Goal: Task Accomplishment & Management: Complete application form

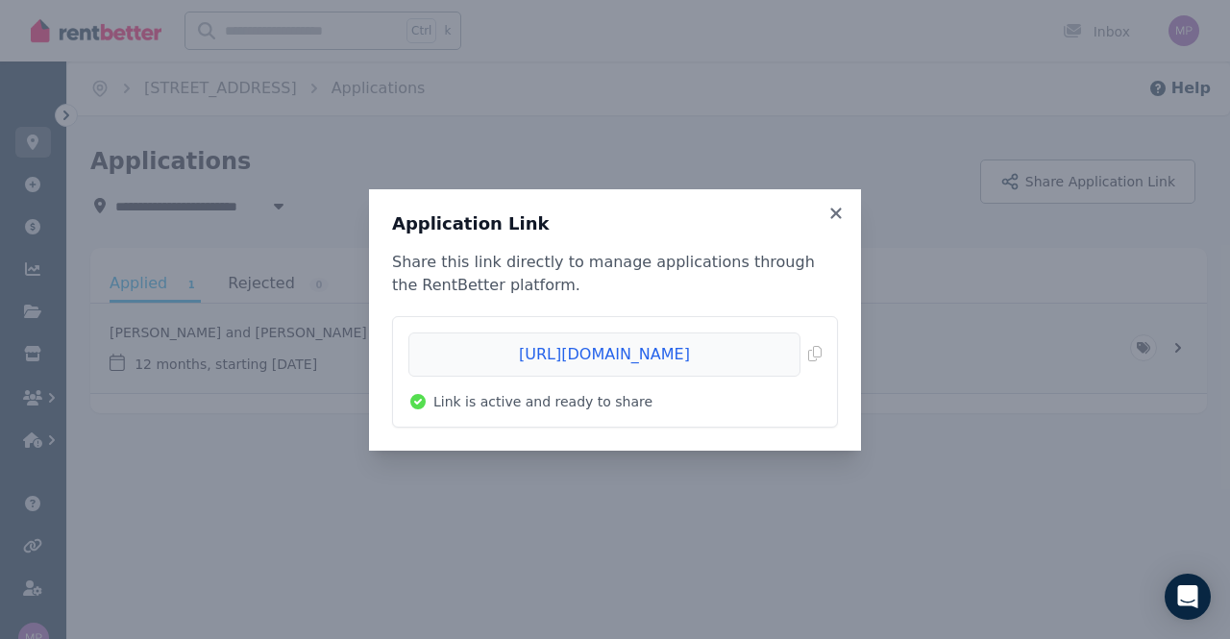
click at [840, 203] on div "Application Link Share this link directly to manage applications through the Re…" at bounding box center [615, 319] width 492 height 261
click at [838, 212] on icon at bounding box center [836, 213] width 11 height 11
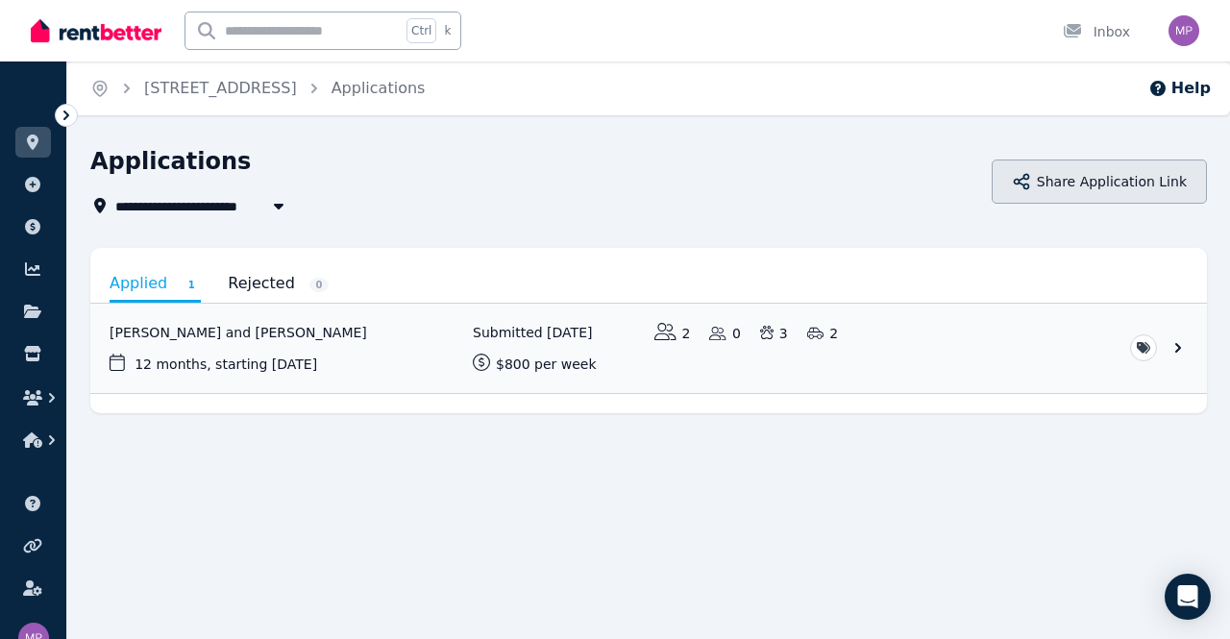
click at [1118, 176] on button "Share Application Link" at bounding box center [1099, 182] width 215 height 44
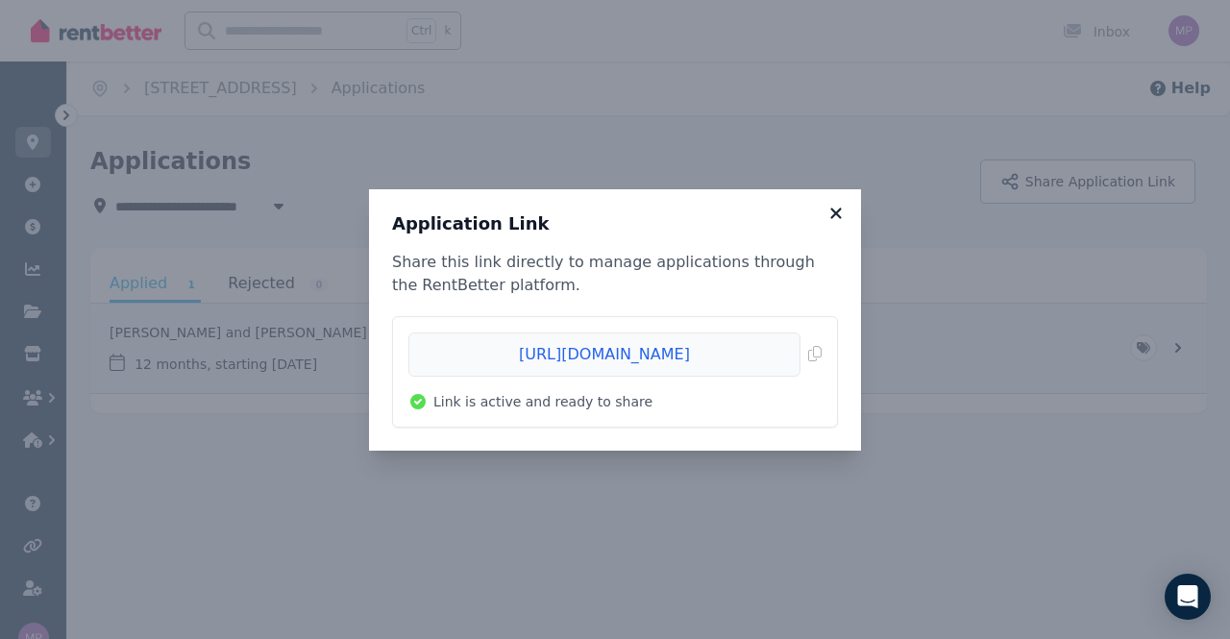
click at [832, 212] on icon at bounding box center [836, 213] width 19 height 17
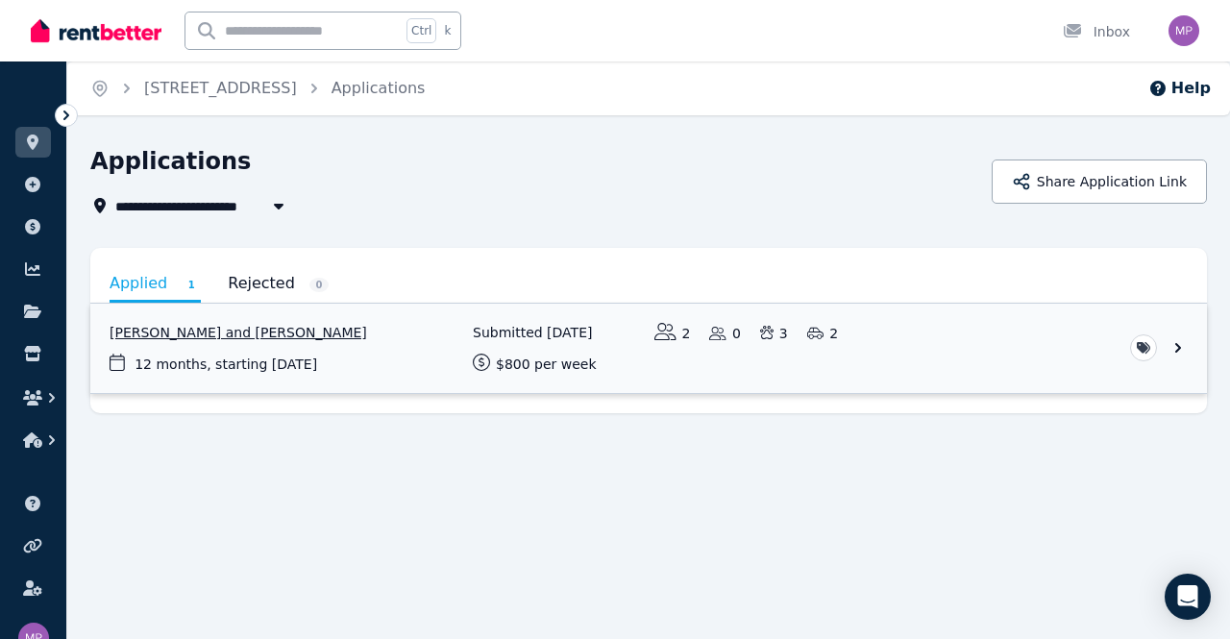
click at [1178, 345] on link "View application: Reuben Trayer and Lisa Dunne" at bounding box center [648, 348] width 1117 height 89
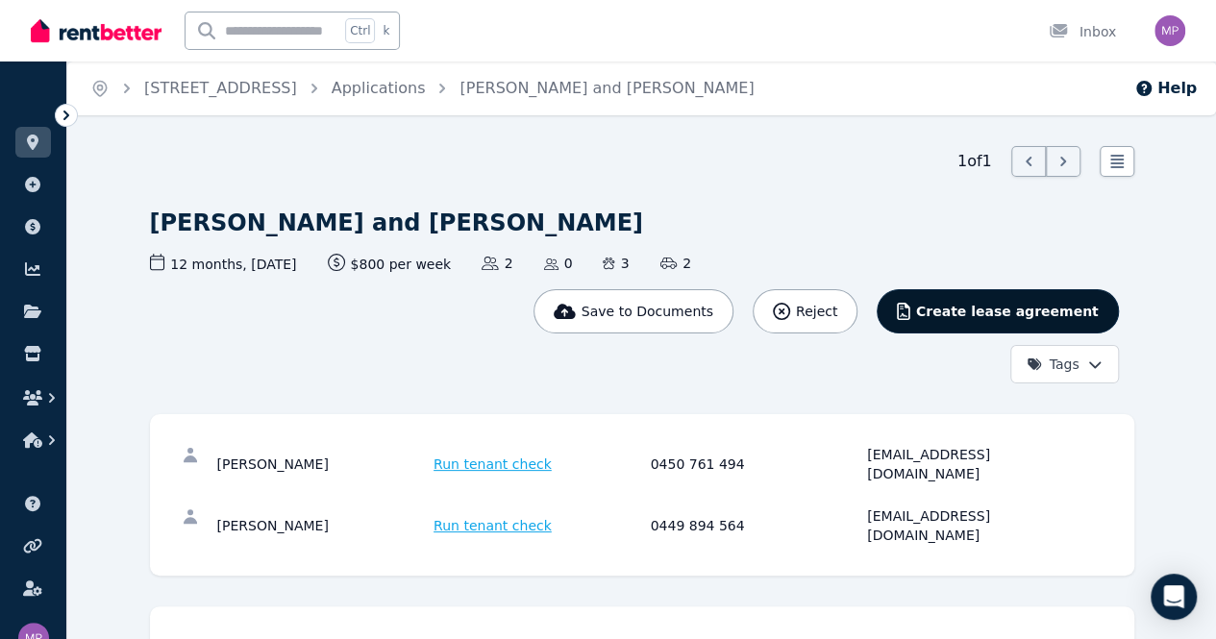
click at [1070, 302] on span "Create lease agreement" at bounding box center [1007, 311] width 183 height 19
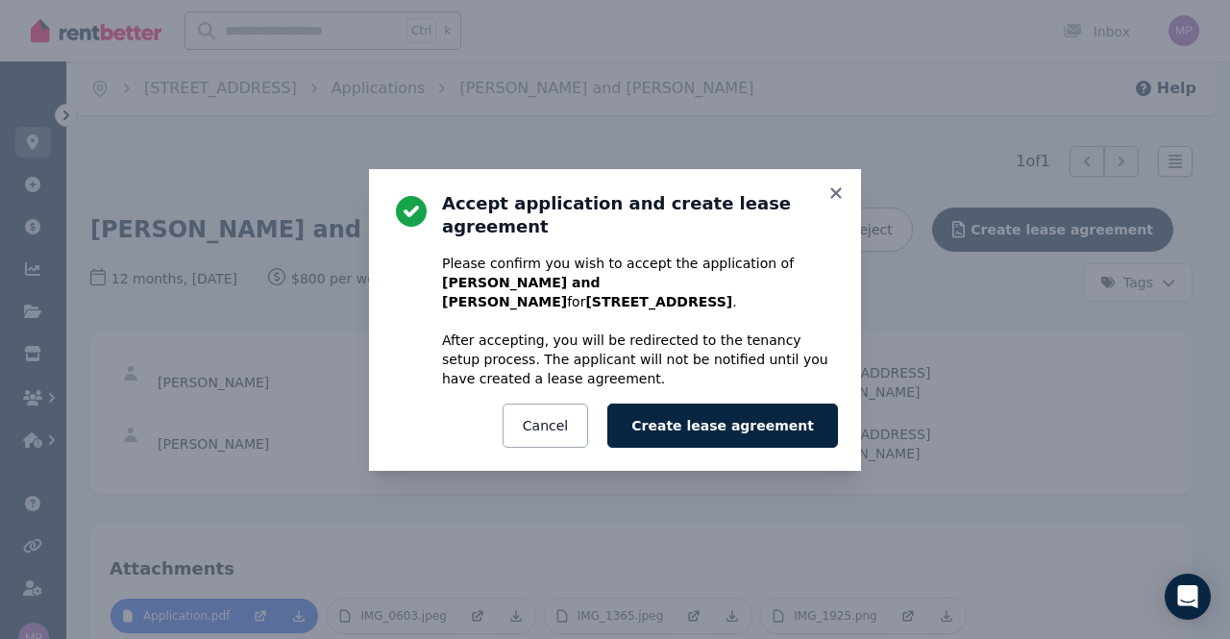
click at [955, 381] on div "Accept application and create lease agreement Please confirm you wish to accept…" at bounding box center [615, 319] width 1230 height 639
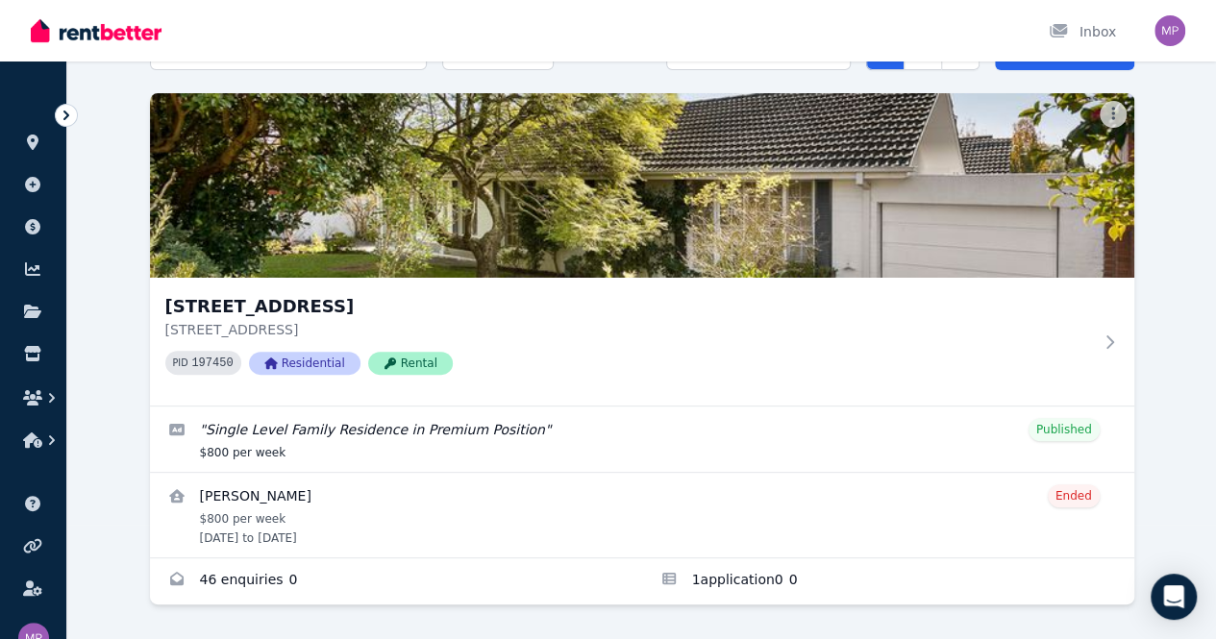
scroll to position [150, 0]
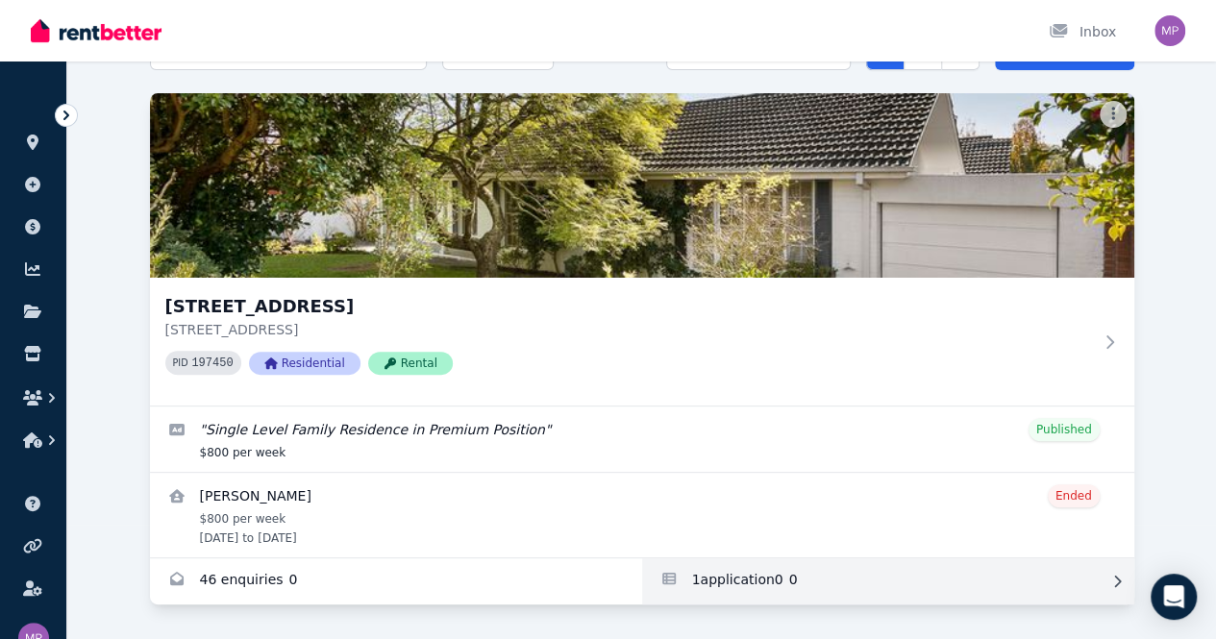
click at [642, 569] on link "Applications for 4/2 Jersey Street, Balwyn" at bounding box center [888, 581] width 492 height 46
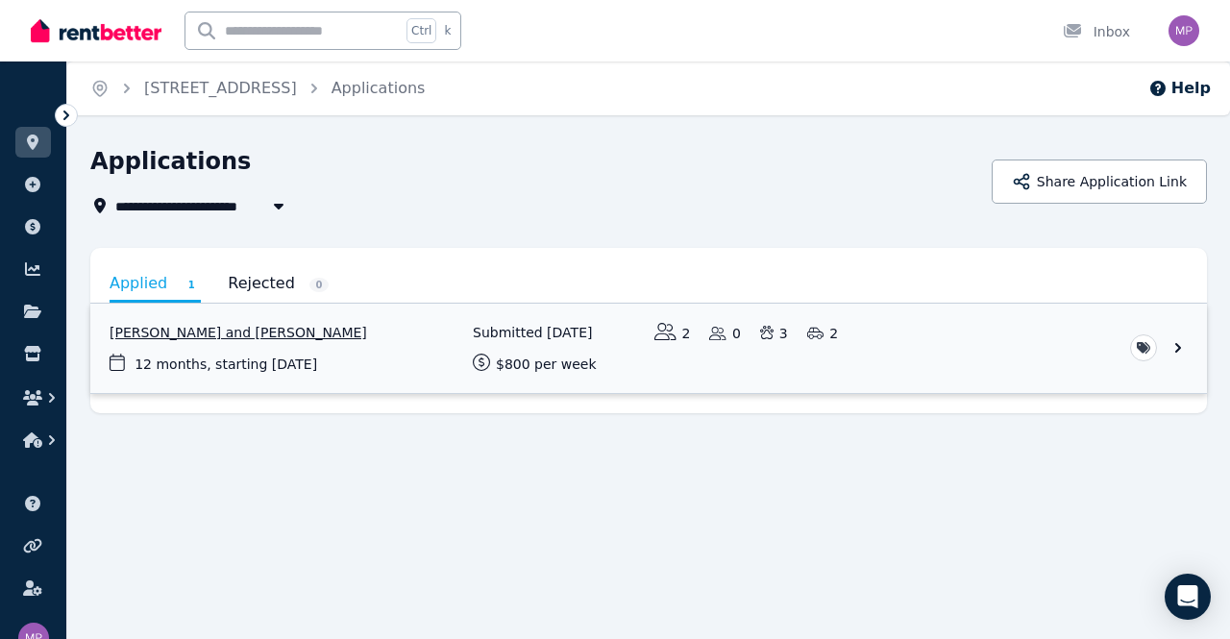
click at [1172, 357] on link "View application: Reuben Trayer and Lisa Dunne" at bounding box center [648, 348] width 1117 height 89
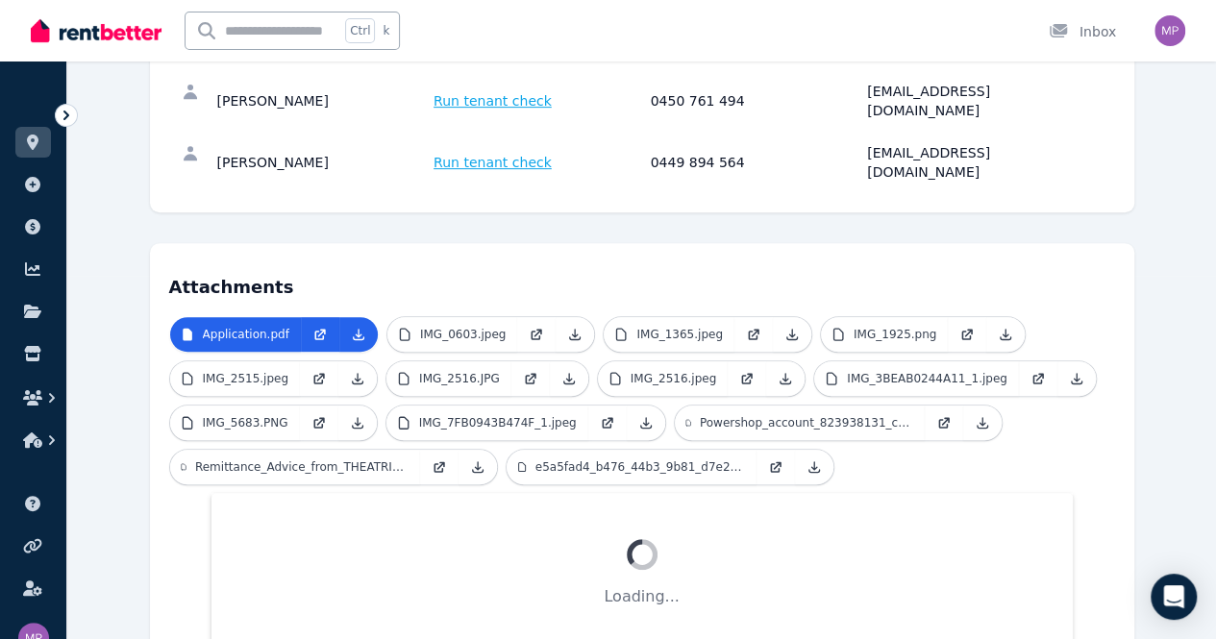
scroll to position [374, 0]
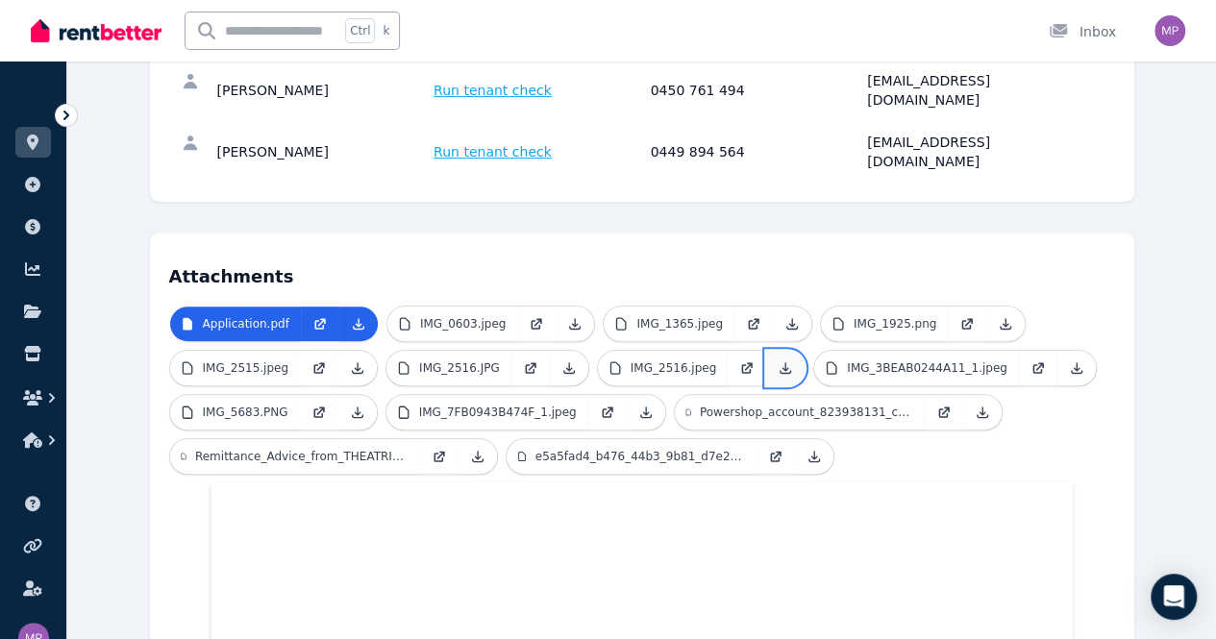
click at [766, 351] on link at bounding box center [785, 368] width 38 height 35
click at [631, 360] on p "IMG_2516.jpeg" at bounding box center [674, 367] width 87 height 15
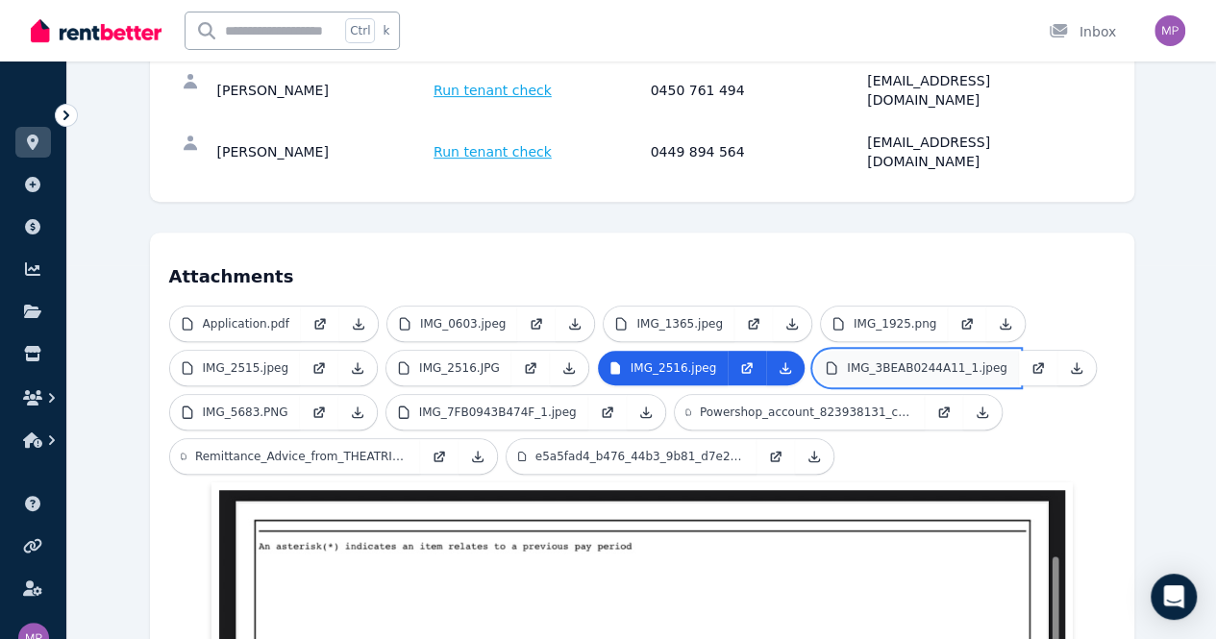
click at [847, 360] on p "IMG_3BEAB0244A11_1.jpeg" at bounding box center [927, 367] width 161 height 15
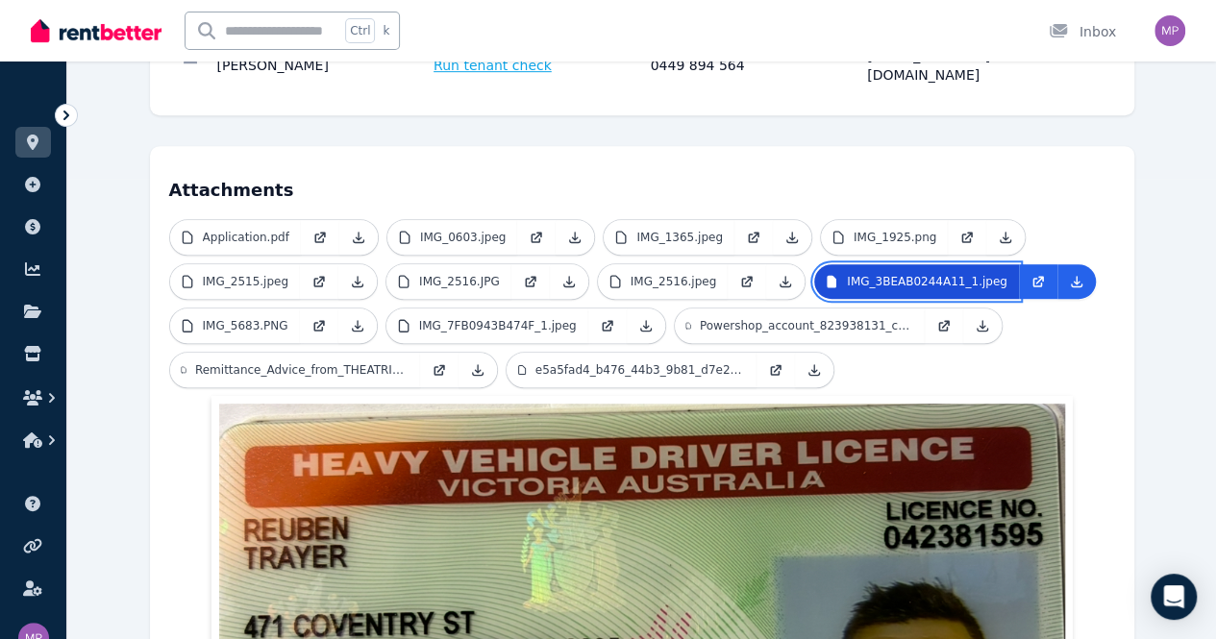
scroll to position [459, 0]
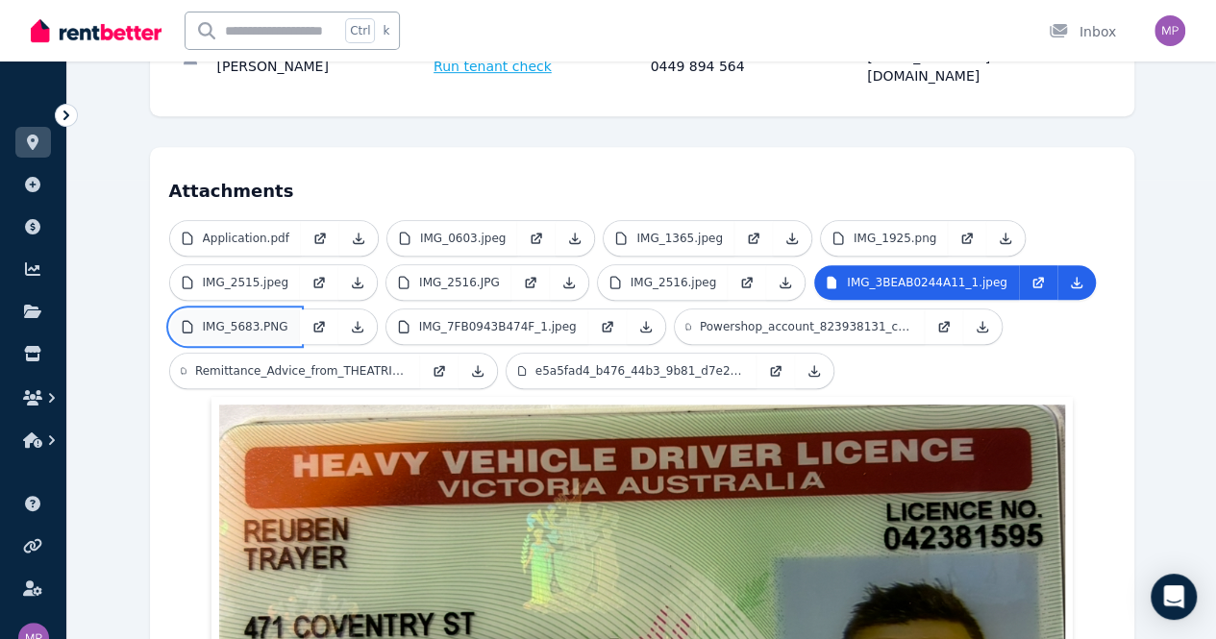
click at [300, 310] on link "IMG_5683.PNG" at bounding box center [235, 327] width 130 height 35
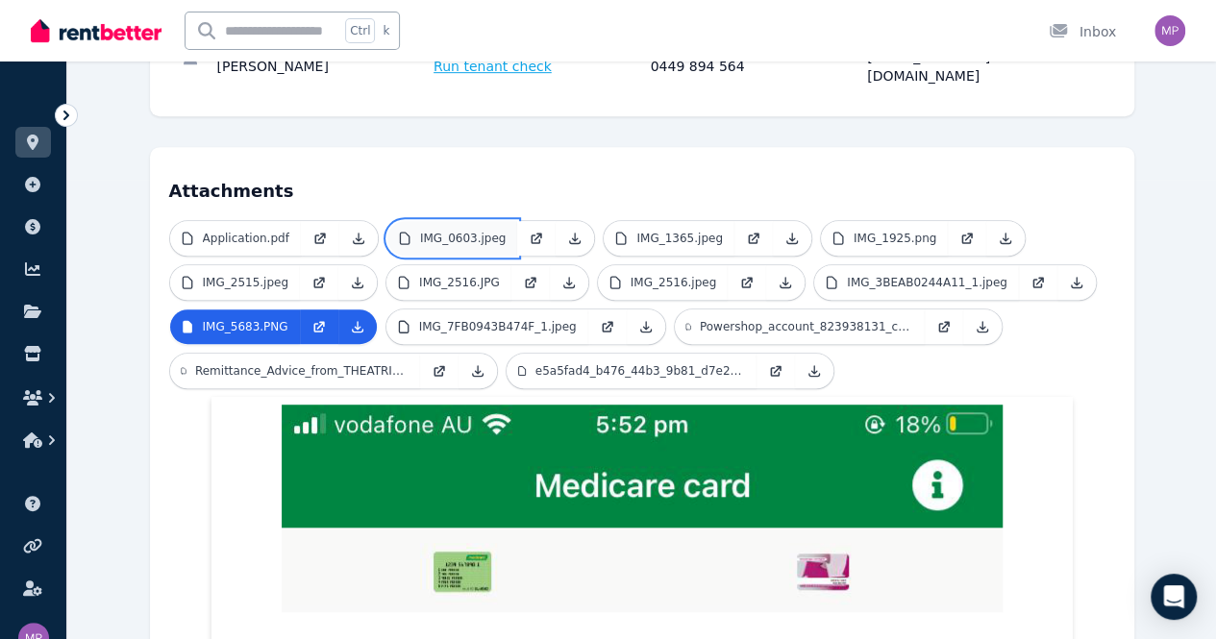
click at [420, 231] on p "IMG_0603.jpeg" at bounding box center [463, 238] width 87 height 15
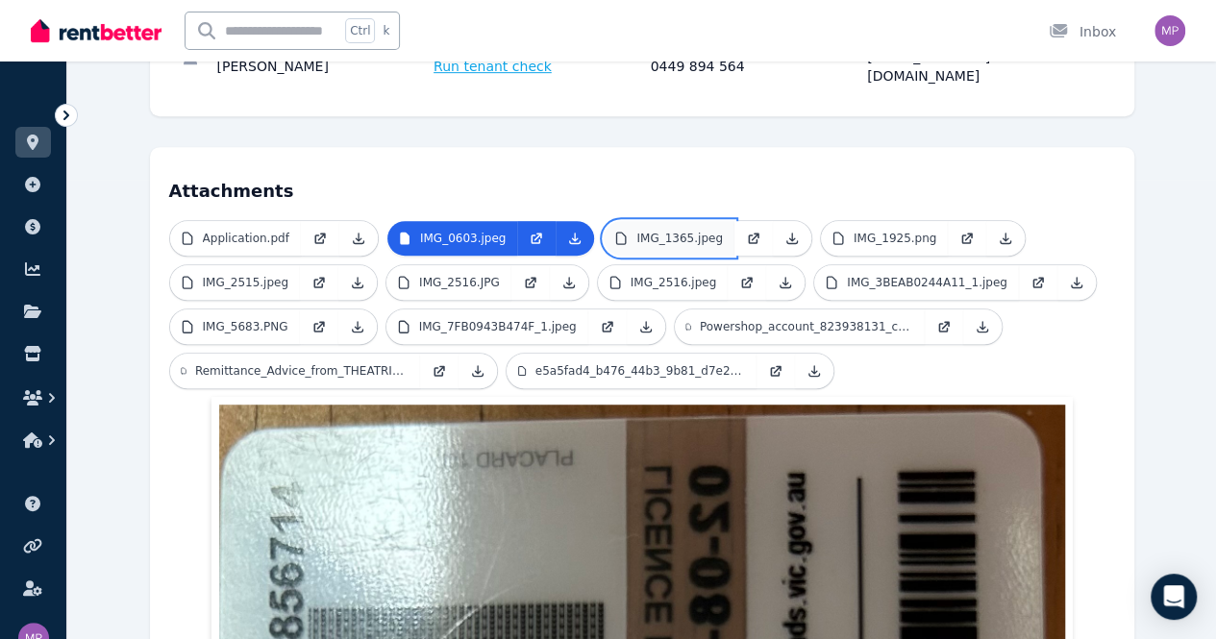
click at [636, 231] on p "IMG_1365.jpeg" at bounding box center [679, 238] width 87 height 15
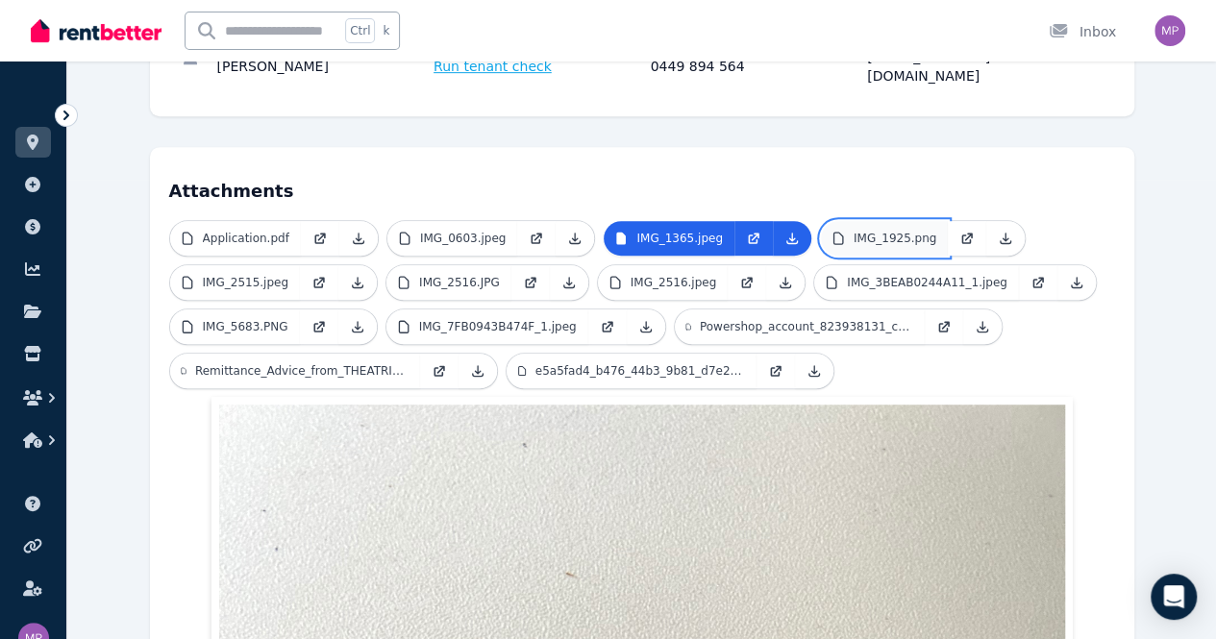
click at [854, 231] on p "IMG_1925.png" at bounding box center [895, 238] width 83 height 15
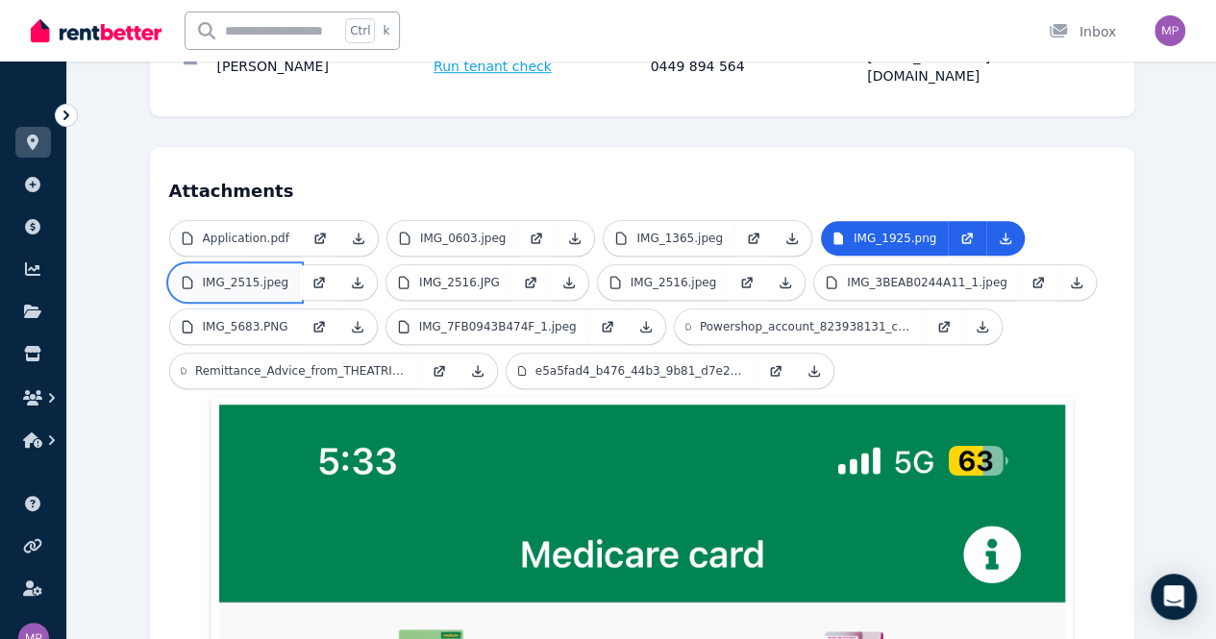
click at [289, 275] on p "IMG_2515.jpeg" at bounding box center [246, 282] width 87 height 15
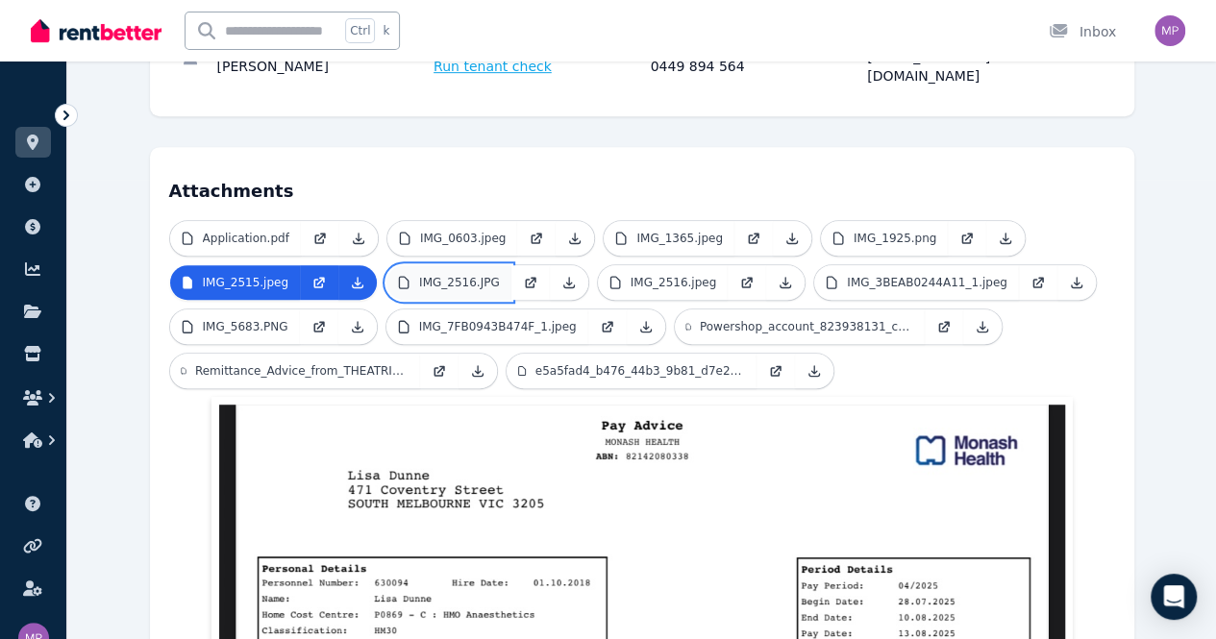
click at [386, 265] on link "IMG_2516.JPG" at bounding box center [448, 282] width 125 height 35
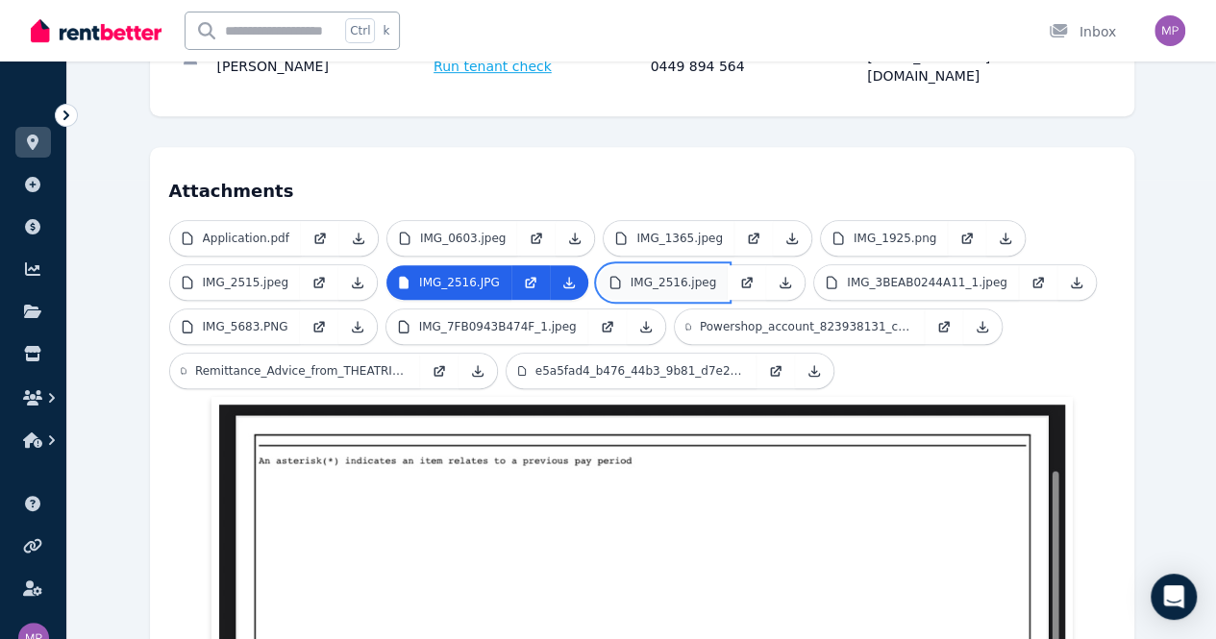
click at [631, 275] on p "IMG_2516.jpeg" at bounding box center [674, 282] width 87 height 15
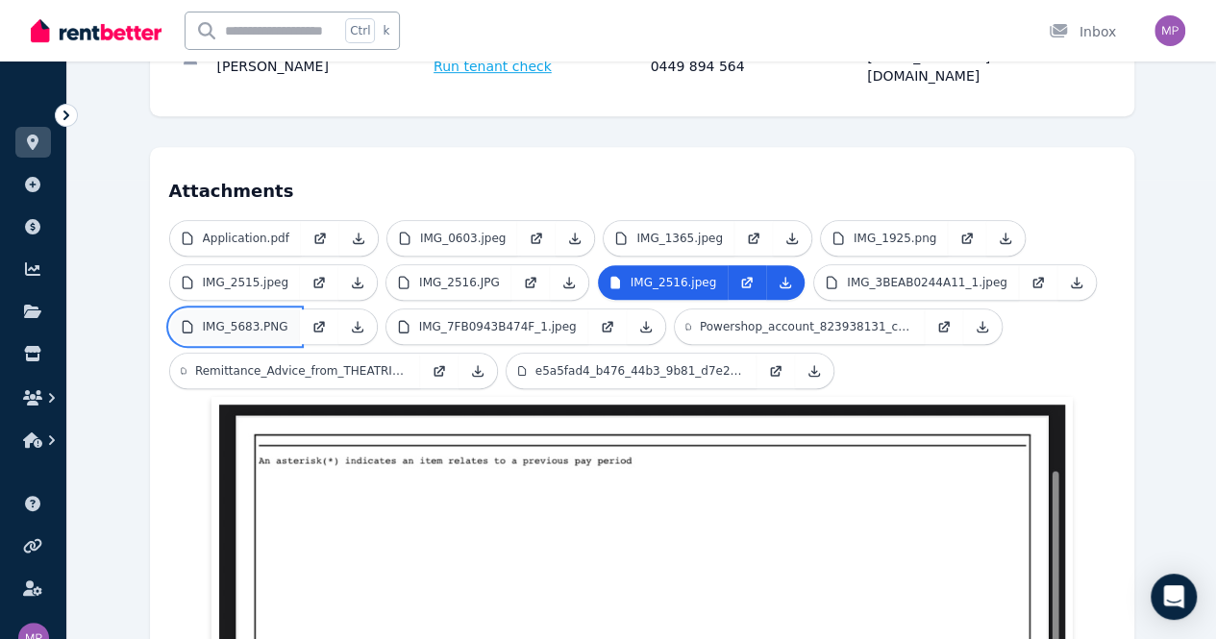
click at [300, 310] on link "IMG_5683.PNG" at bounding box center [235, 327] width 130 height 35
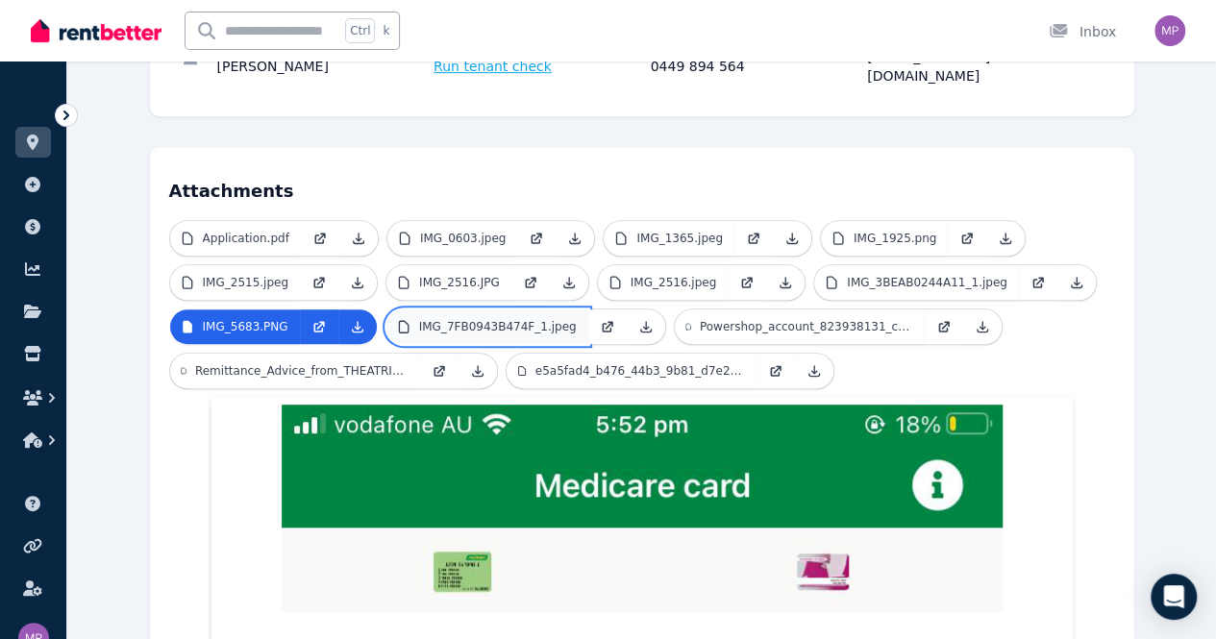
click at [419, 319] on p "IMG_7FB0943B474F_1.jpeg" at bounding box center [498, 326] width 158 height 15
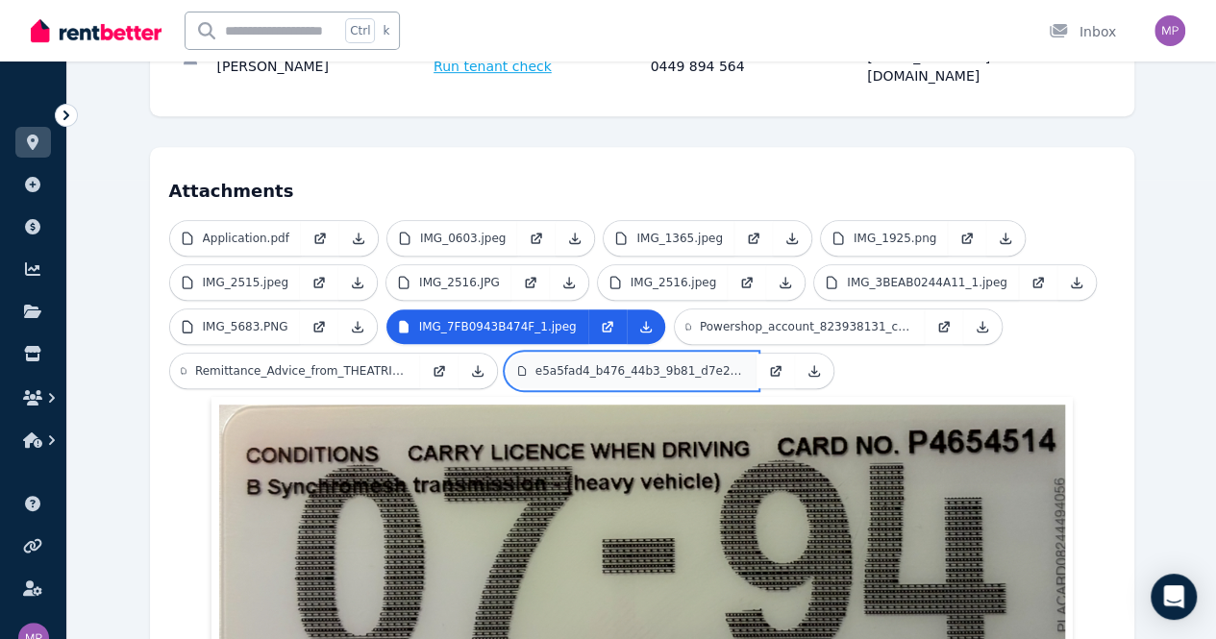
click at [535, 363] on p "e5a5fad4_b476_44b3_9b81_d7e2140e66ec.JPG" at bounding box center [640, 370] width 210 height 15
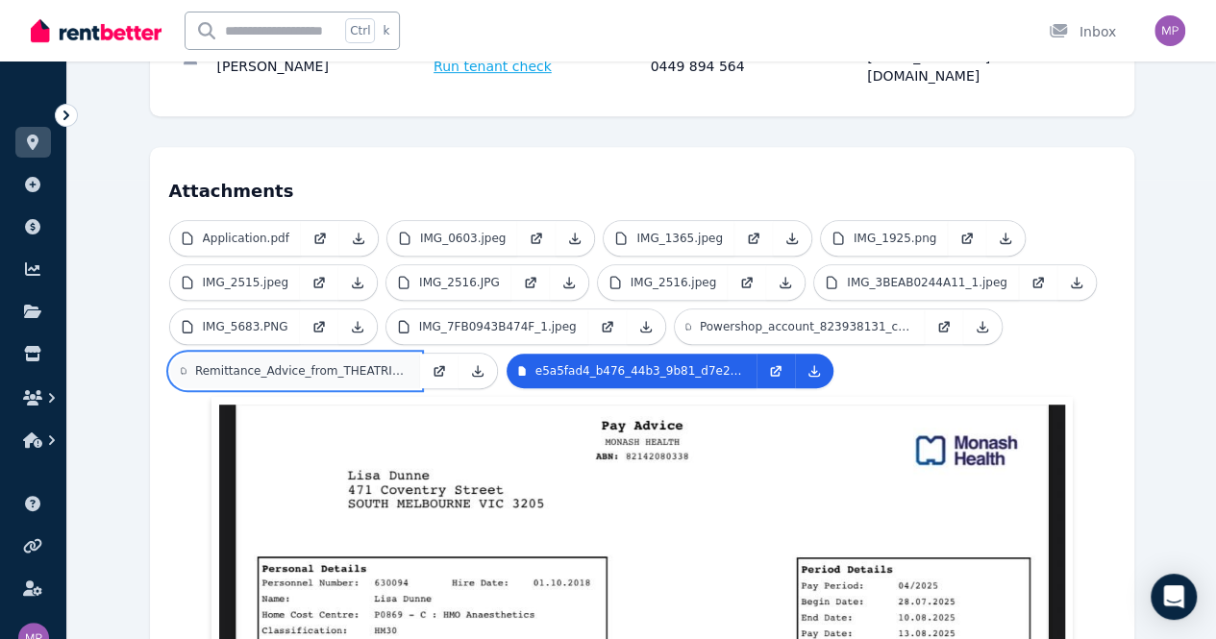
click at [409, 363] on p "Remittance_Advice_from_THEATRICAL_TELEVISION_DISPLAY_SERVI.pdf" at bounding box center [301, 370] width 213 height 15
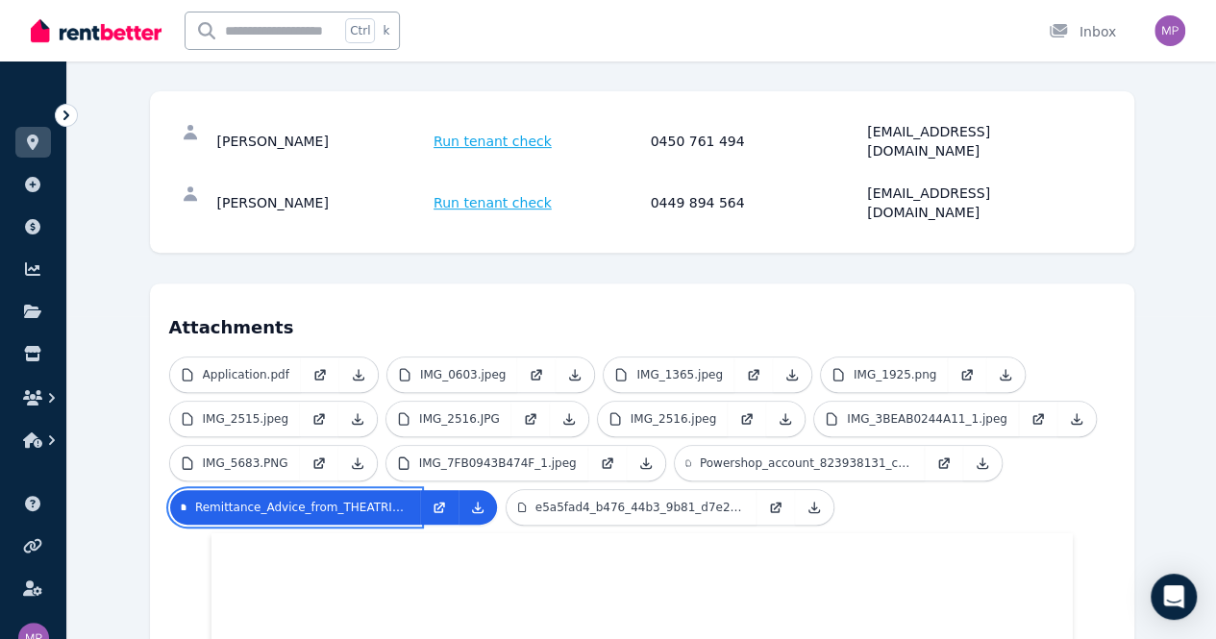
scroll to position [322, 0]
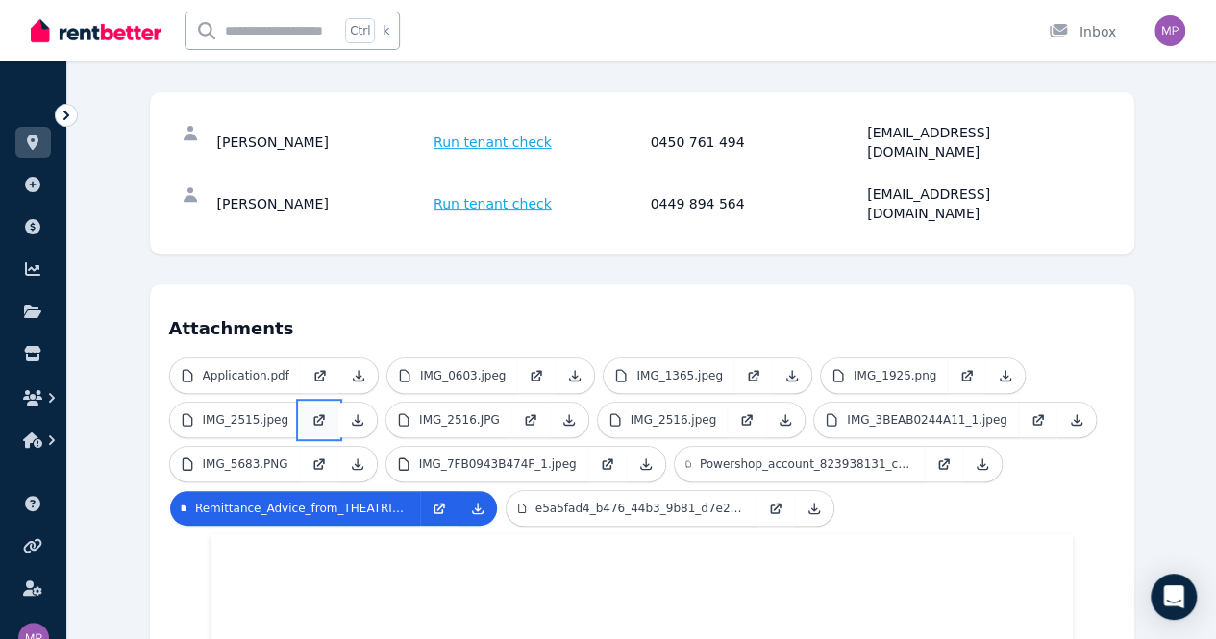
click at [338, 403] on link at bounding box center [319, 420] width 38 height 35
click at [213, 368] on p "Application.pdf" at bounding box center [246, 375] width 87 height 15
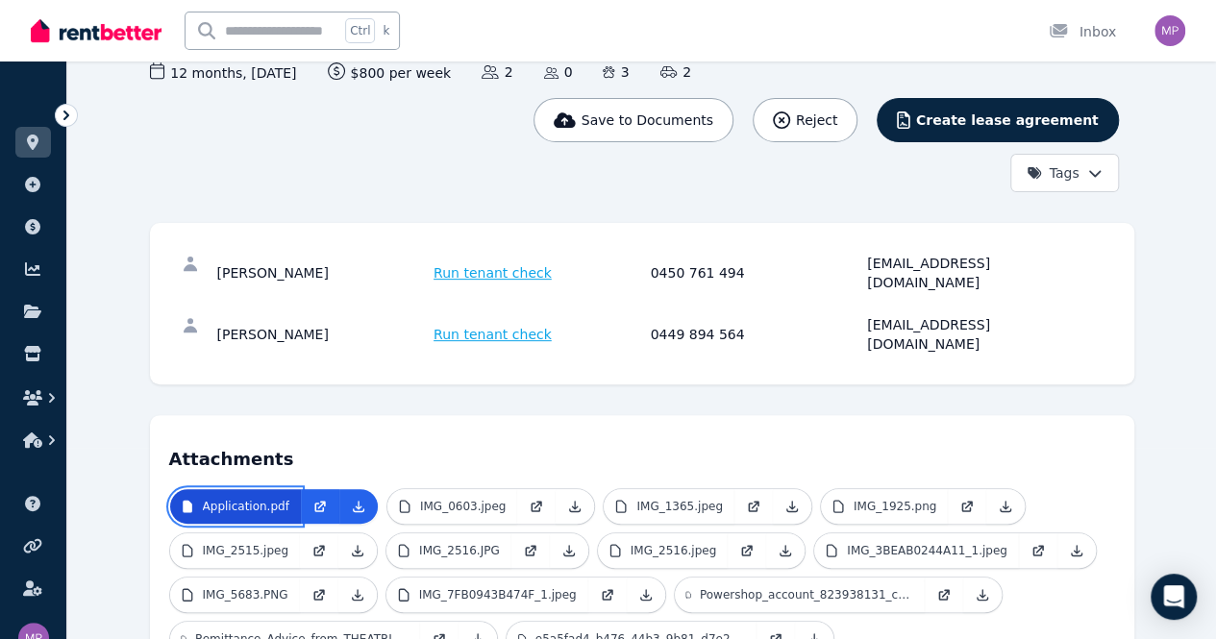
scroll to position [192, 0]
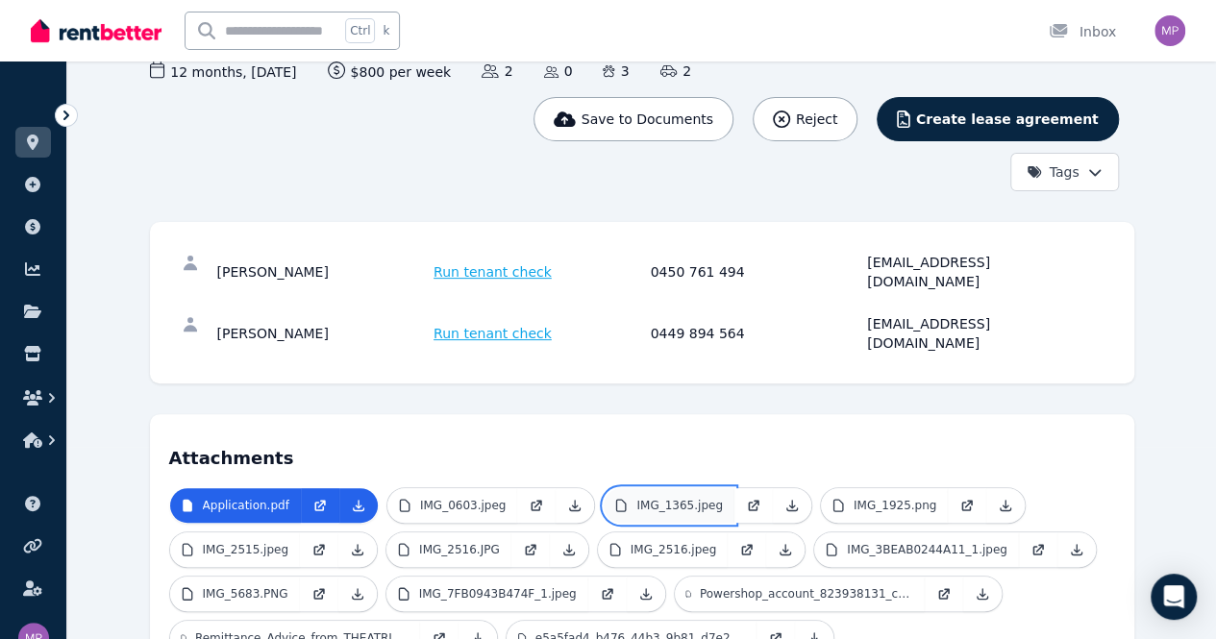
click at [636, 498] on p "IMG_1365.jpeg" at bounding box center [679, 505] width 87 height 15
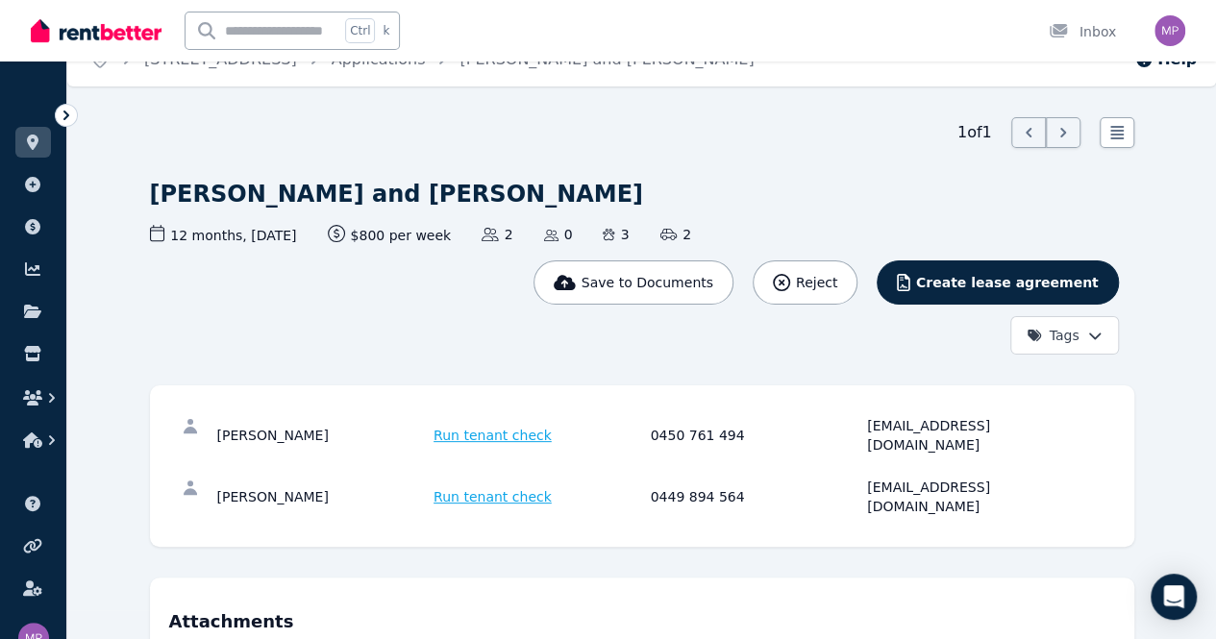
scroll to position [0, 0]
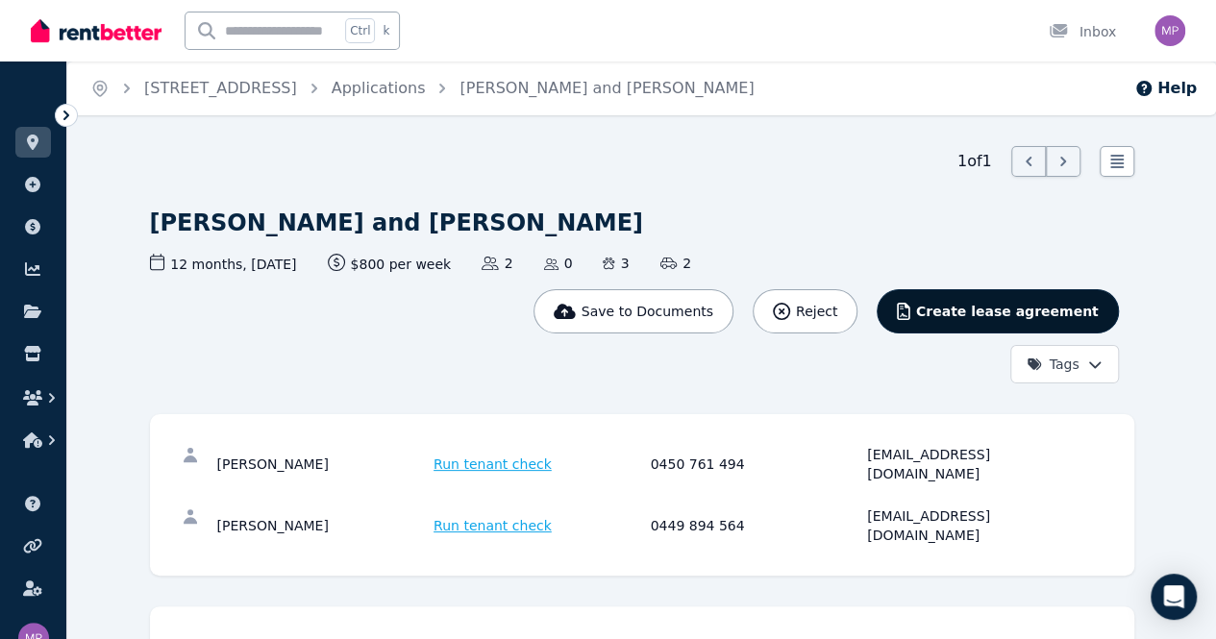
click at [1088, 302] on span "Create lease agreement" at bounding box center [1007, 311] width 183 height 19
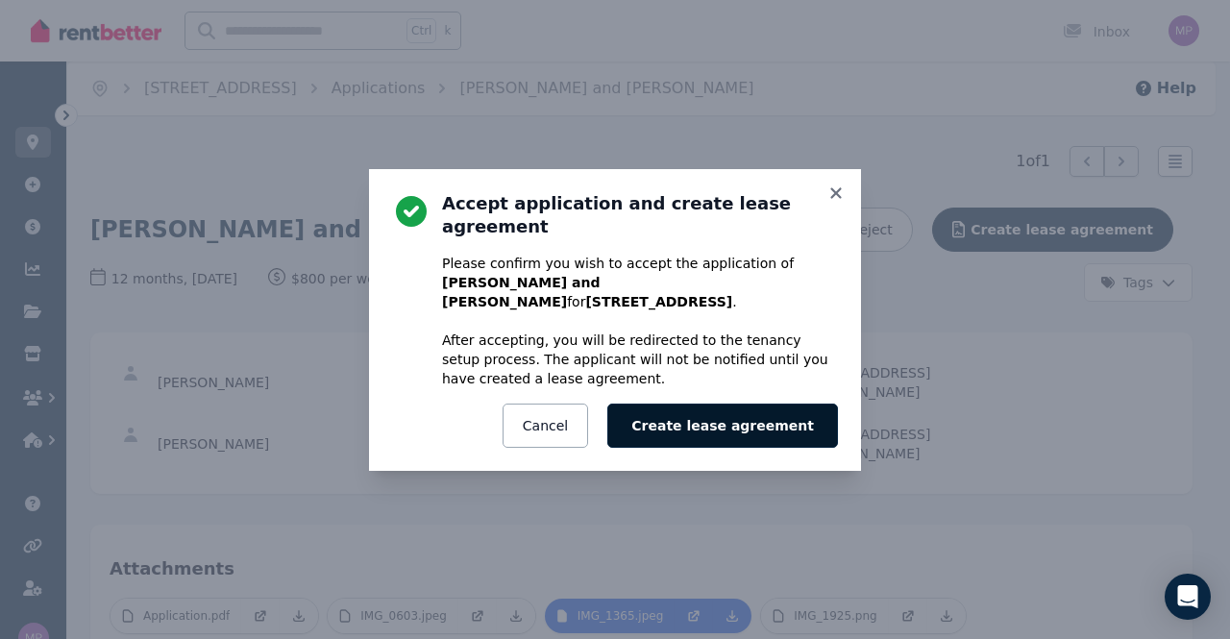
click at [754, 409] on button "Create lease agreement" at bounding box center [723, 426] width 231 height 44
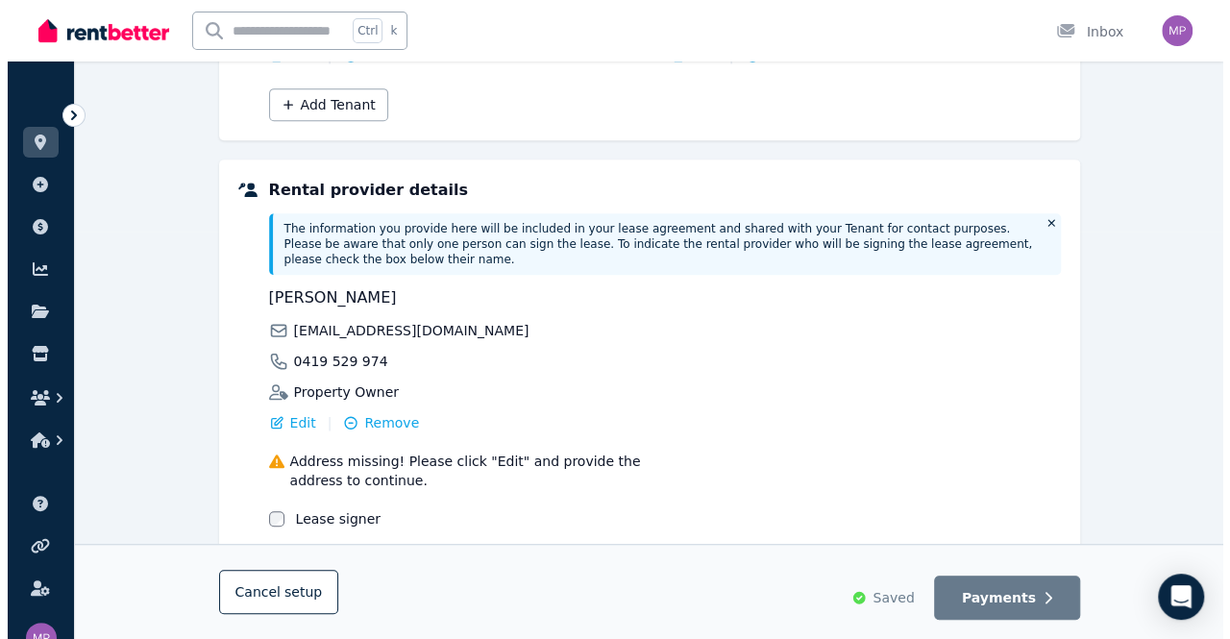
scroll to position [410, 0]
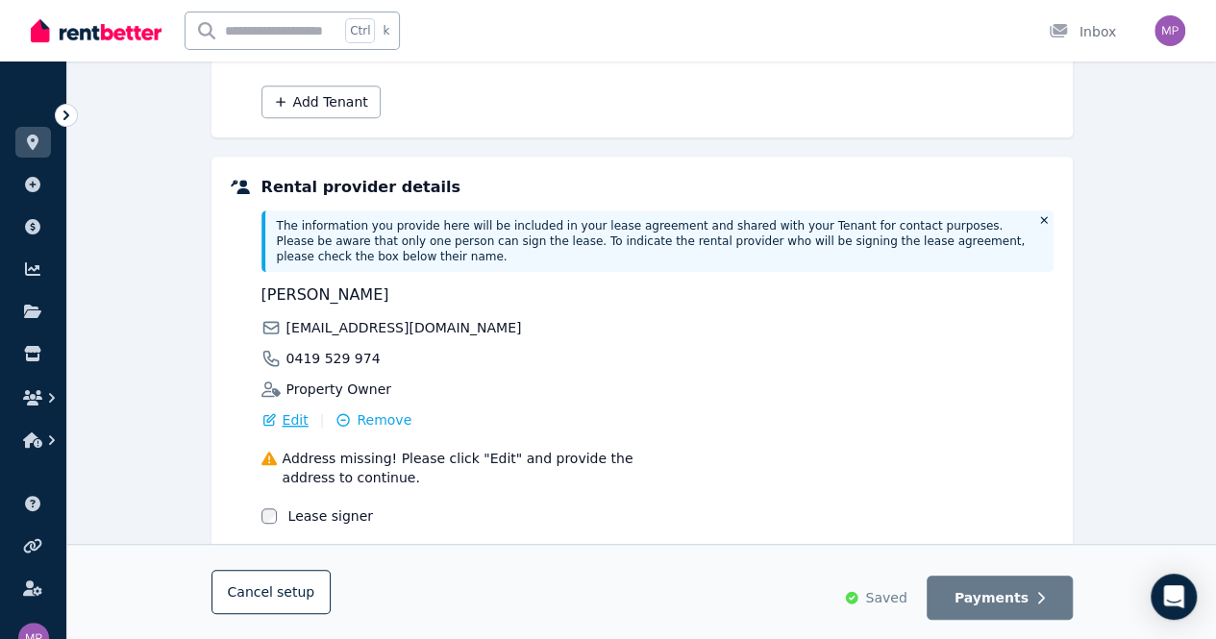
click at [285, 410] on span "Edit" at bounding box center [296, 419] width 26 height 19
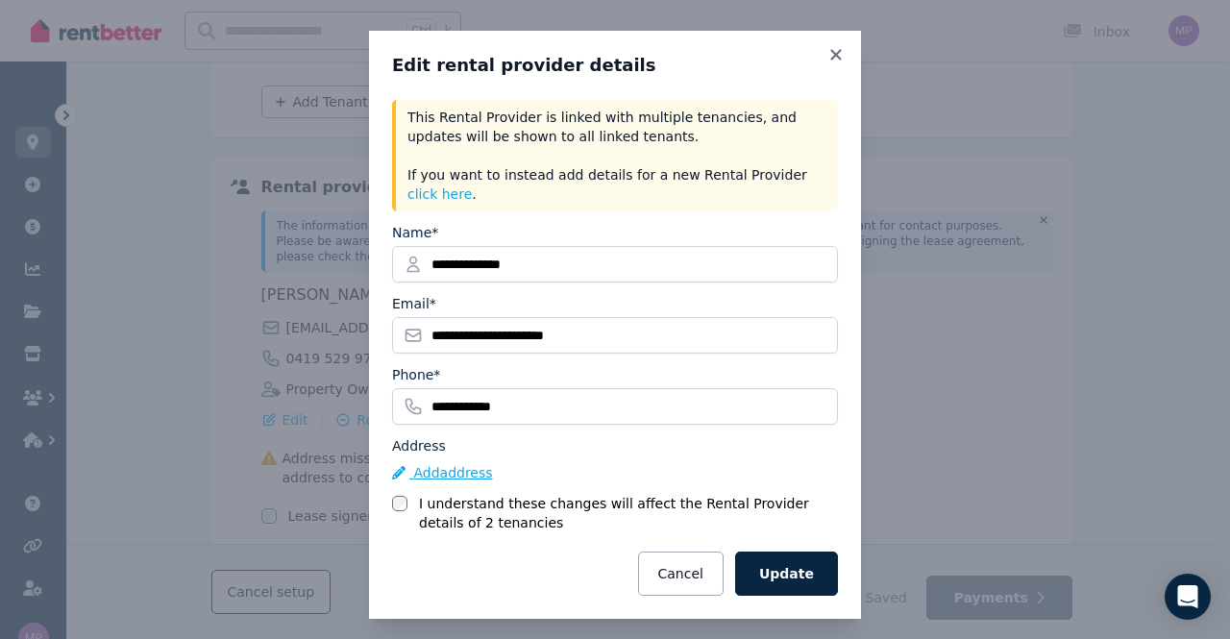
click at [434, 463] on button "Add address" at bounding box center [442, 472] width 101 height 19
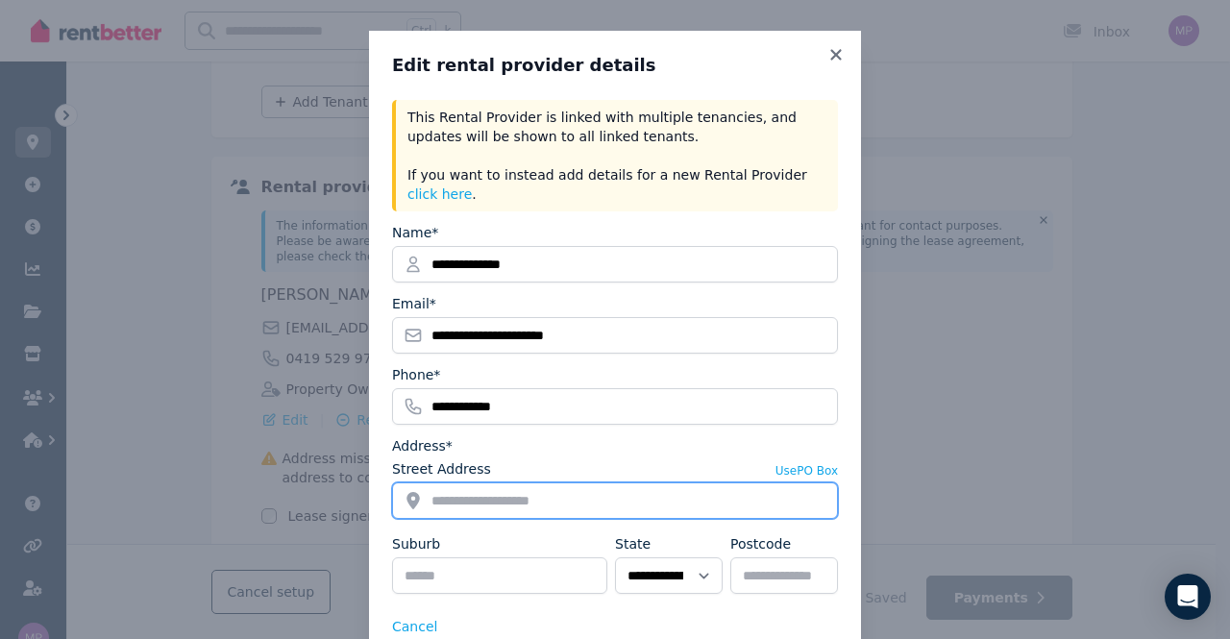
click at [433, 483] on input "Street Address" at bounding box center [615, 501] width 446 height 37
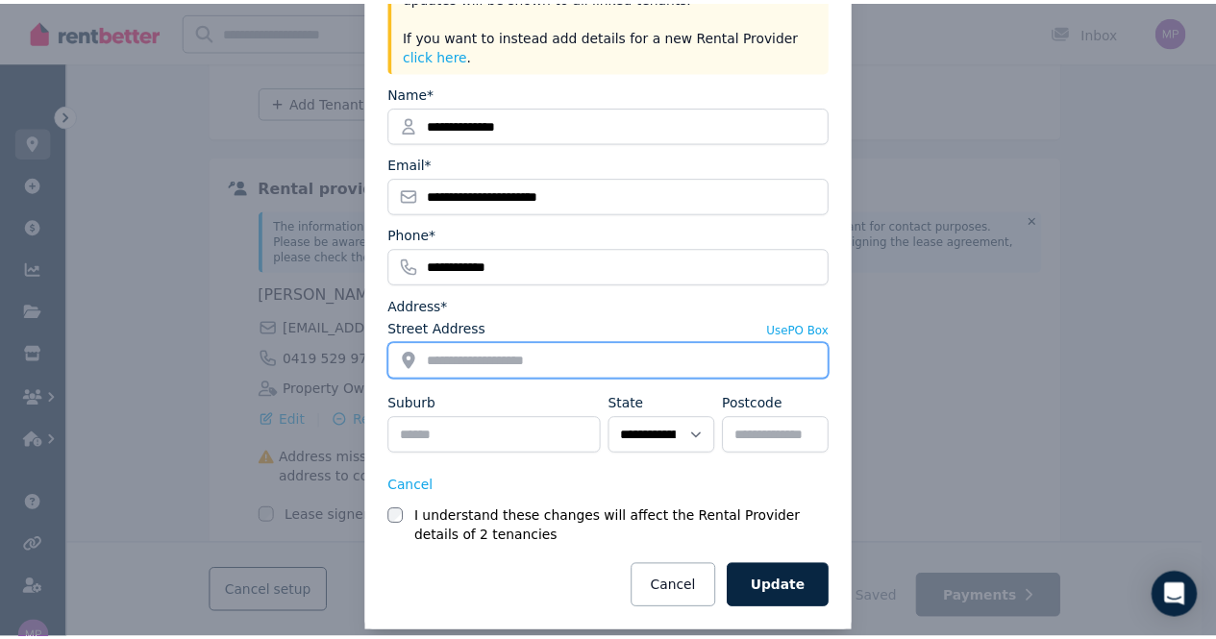
scroll to position [140, 0]
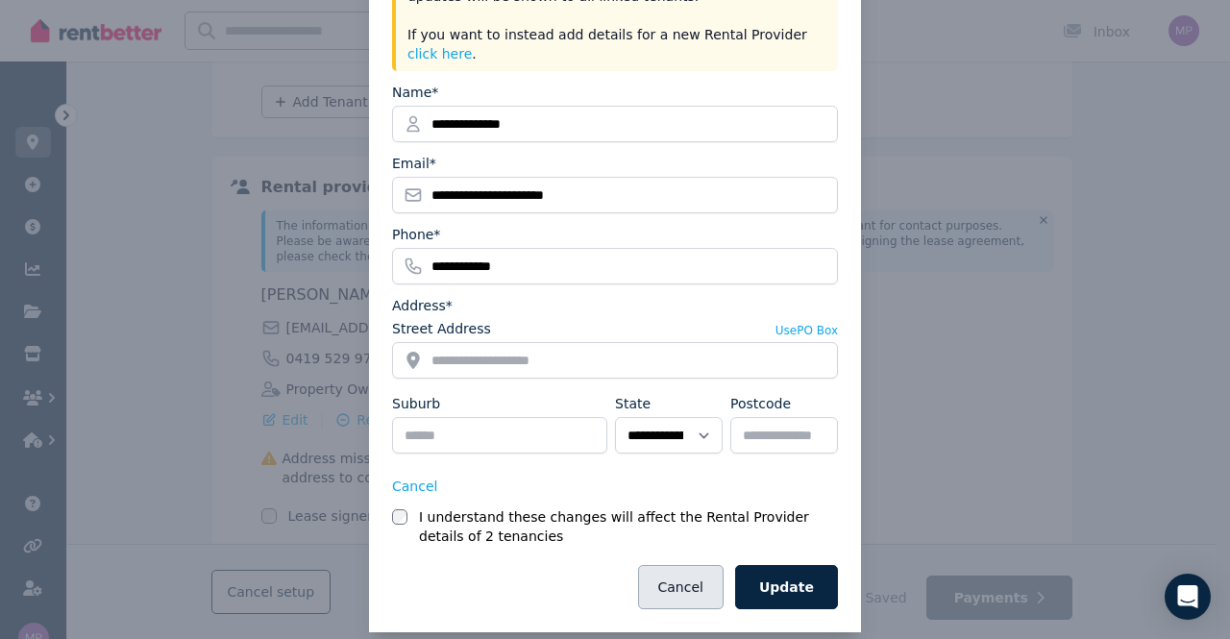
click at [696, 565] on button "Cancel" at bounding box center [681, 587] width 86 height 44
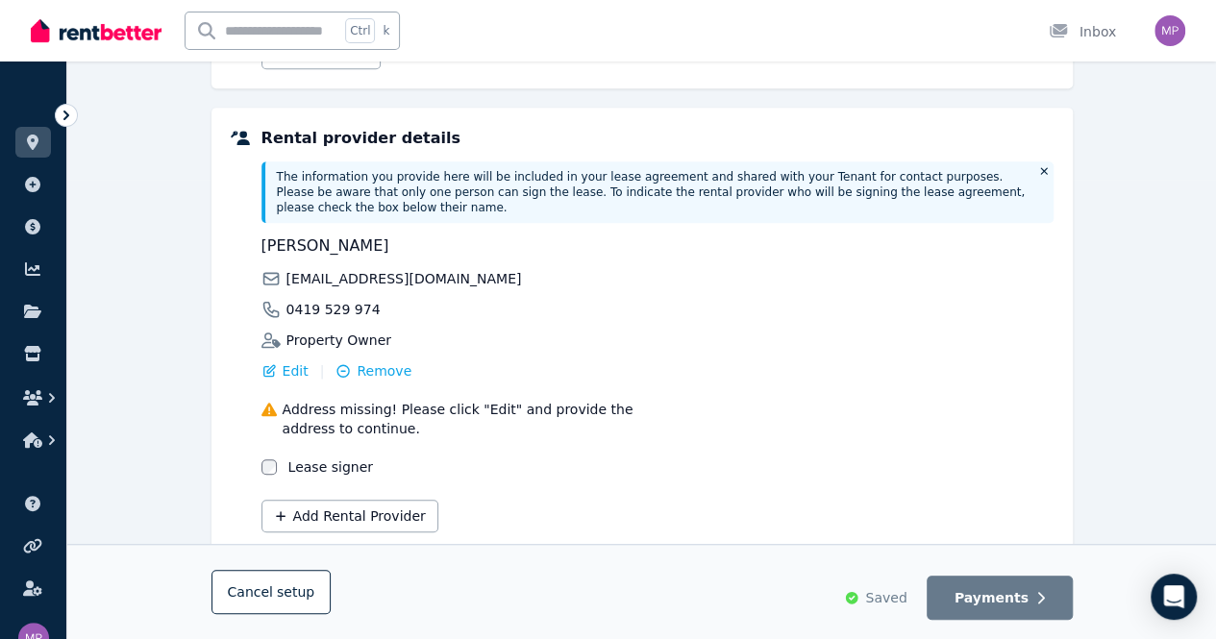
scroll to position [503, 0]
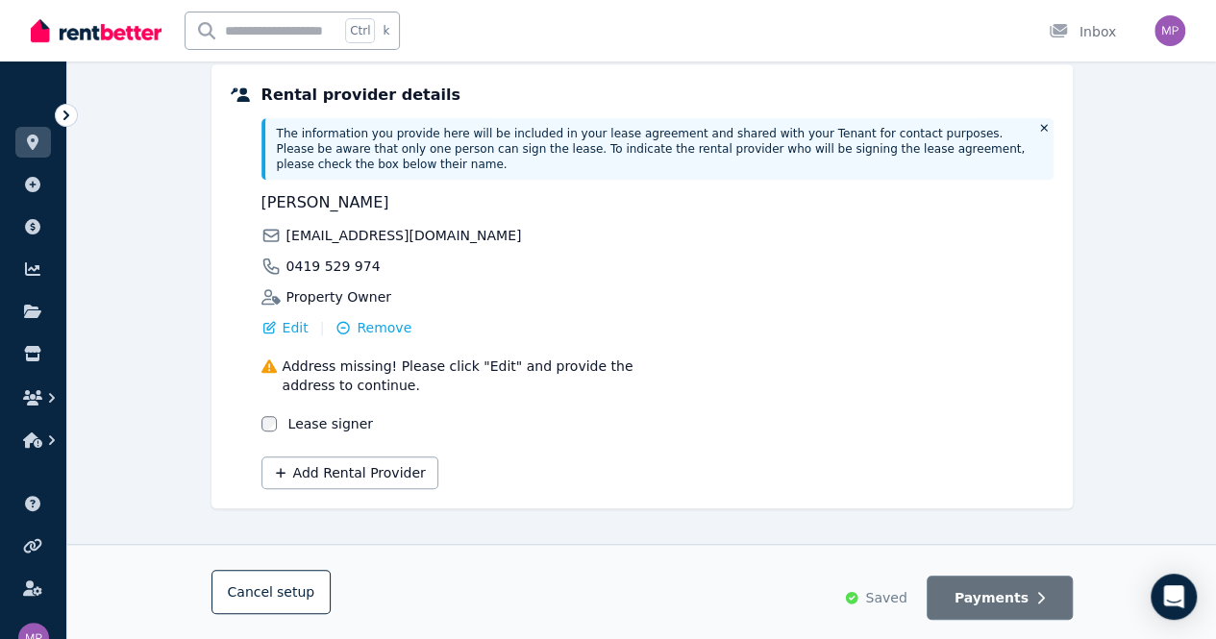
click at [1005, 609] on button "Payments" at bounding box center [1000, 598] width 146 height 44
click at [998, 605] on span "Payments" at bounding box center [992, 597] width 74 height 19
click at [981, 595] on span "Payments" at bounding box center [992, 597] width 74 height 19
click at [292, 318] on span "Edit" at bounding box center [296, 327] width 26 height 19
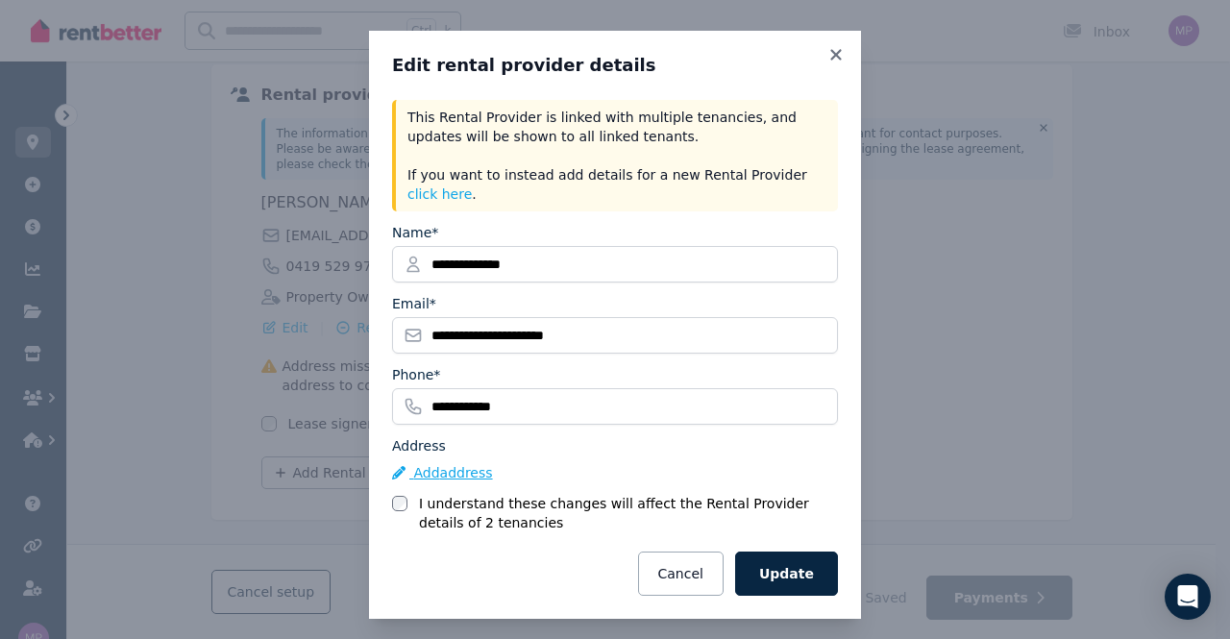
click at [433, 463] on button "Add address" at bounding box center [442, 472] width 101 height 19
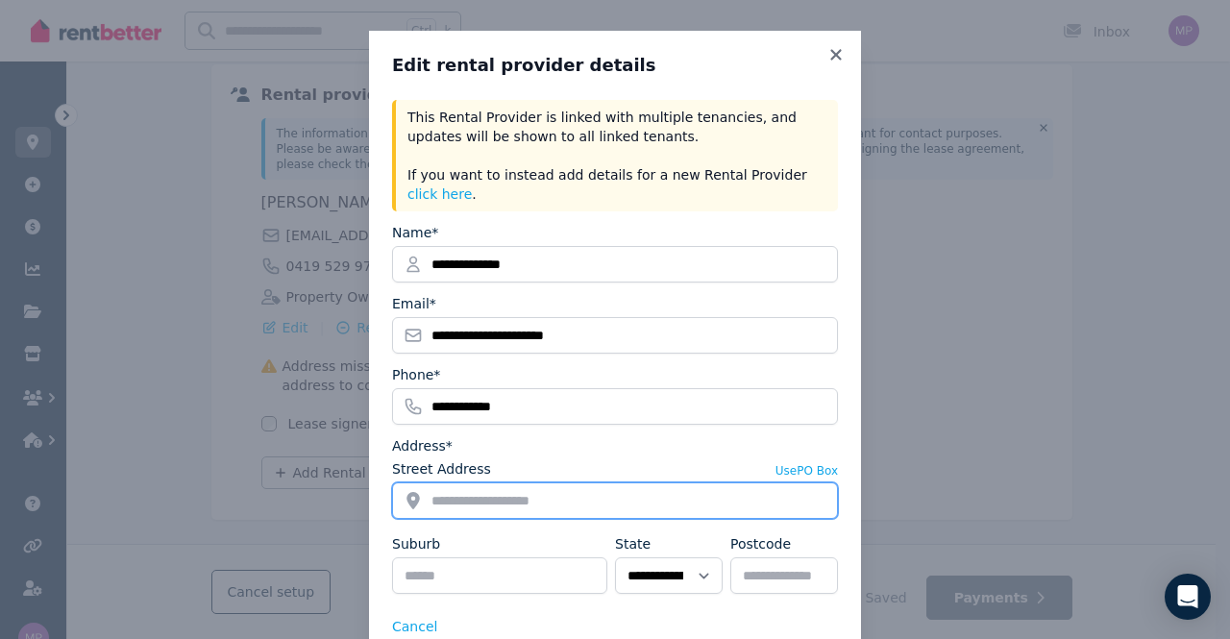
click at [444, 483] on input "Street Address" at bounding box center [615, 501] width 446 height 37
type input "**********"
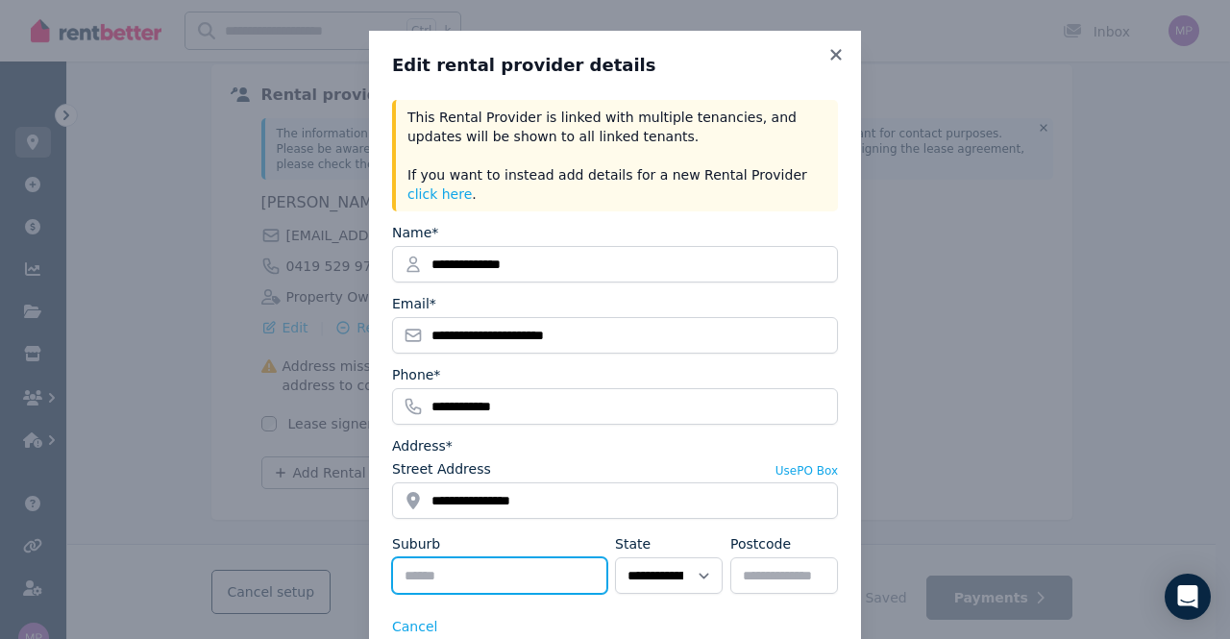
click at [499, 558] on input "Suburb" at bounding box center [499, 576] width 215 height 37
type input "**********"
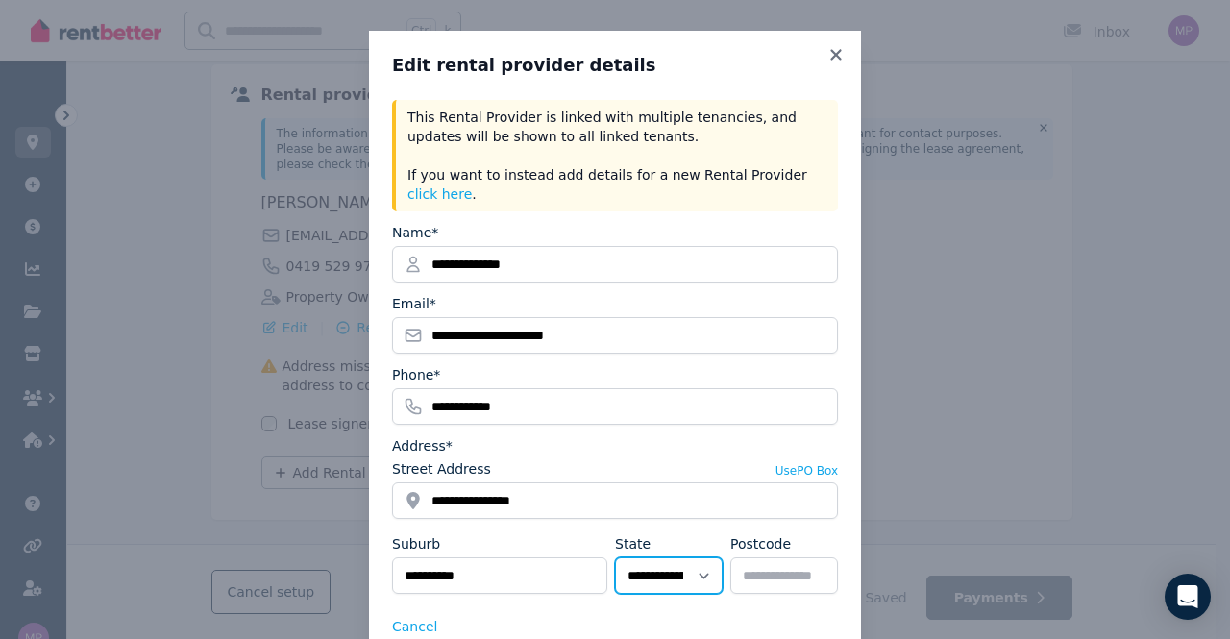
click at [692, 558] on select "**********" at bounding box center [669, 576] width 108 height 37
select select "***"
click at [615, 558] on select "**********" at bounding box center [669, 576] width 108 height 37
click at [779, 558] on input "Postcode" at bounding box center [785, 576] width 108 height 37
type input "****"
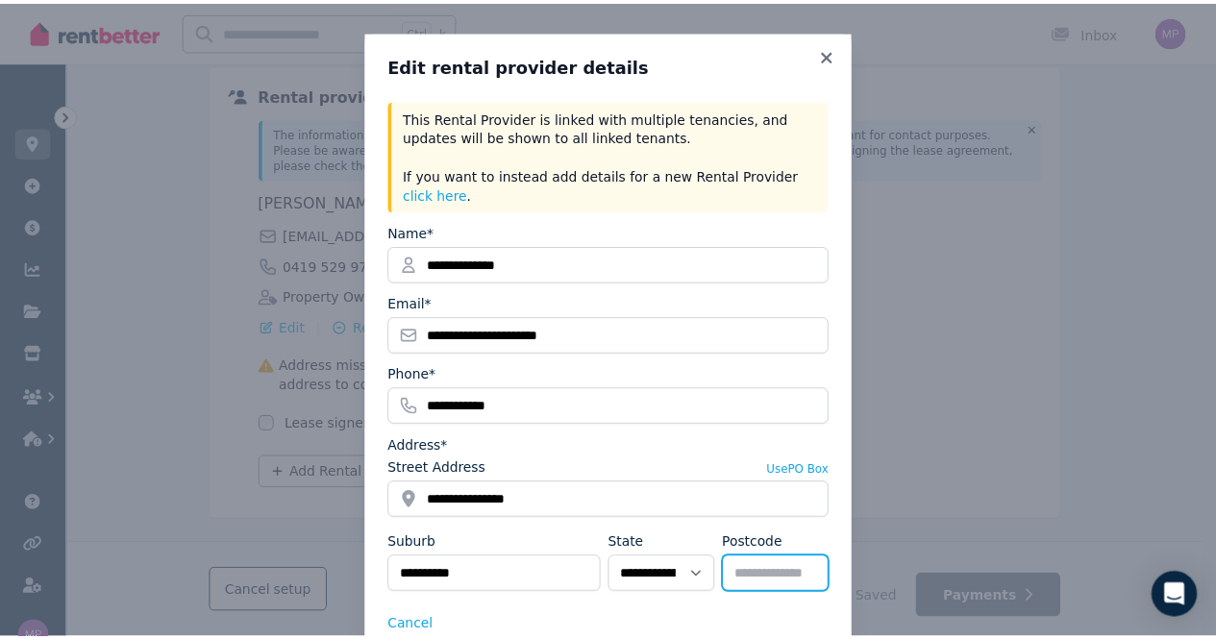
scroll to position [3, 0]
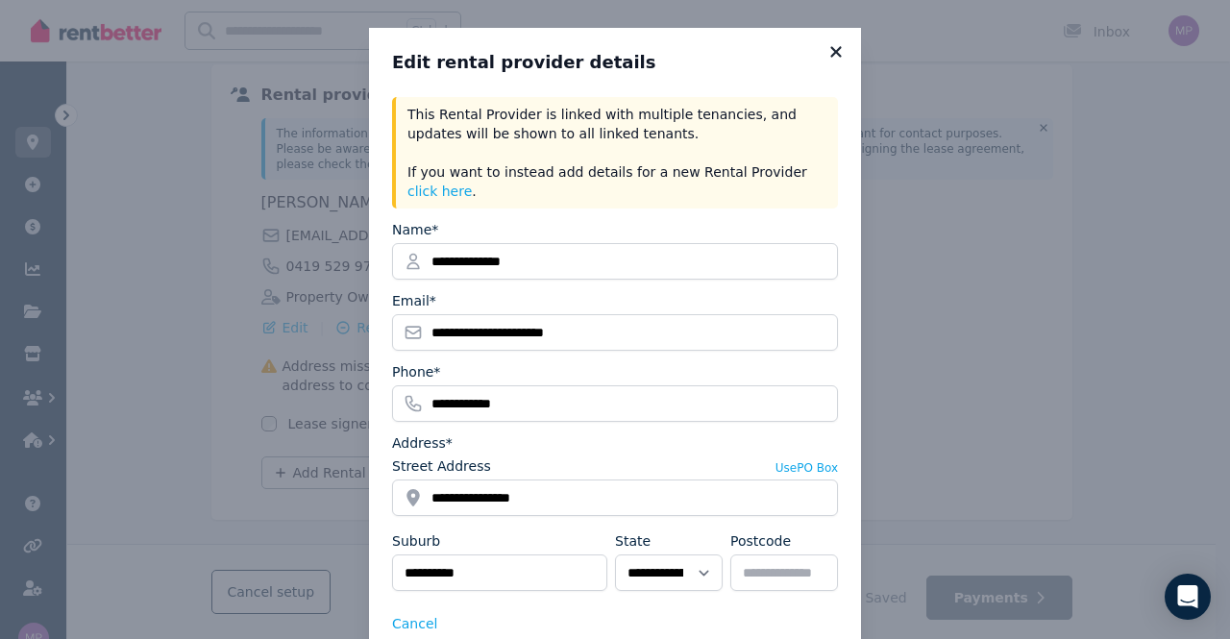
click at [831, 51] on icon at bounding box center [836, 51] width 11 height 11
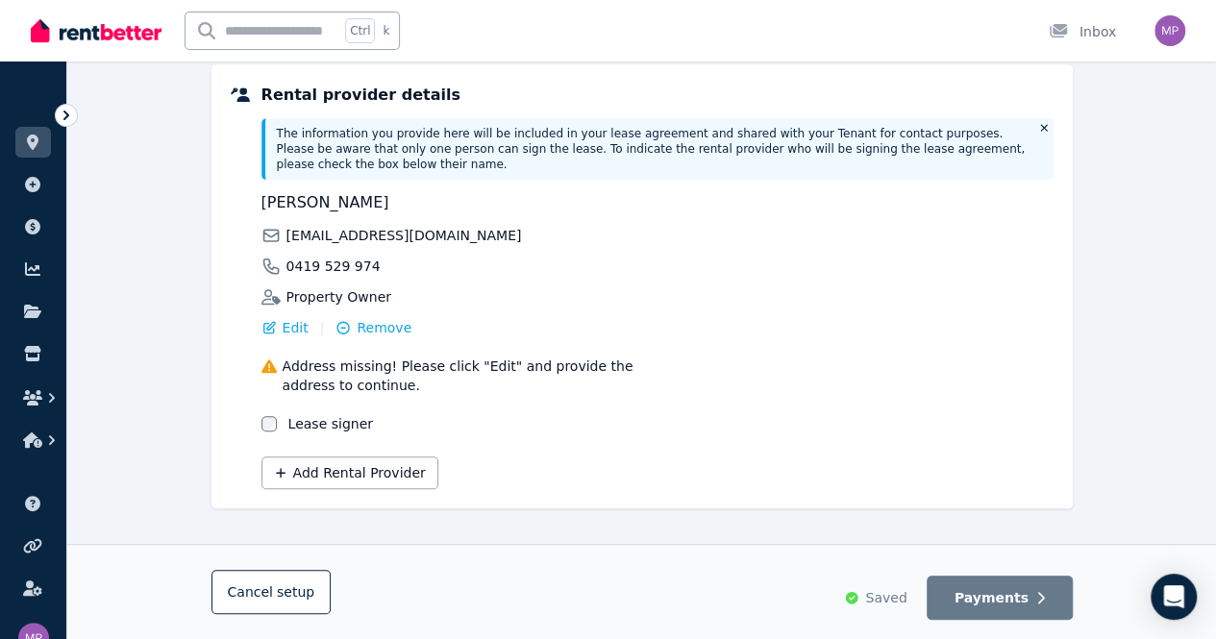
click at [892, 600] on span "Saved" at bounding box center [885, 597] width 41 height 19
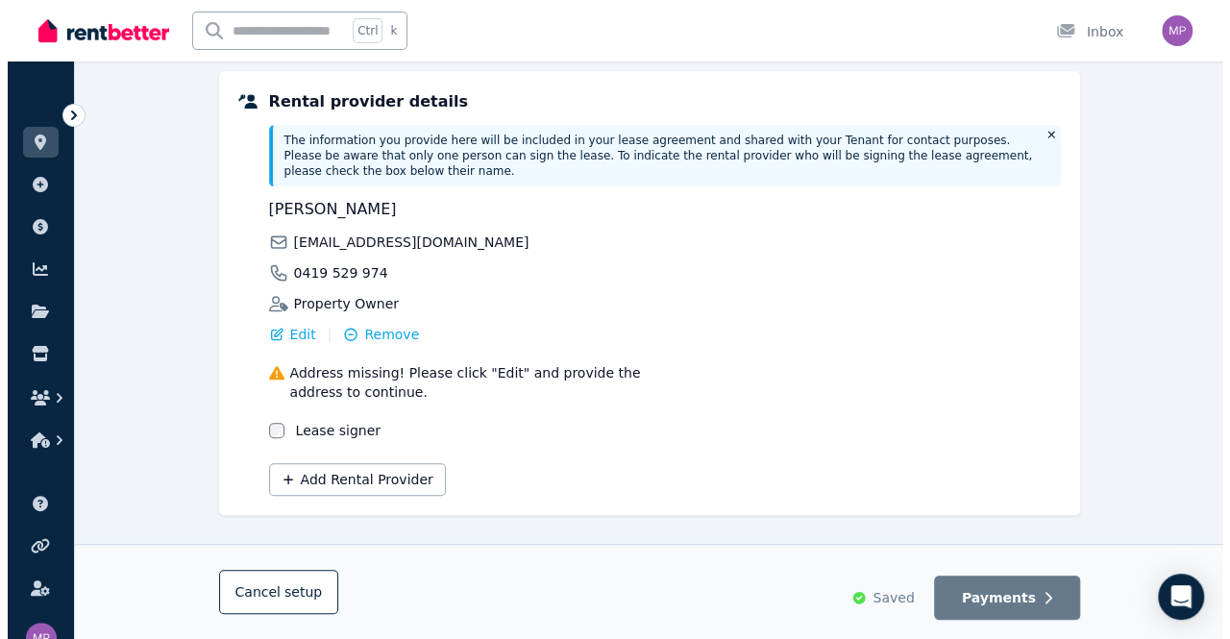
scroll to position [503, 0]
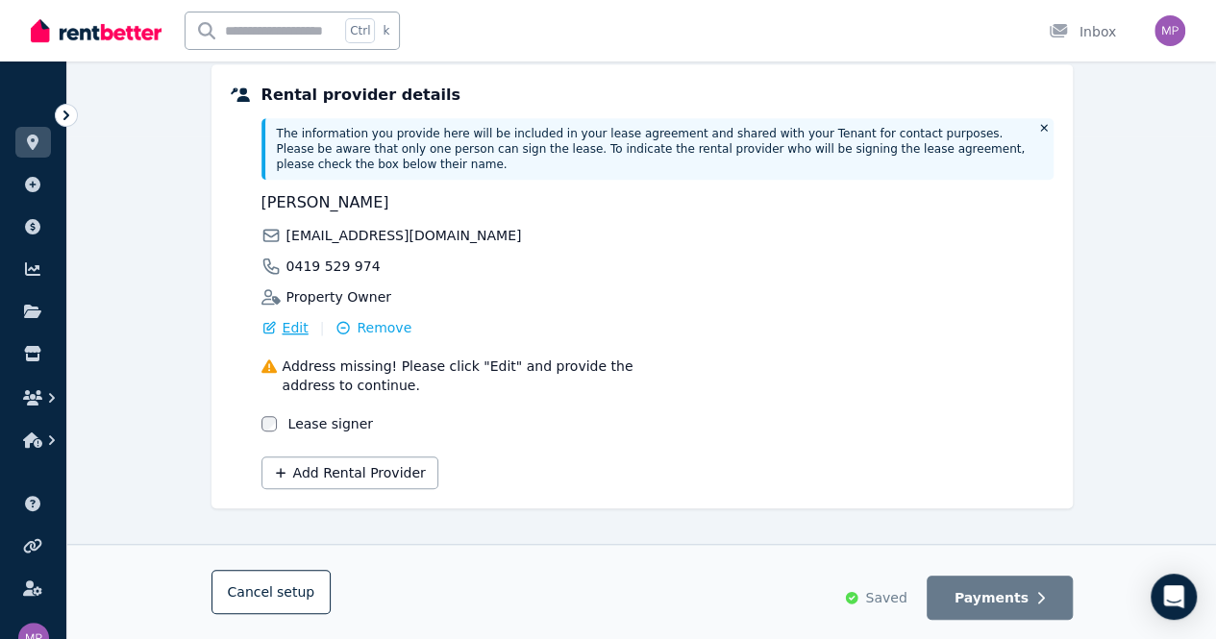
click at [295, 318] on span "Edit" at bounding box center [296, 327] width 26 height 19
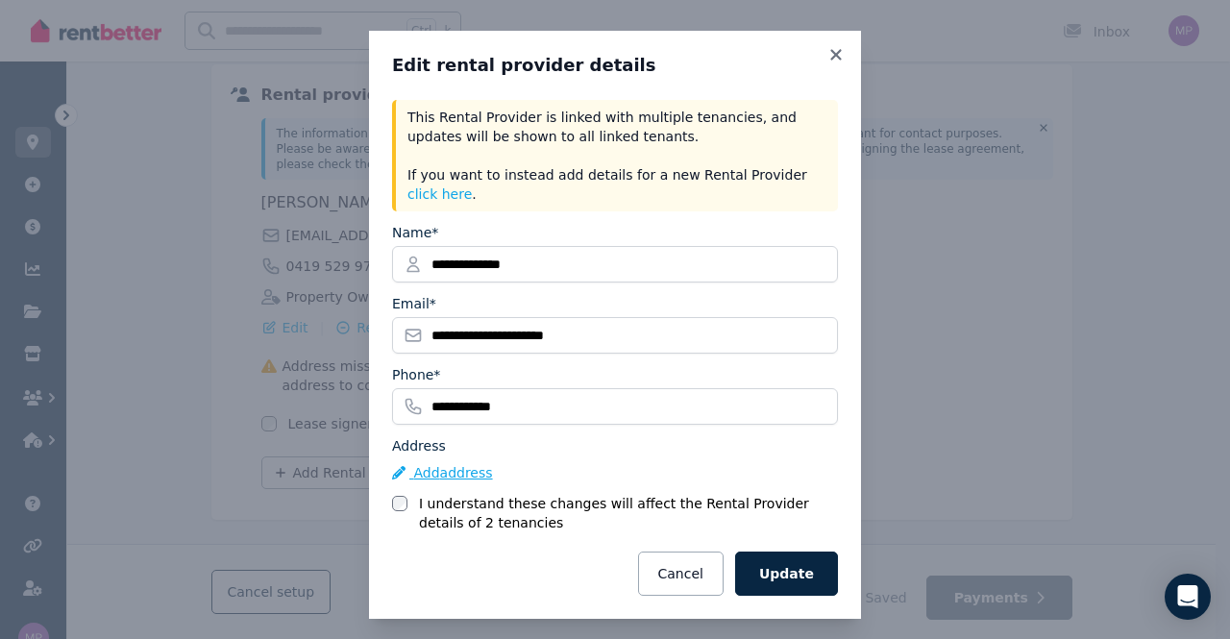
click at [443, 463] on button "Add address" at bounding box center [442, 472] width 101 height 19
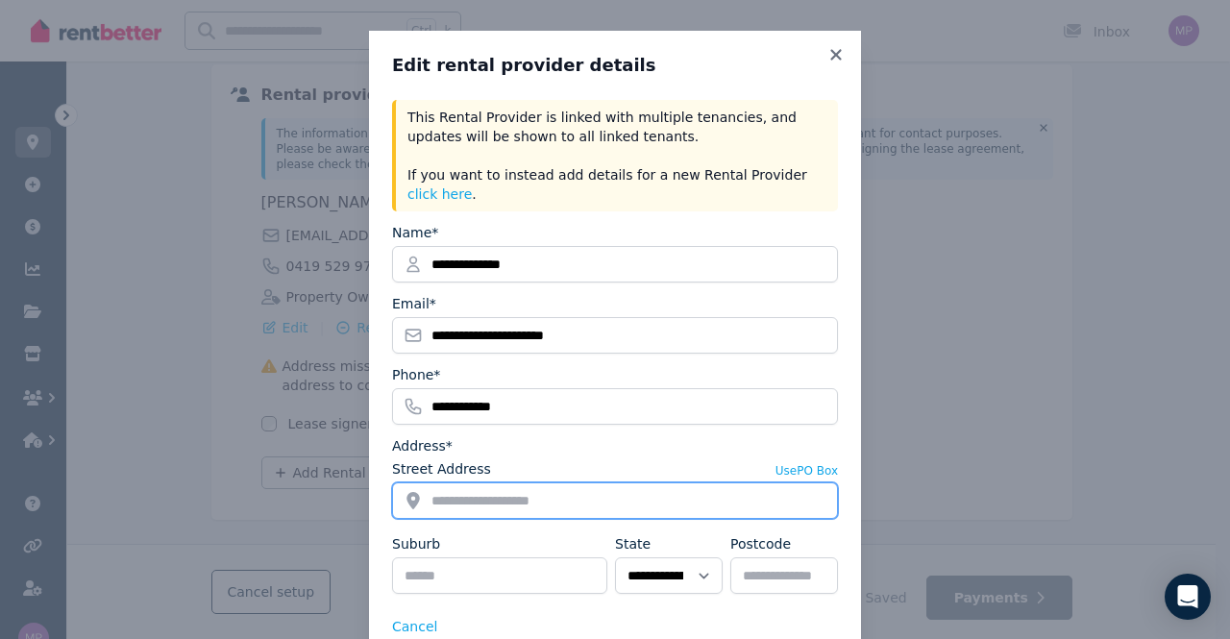
click at [500, 483] on input "Street Address" at bounding box center [615, 501] width 446 height 37
type input "*"
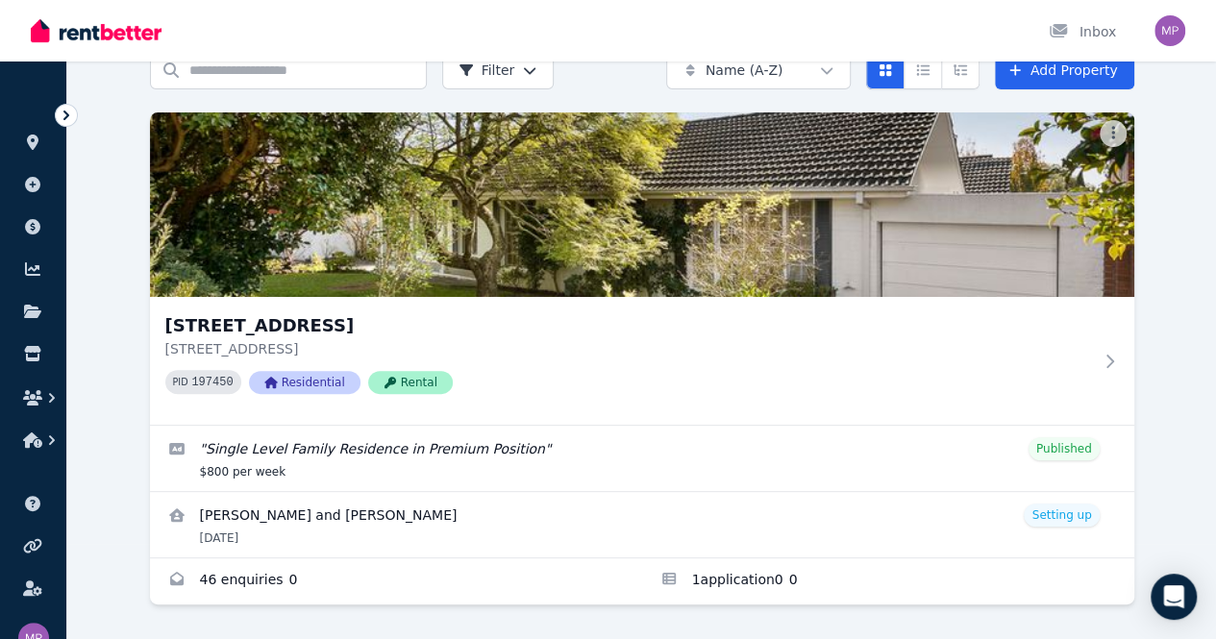
scroll to position [134, 0]
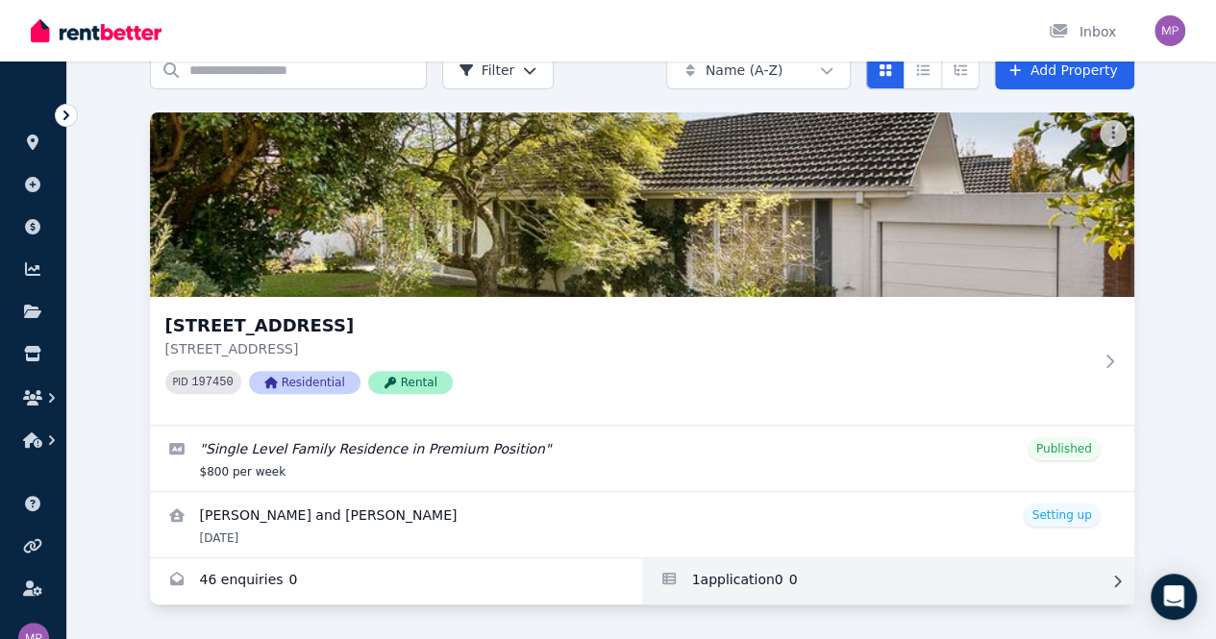
click at [642, 558] on link "Applications for 4/2 Jersey Street, Balwyn" at bounding box center [888, 581] width 492 height 46
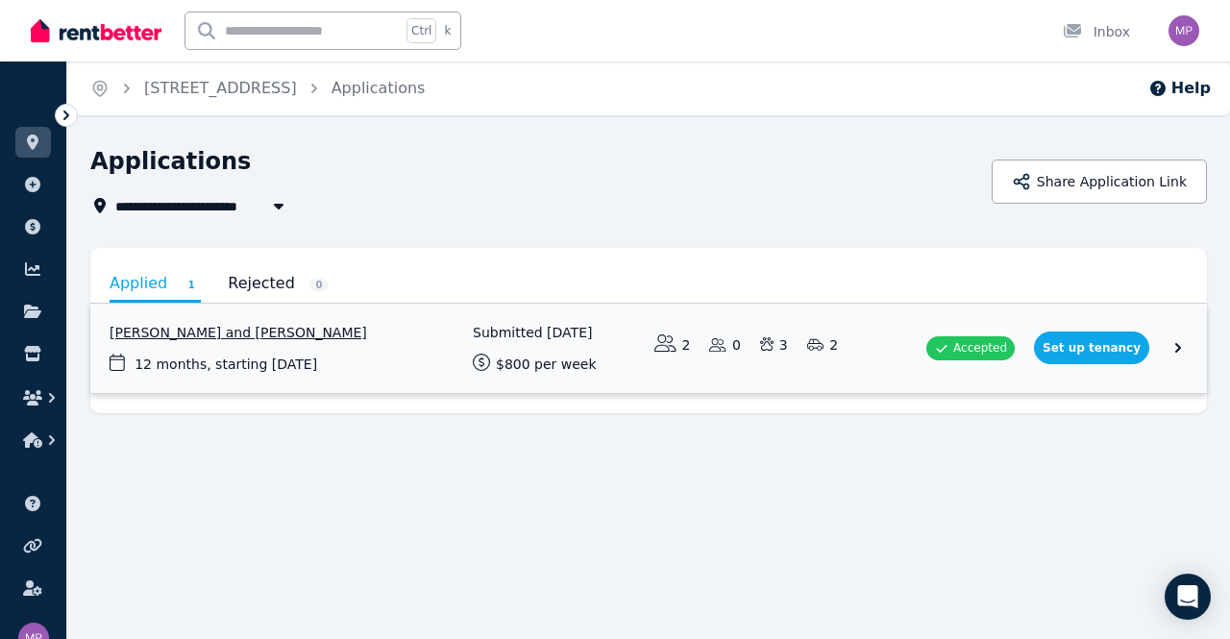
click at [1096, 354] on link "View application: Reuben Trayer and Lisa Dunne" at bounding box center [648, 348] width 1117 height 89
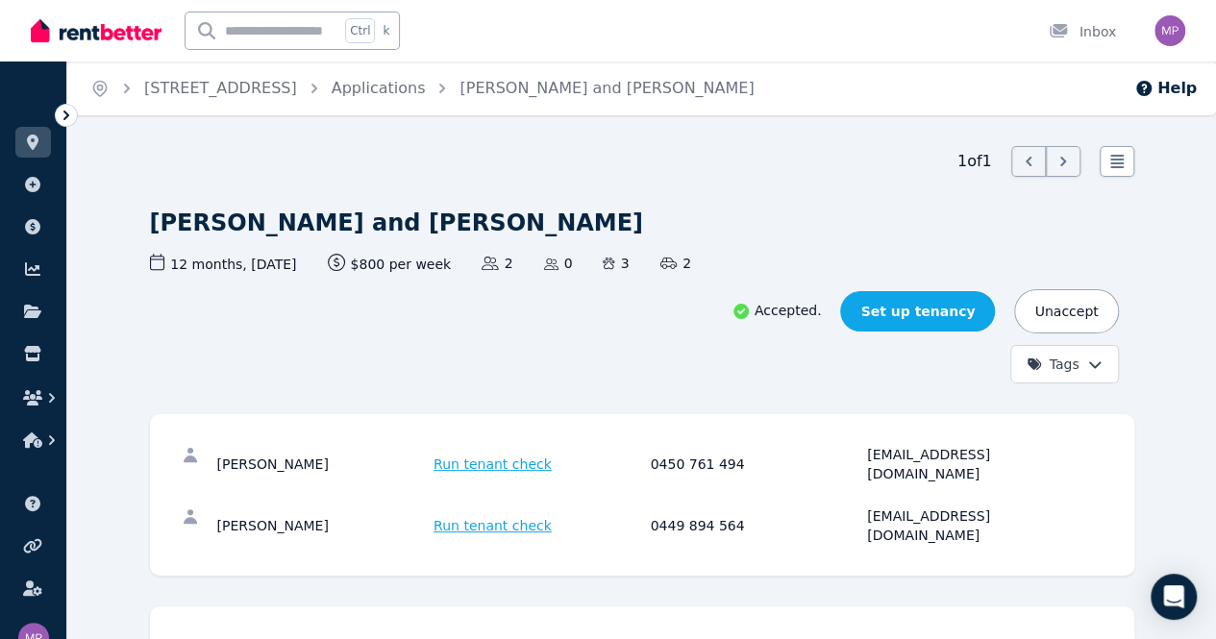
click at [995, 291] on link "Set up tenancy" at bounding box center [917, 311] width 155 height 40
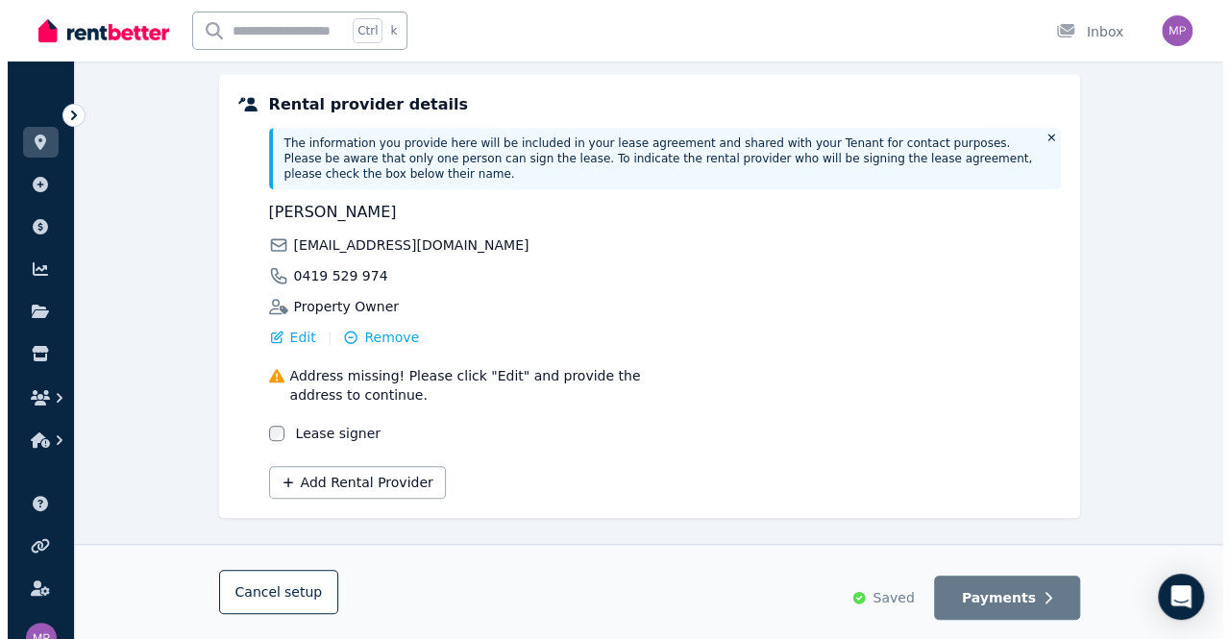
scroll to position [503, 0]
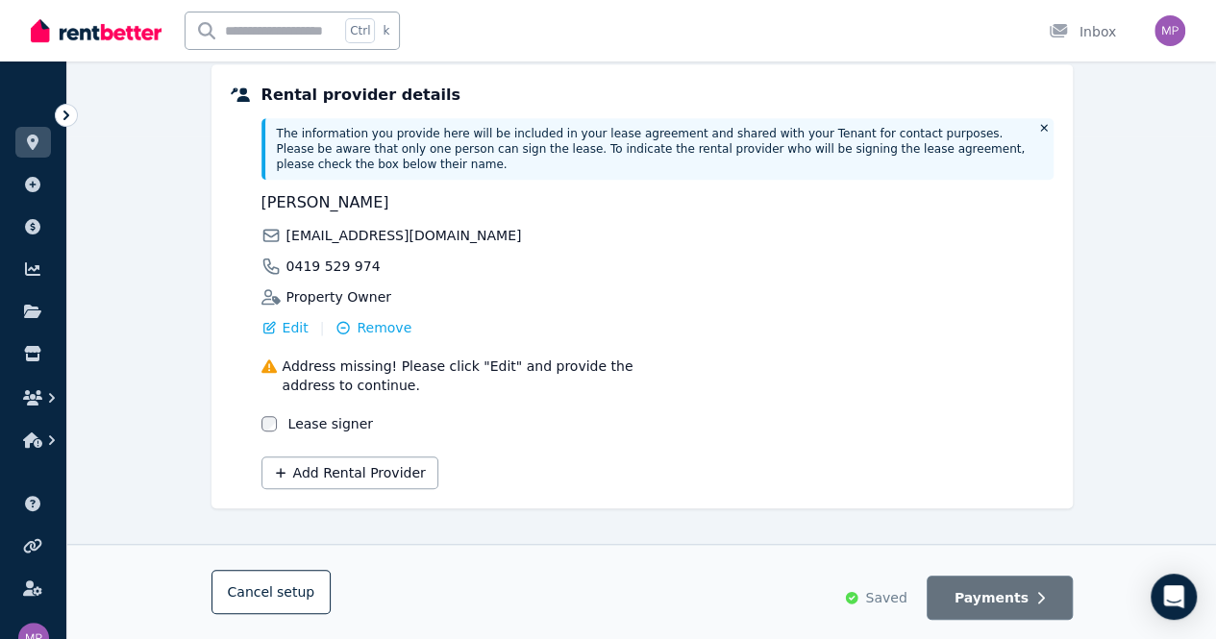
click at [1000, 611] on button "Payments" at bounding box center [1000, 598] width 146 height 44
click at [996, 604] on span "Payments" at bounding box center [992, 597] width 74 height 19
click at [280, 318] on div "Edit" at bounding box center [284, 327] width 47 height 19
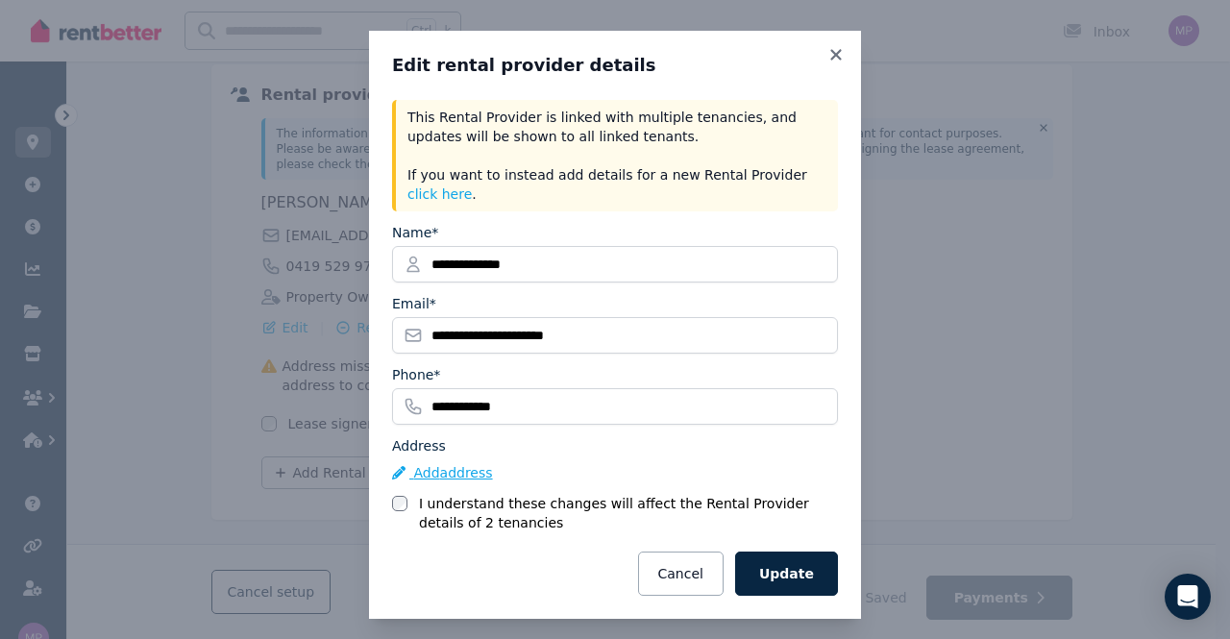
click at [424, 463] on button "Add address" at bounding box center [442, 472] width 101 height 19
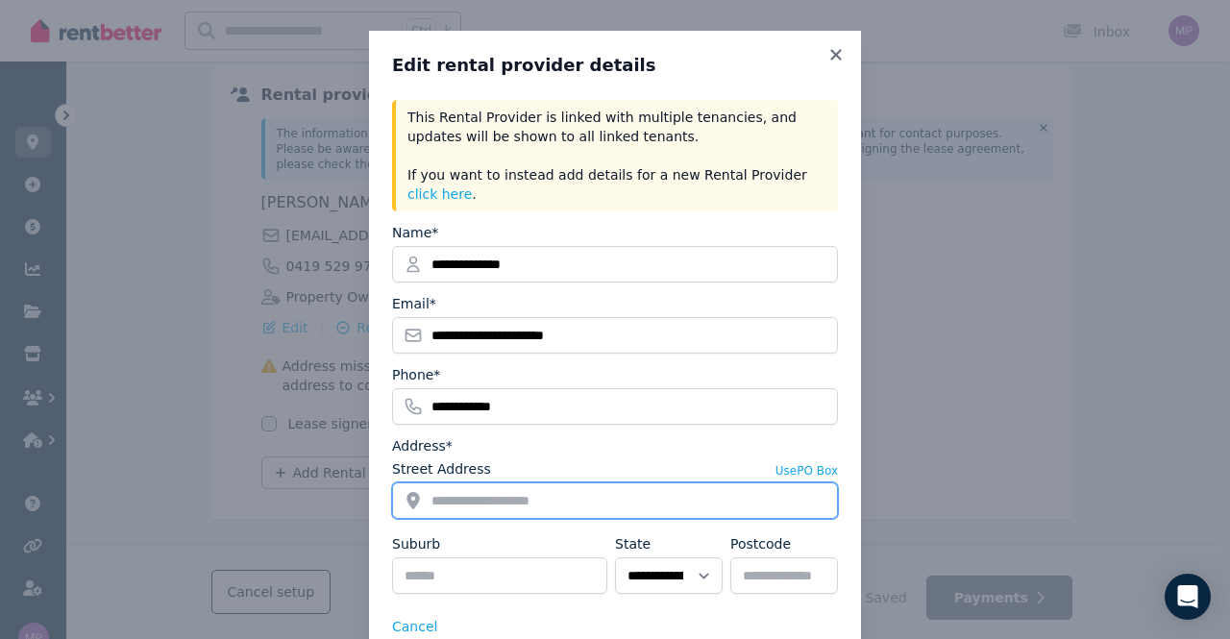
click at [483, 483] on input "Street Address" at bounding box center [615, 501] width 446 height 37
type input "*"
type input "**********"
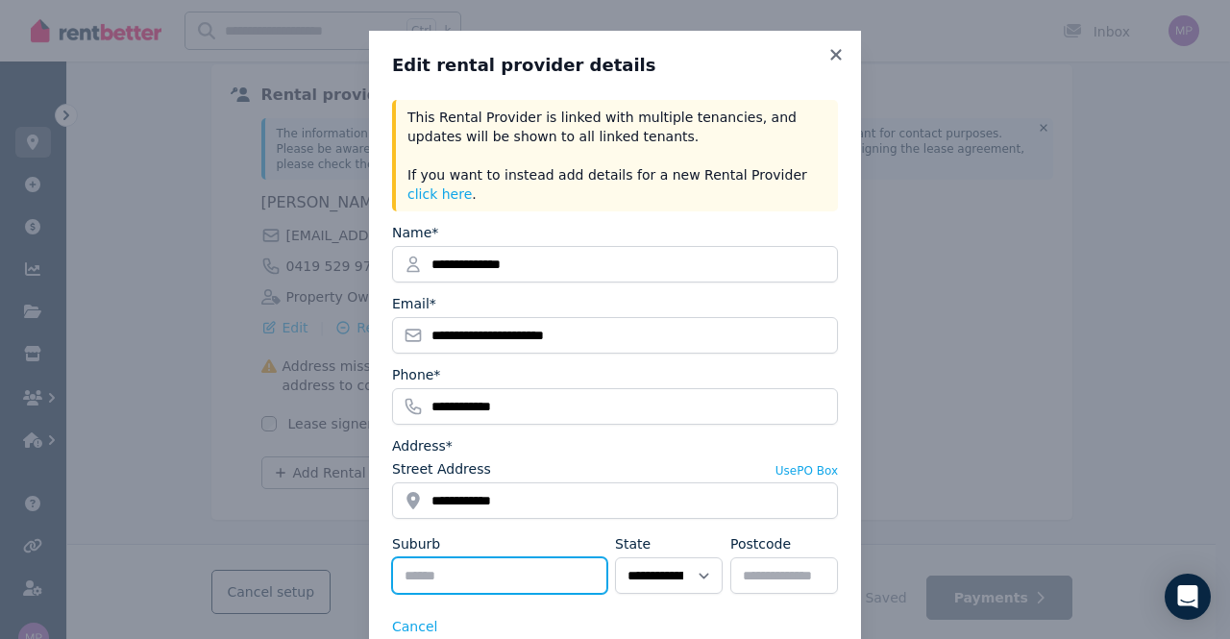
click at [428, 558] on input "Suburb" at bounding box center [499, 576] width 215 height 37
type input "**********"
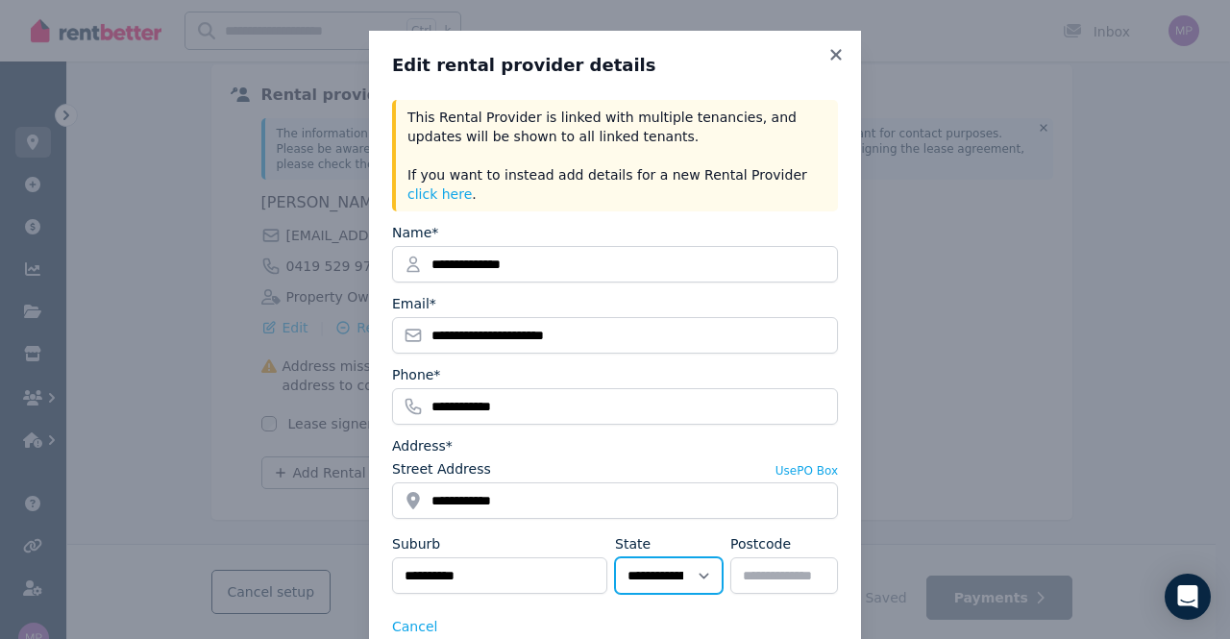
click at [706, 558] on select "**********" at bounding box center [669, 576] width 108 height 37
select select "***"
click at [615, 558] on select "**********" at bounding box center [669, 576] width 108 height 37
click at [784, 559] on input "Postcode" at bounding box center [785, 576] width 108 height 37
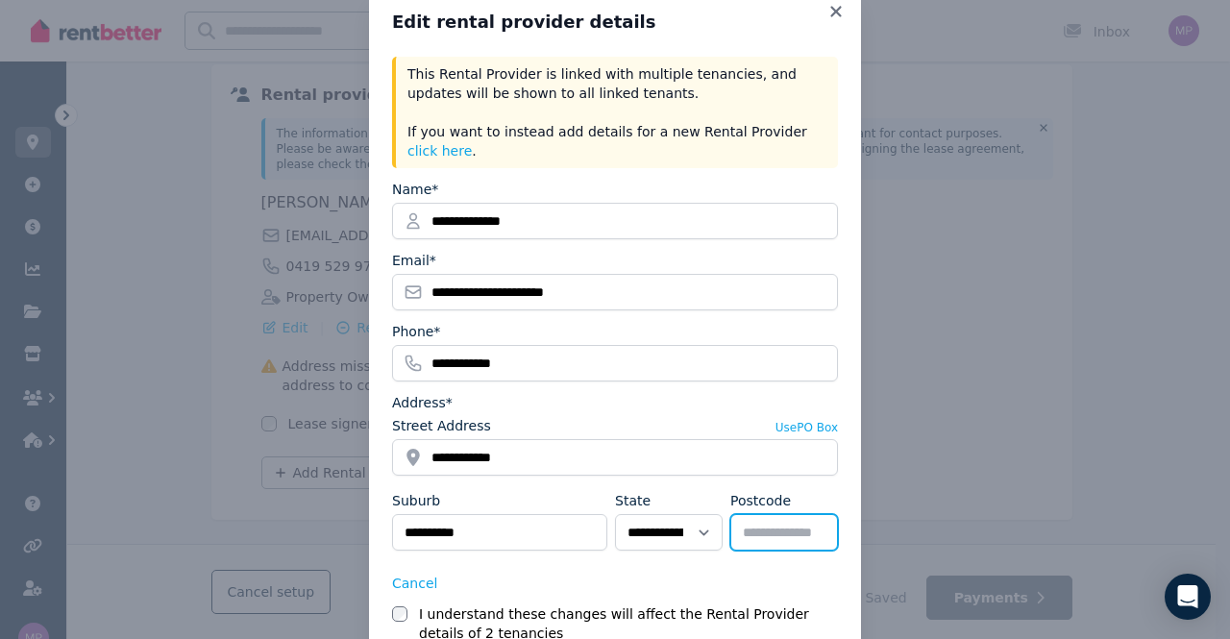
scroll to position [140, 0]
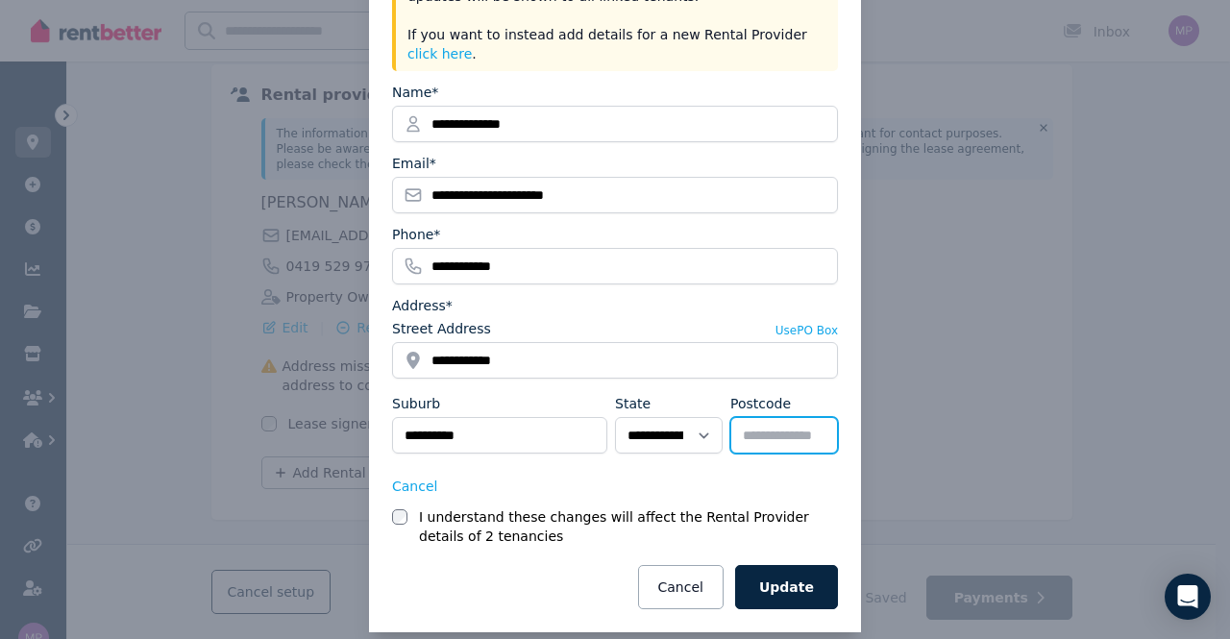
type input "****"
click at [783, 569] on button "Update" at bounding box center [786, 587] width 103 height 44
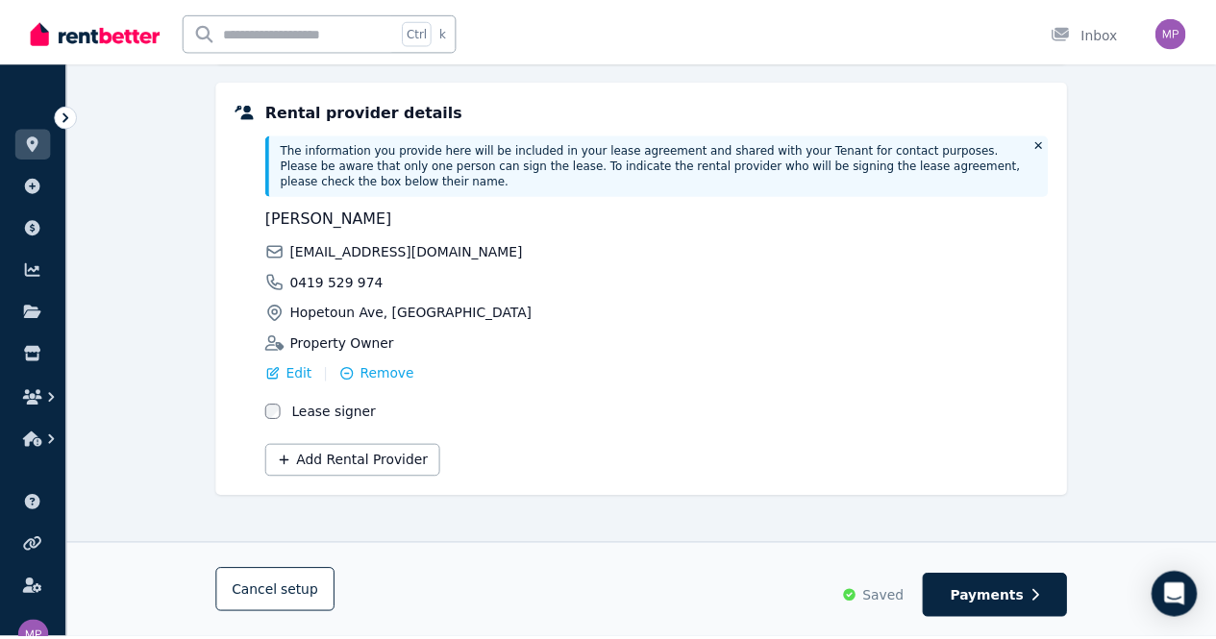
scroll to position [476, 0]
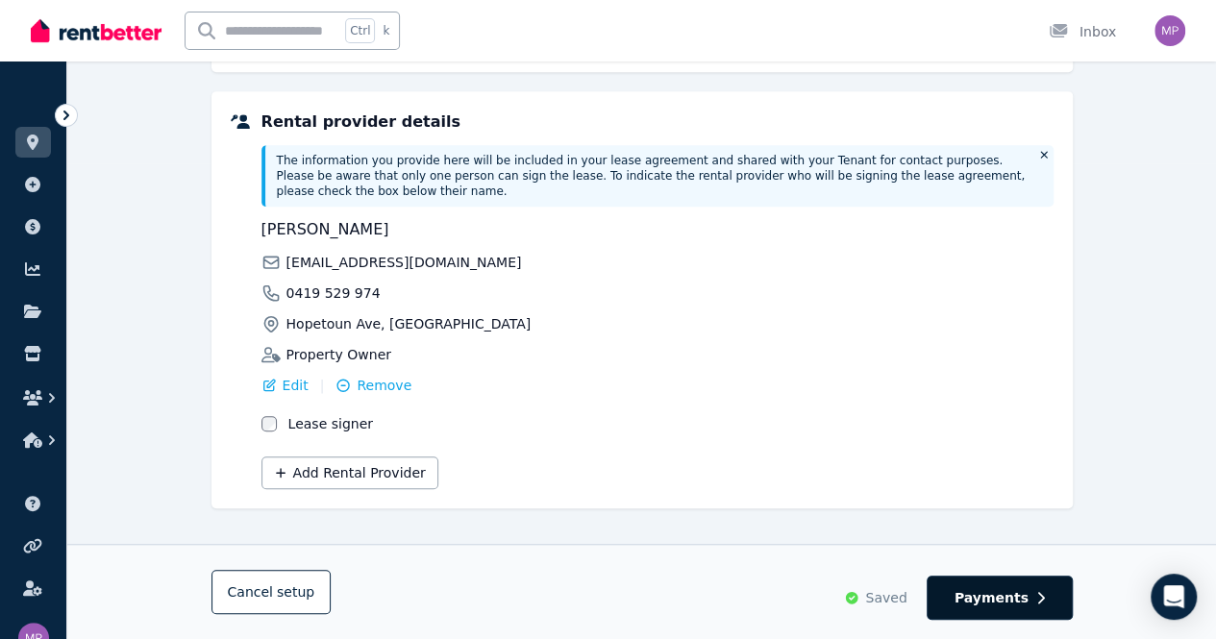
click at [1003, 606] on span "Payments" at bounding box center [992, 597] width 74 height 19
select select "*******"
select select "**********"
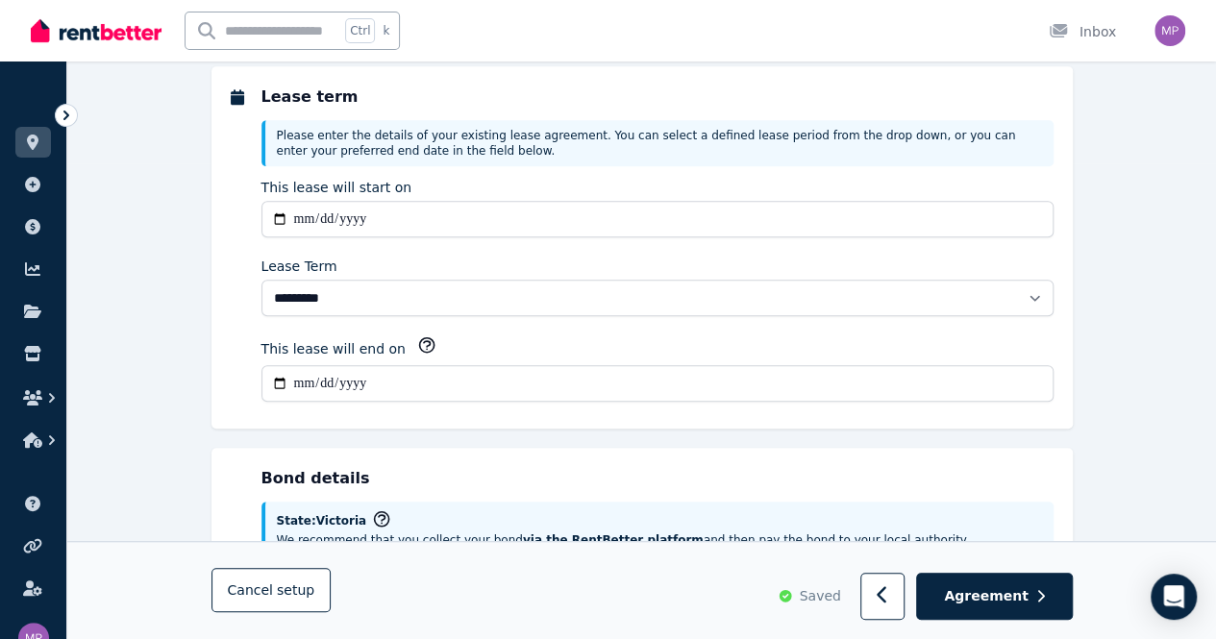
scroll to position [0, 0]
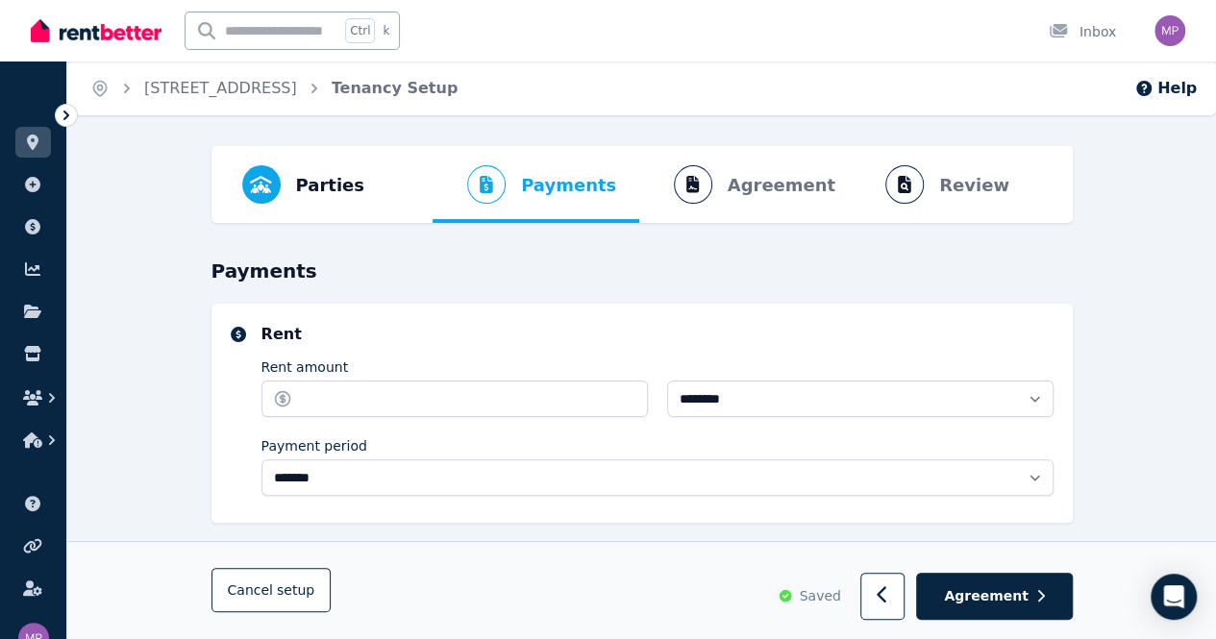
select select "**********"
click at [327, 404] on input "Rent amount" at bounding box center [454, 399] width 386 height 37
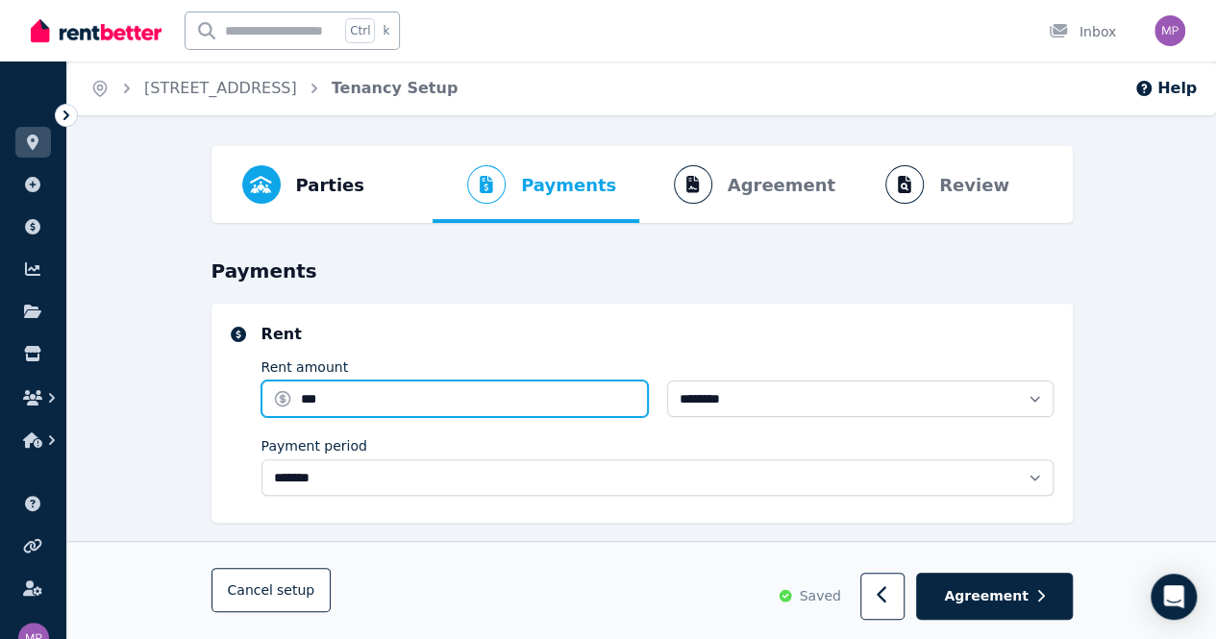
type input "***"
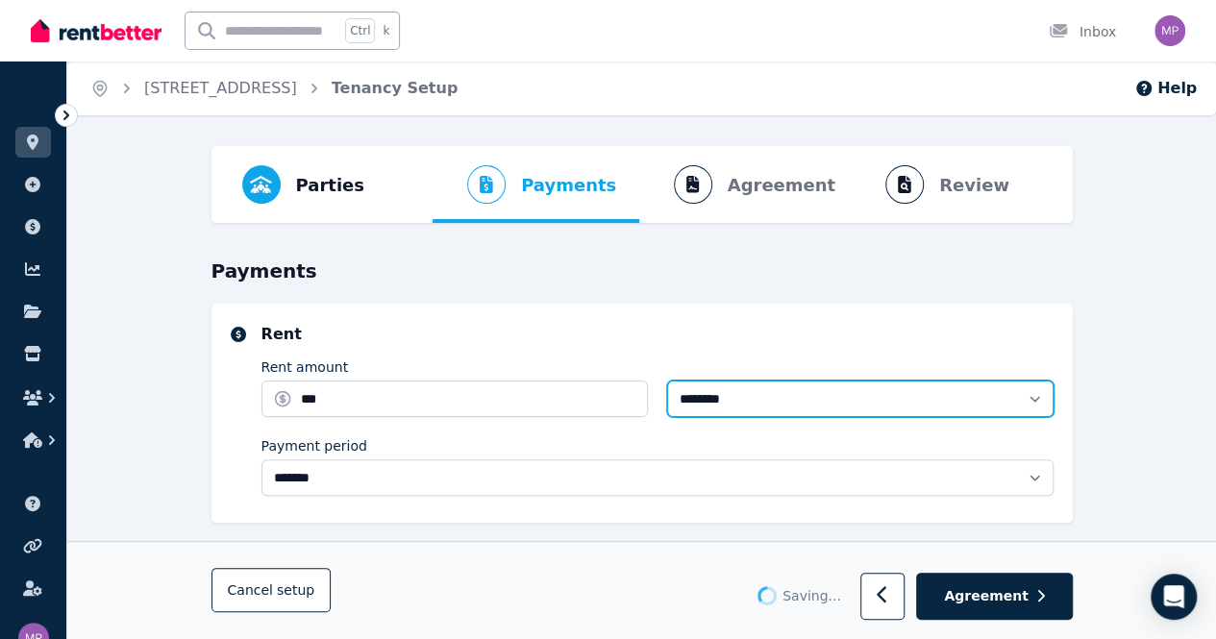
type input "**********"
type input "******"
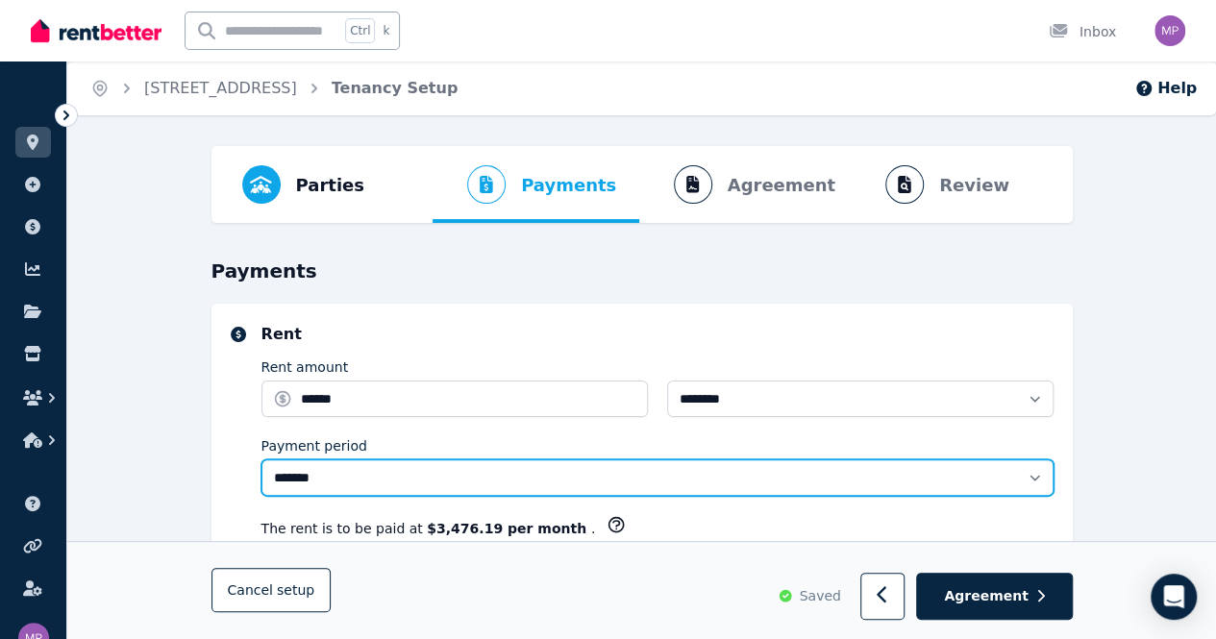
click at [353, 478] on select "**********" at bounding box center [657, 477] width 792 height 37
click at [607, 521] on icon "button" at bounding box center [616, 524] width 19 height 19
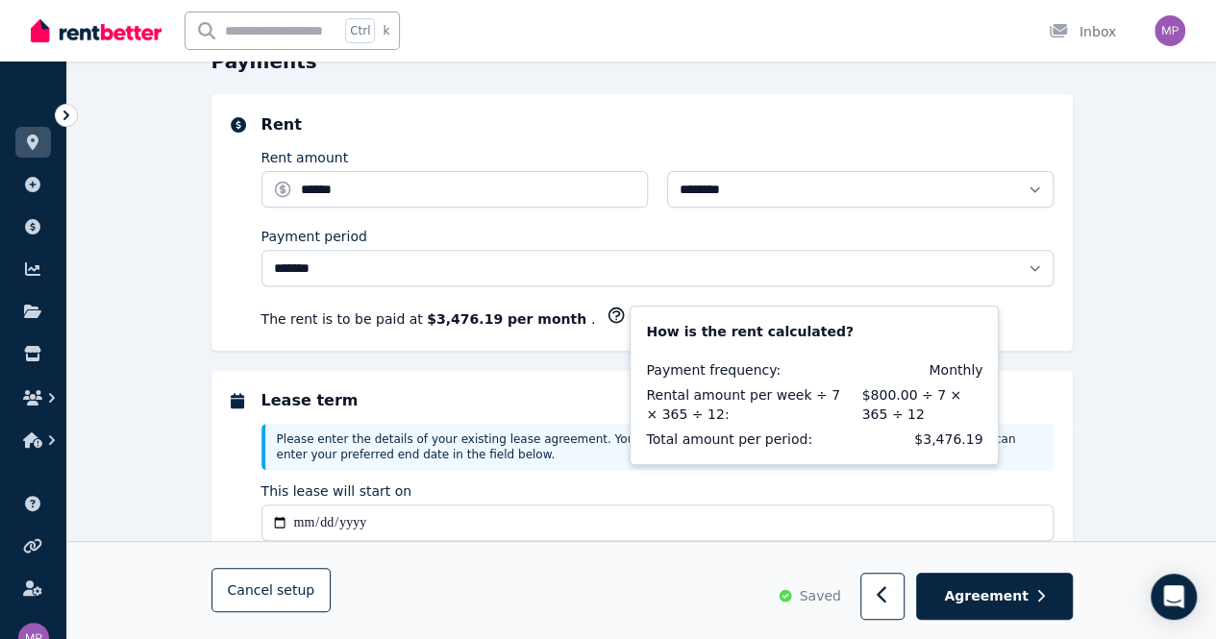
scroll to position [210, 0]
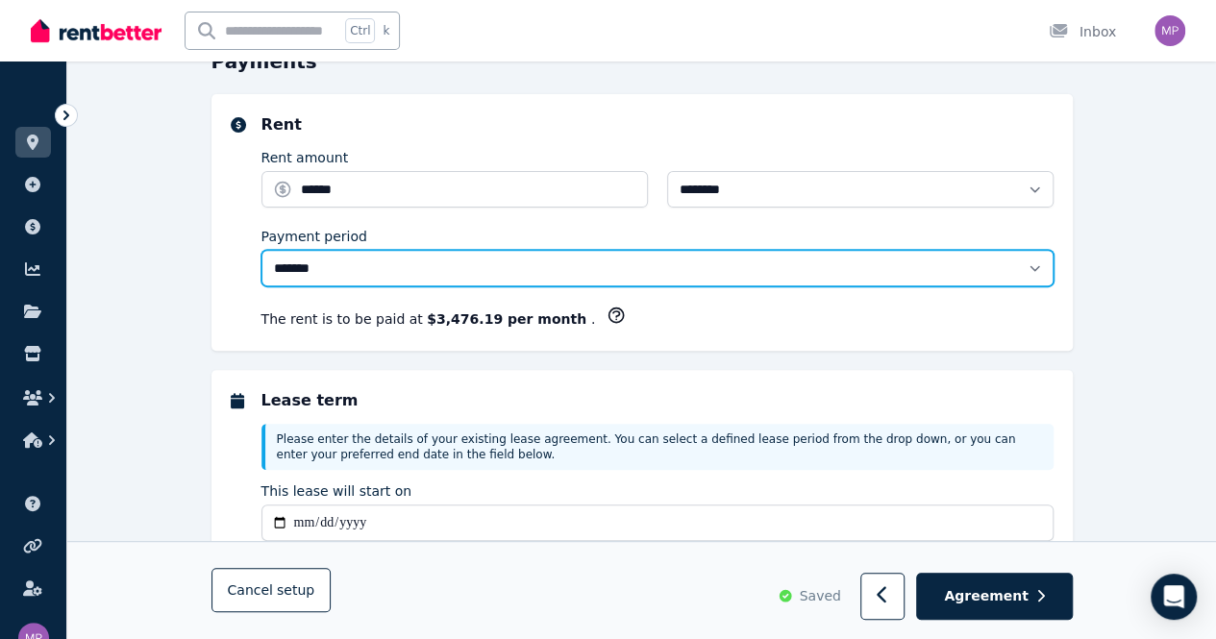
click at [1033, 266] on select "**********" at bounding box center [657, 268] width 792 height 37
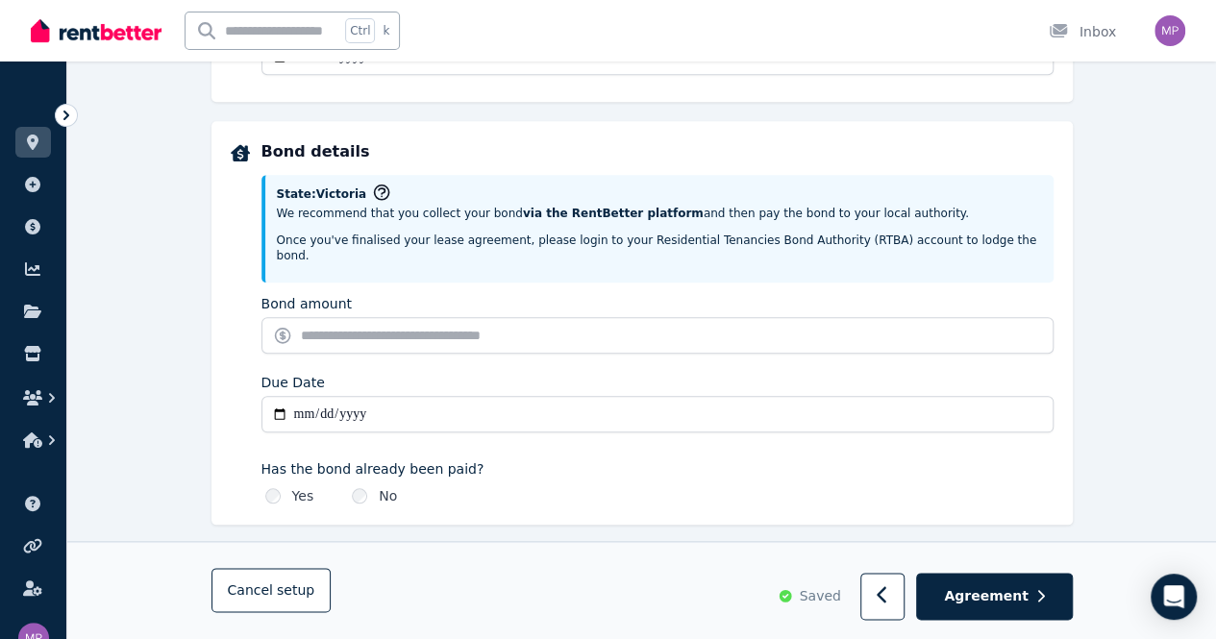
scroll to position [842, 0]
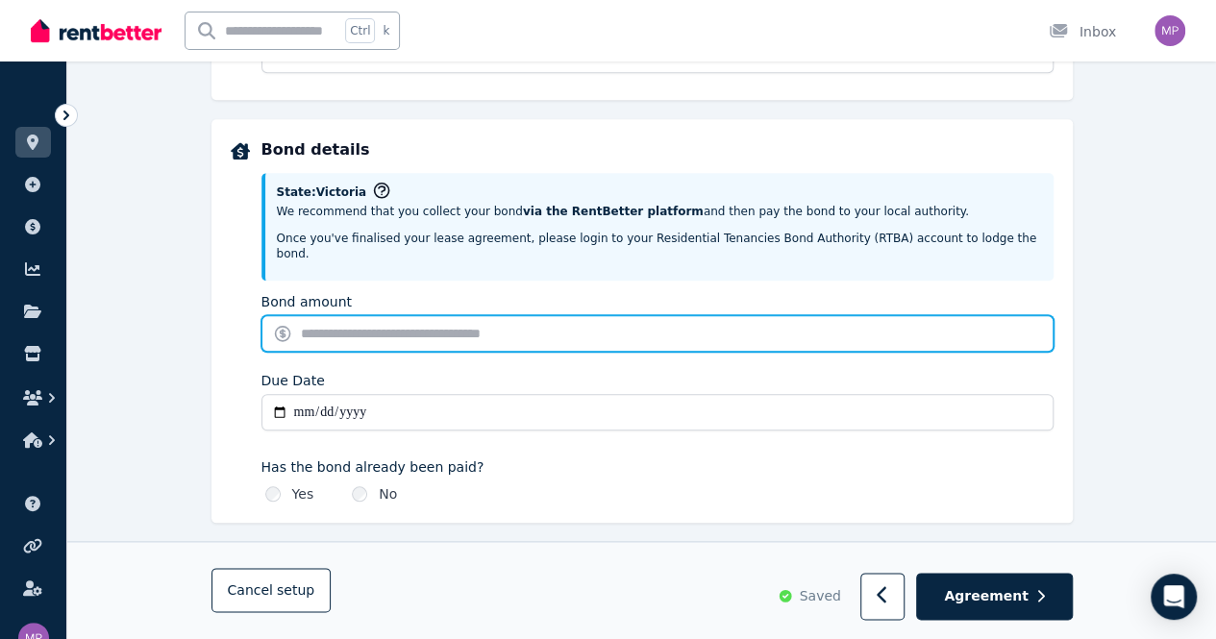
click at [365, 315] on input "Bond amount" at bounding box center [657, 333] width 792 height 37
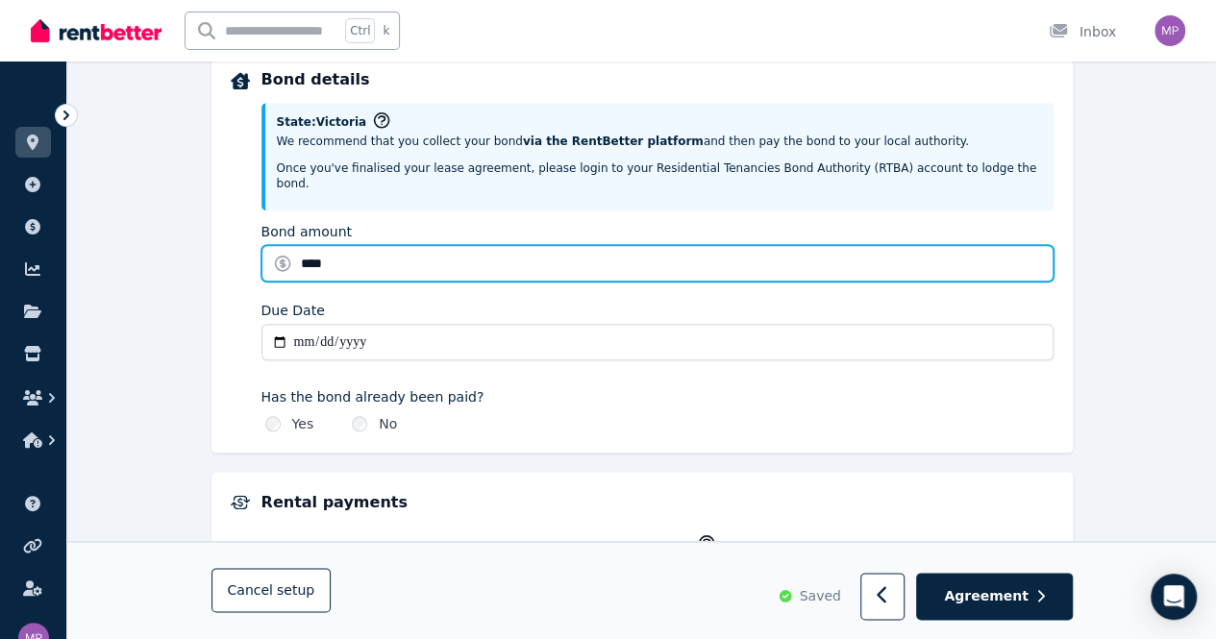
scroll to position [916, 0]
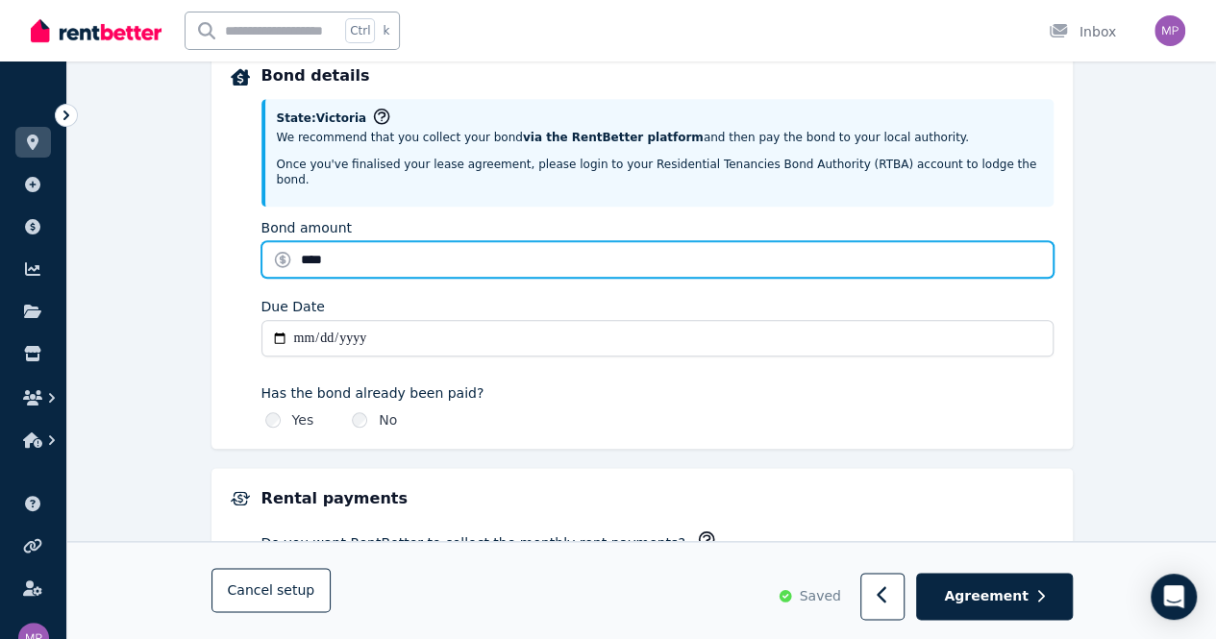
type input "****"
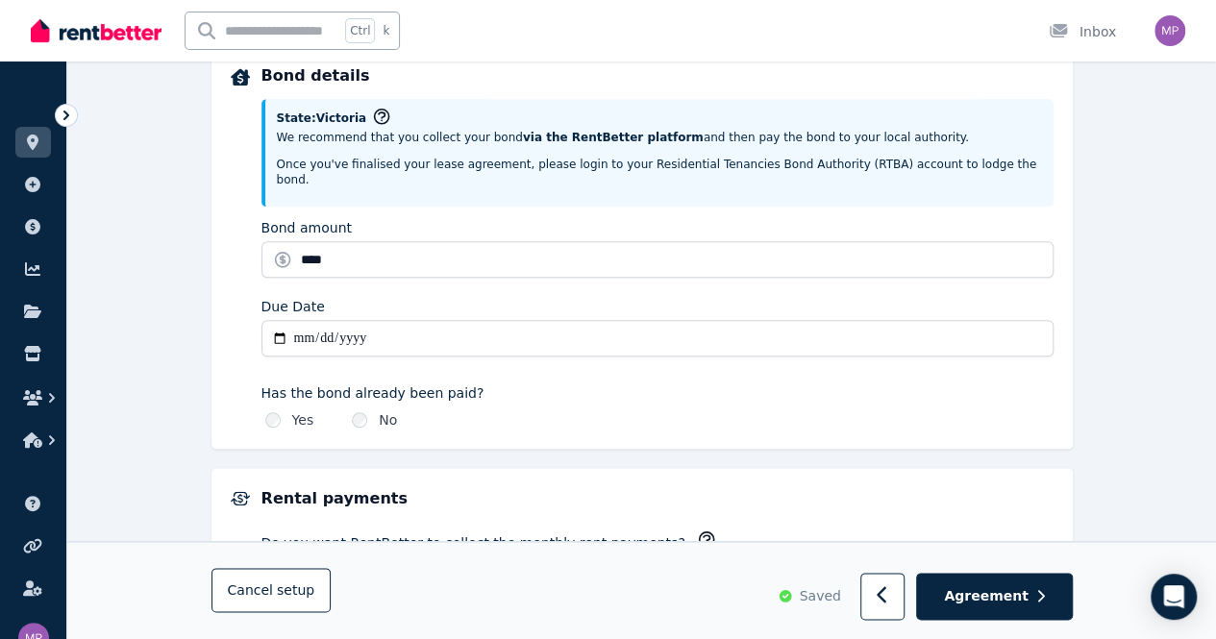
click at [332, 320] on input "Due Date" at bounding box center [657, 338] width 792 height 37
click at [302, 320] on input "Due Date" at bounding box center [657, 338] width 792 height 37
type input "**********"
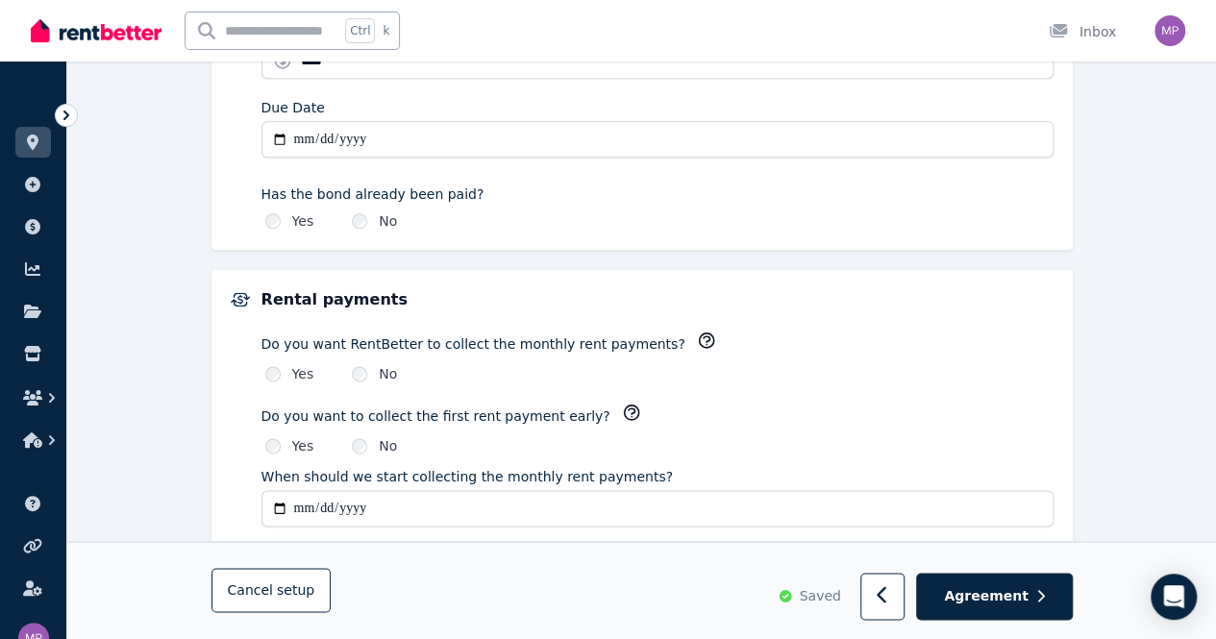
scroll to position [1119, 0]
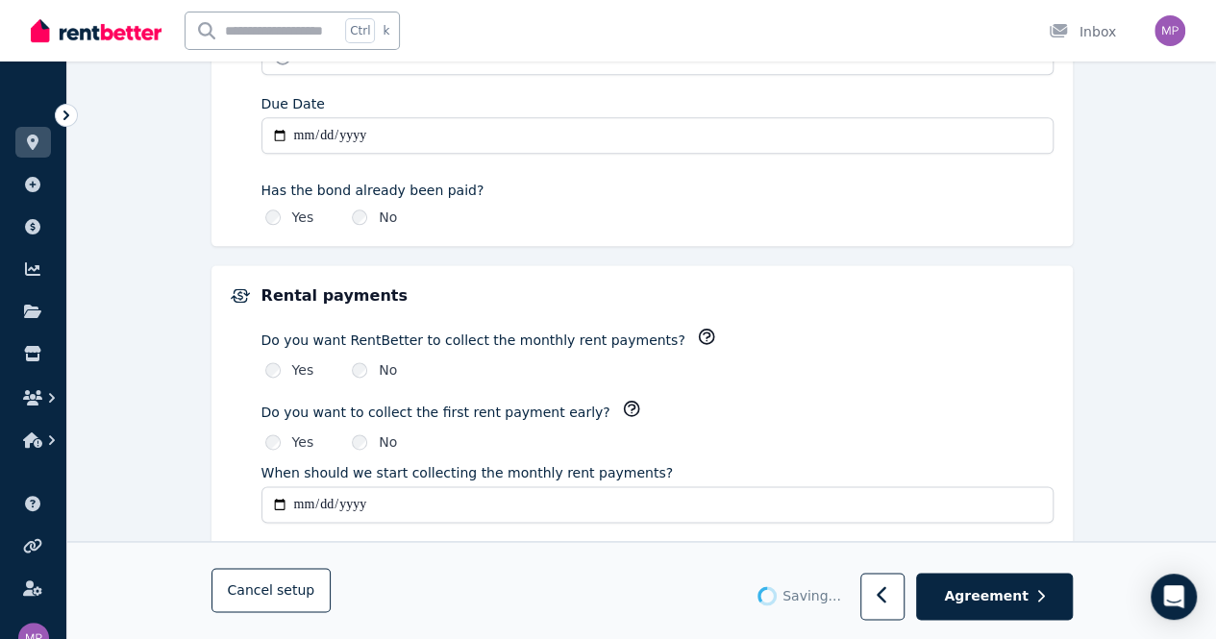
type input "*******"
type input "**********"
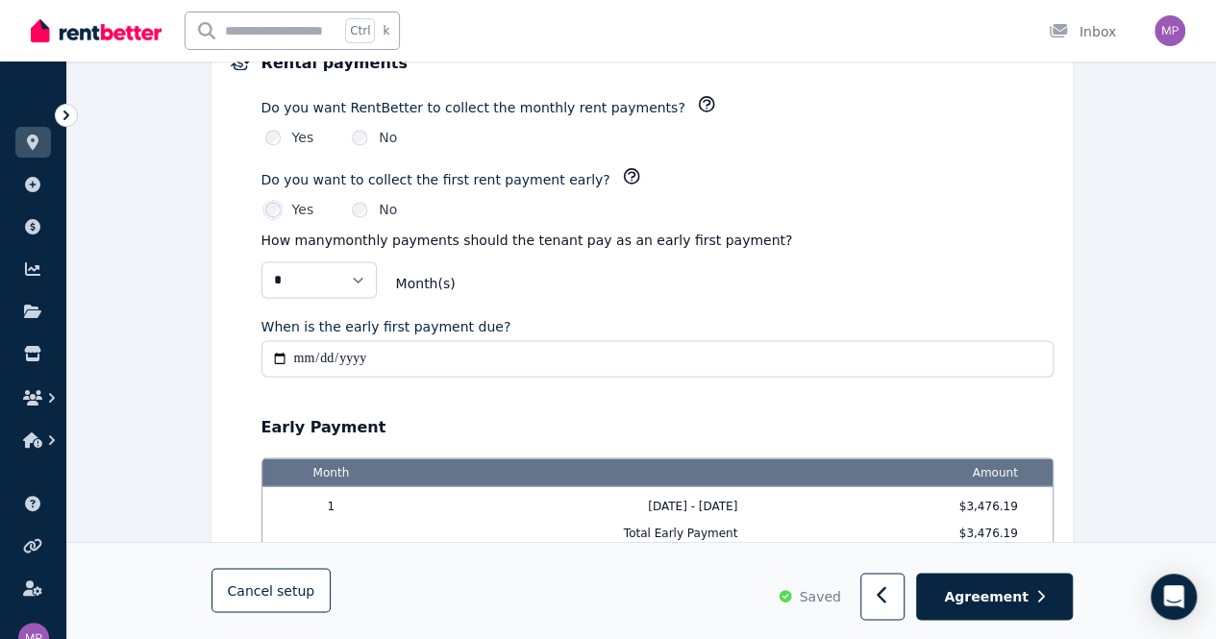
scroll to position [1419, 0]
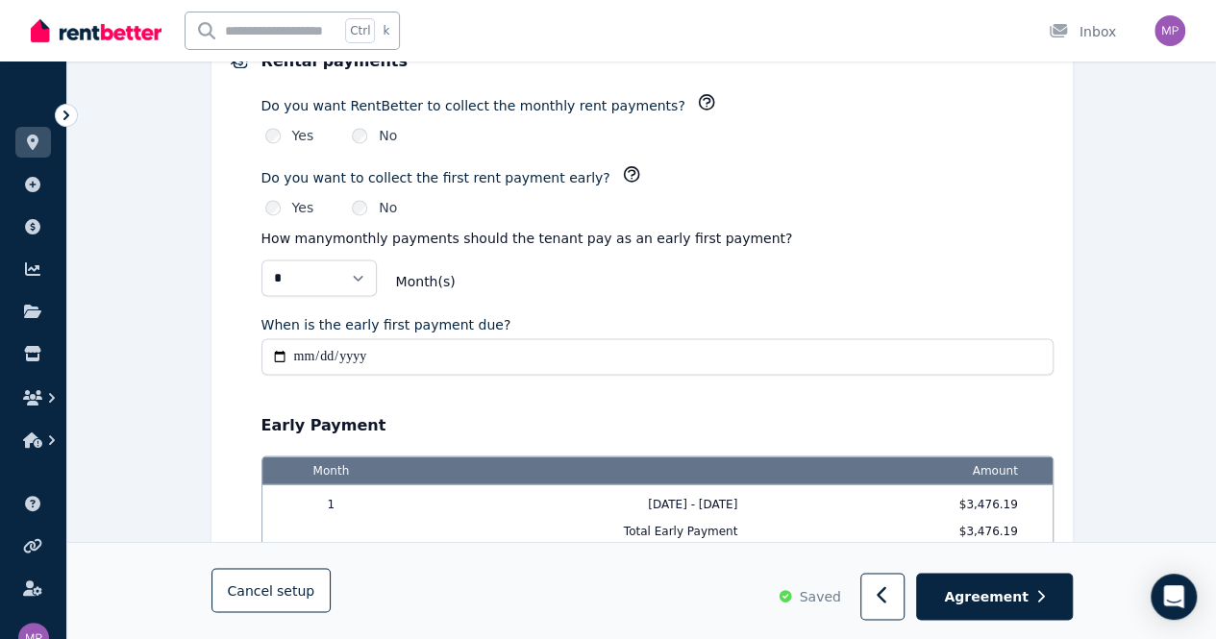
click at [302, 338] on input "When is the early first payment due?" at bounding box center [657, 356] width 792 height 37
click at [315, 338] on input "When is the early first payment due?" at bounding box center [657, 356] width 792 height 37
type input "**********"
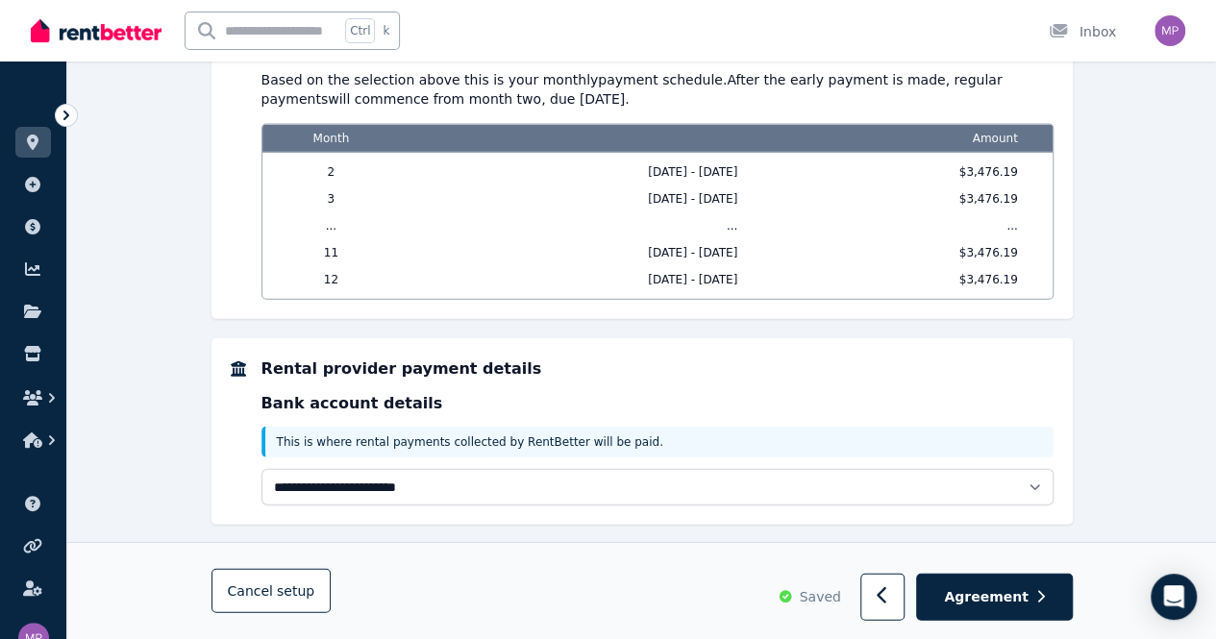
scroll to position [1992, 0]
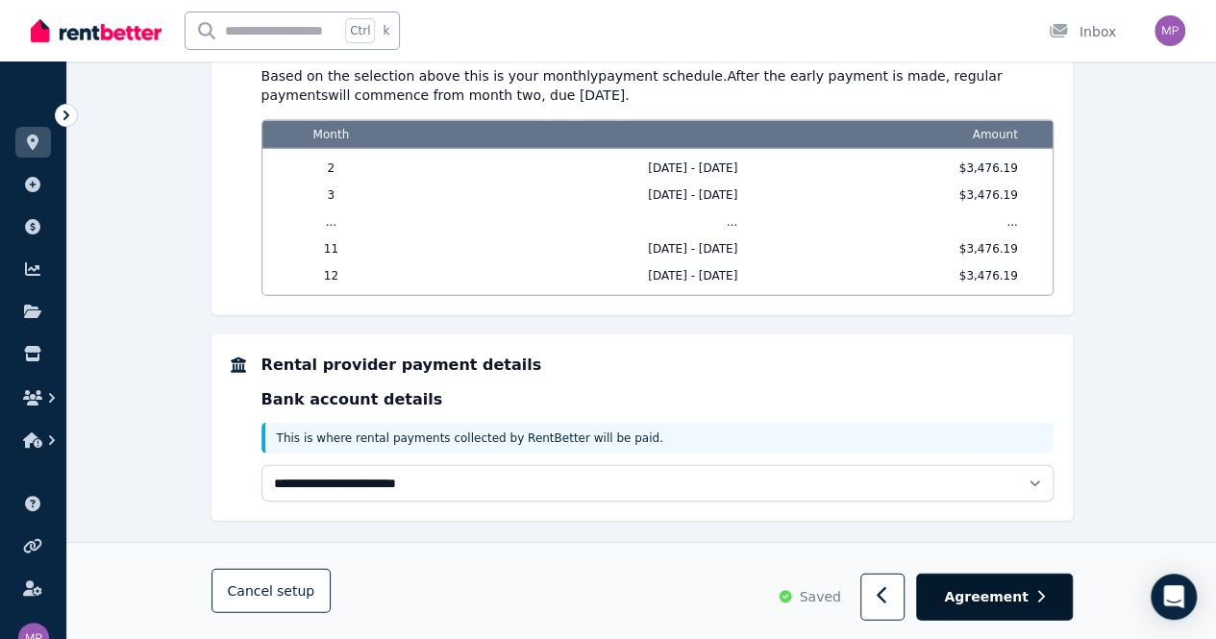
click at [990, 604] on span "Agreement" at bounding box center [986, 596] width 85 height 19
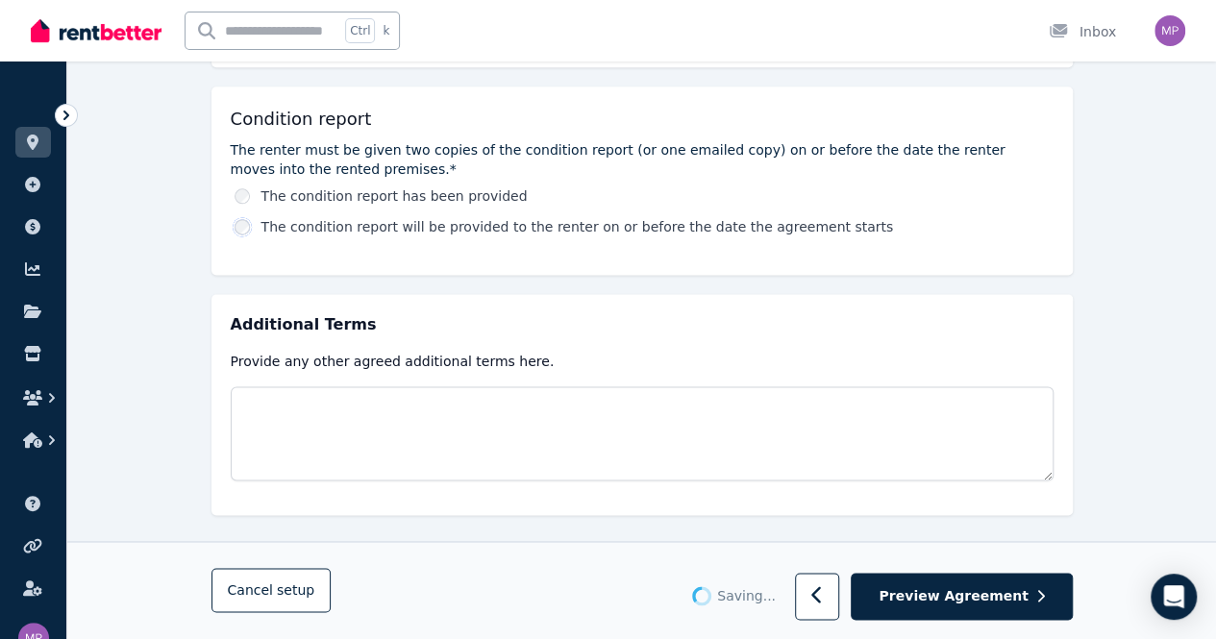
scroll to position [1156, 0]
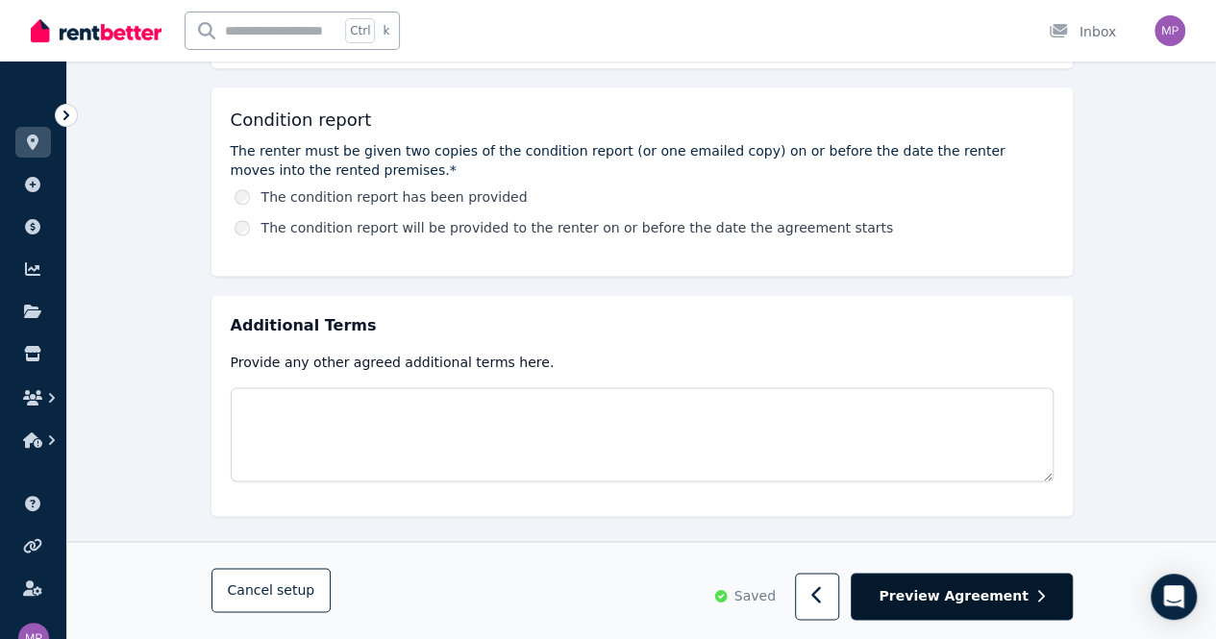
click at [969, 600] on span "Preview Agreement" at bounding box center [953, 596] width 149 height 19
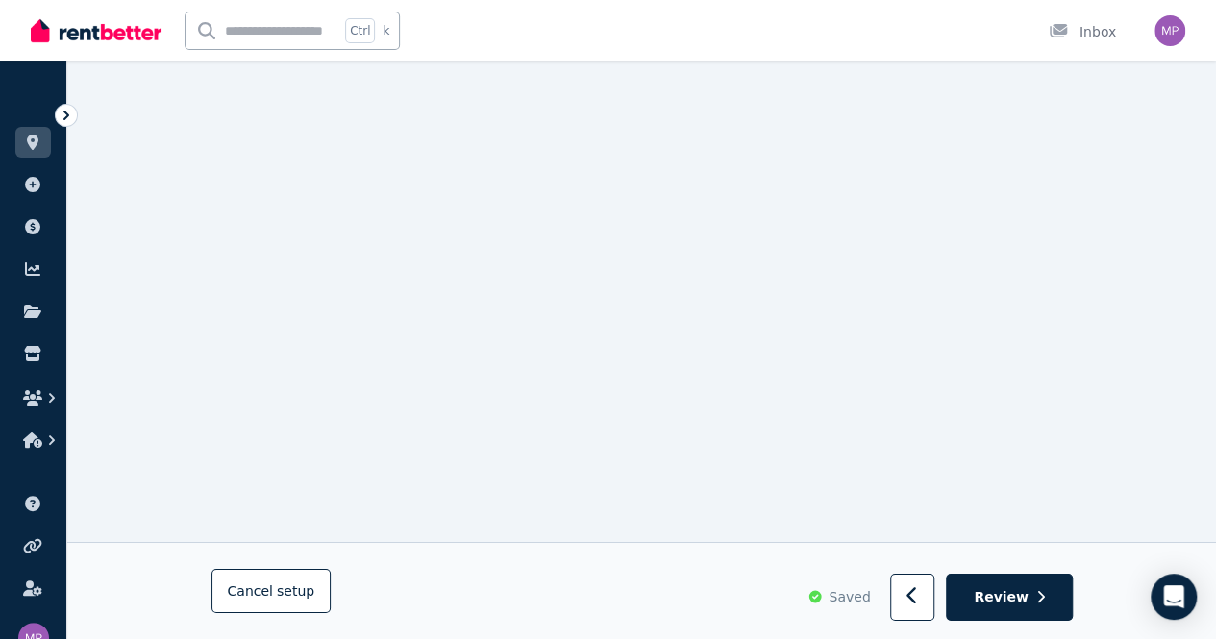
scroll to position [10376, 0]
click at [1184, 603] on div "Open Intercom Messenger" at bounding box center [1174, 597] width 51 height 51
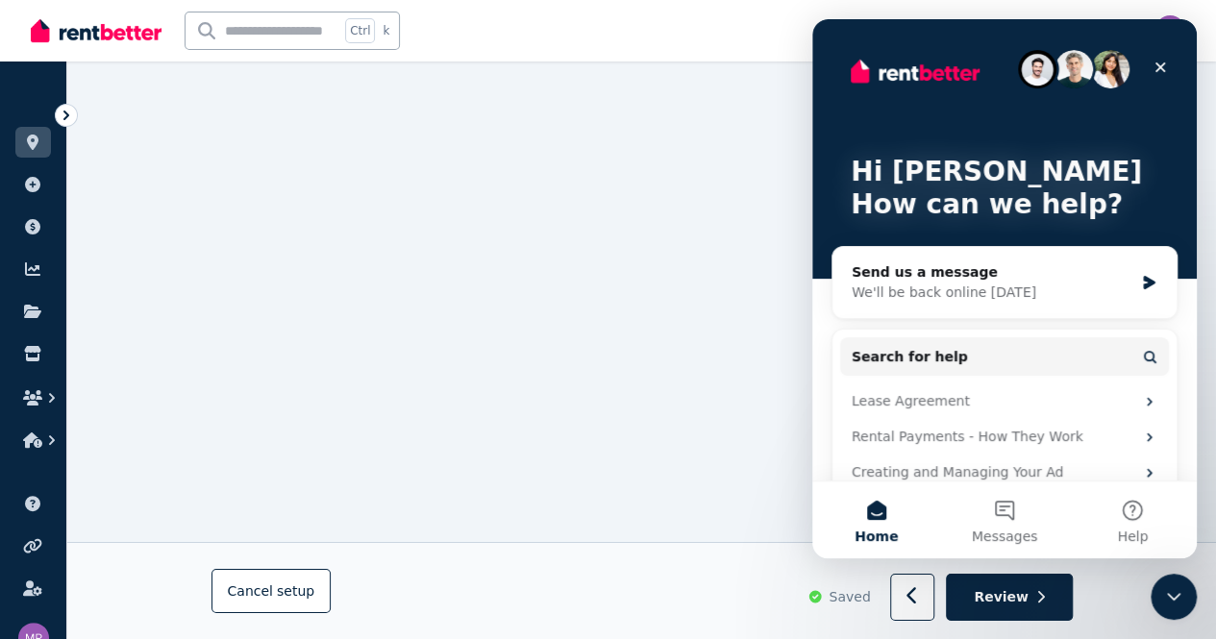
scroll to position [0, 0]
click at [1162, 63] on icon "Close" at bounding box center [1160, 67] width 11 height 11
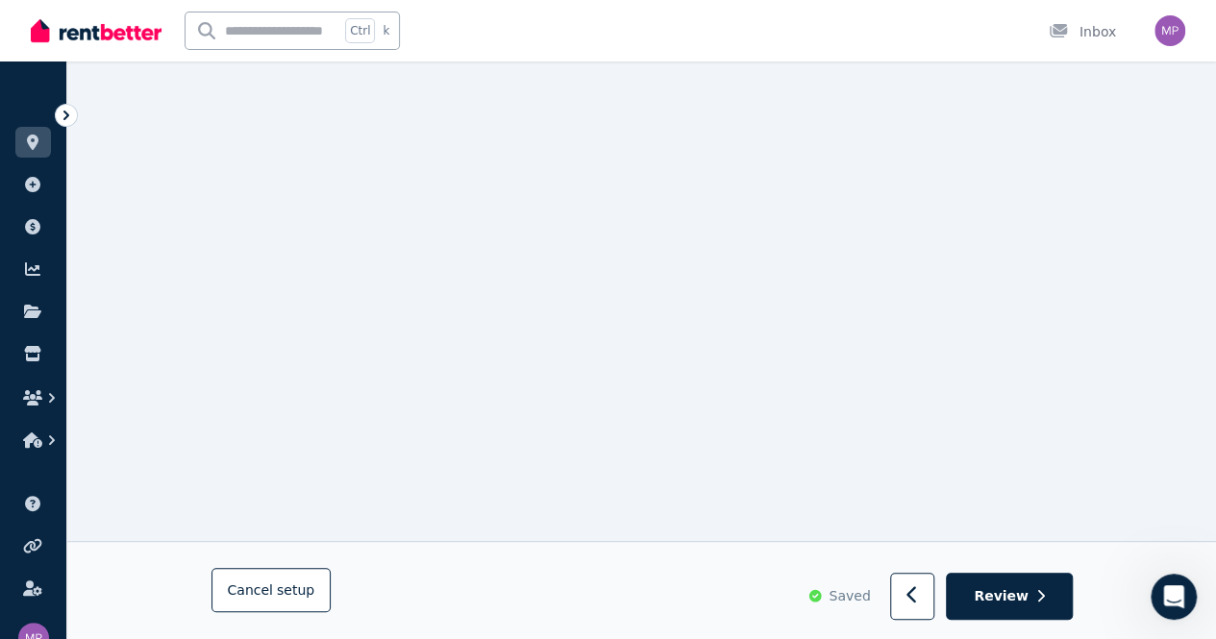
scroll to position [11048, 0]
click at [1007, 606] on span "Review" at bounding box center [1001, 596] width 55 height 19
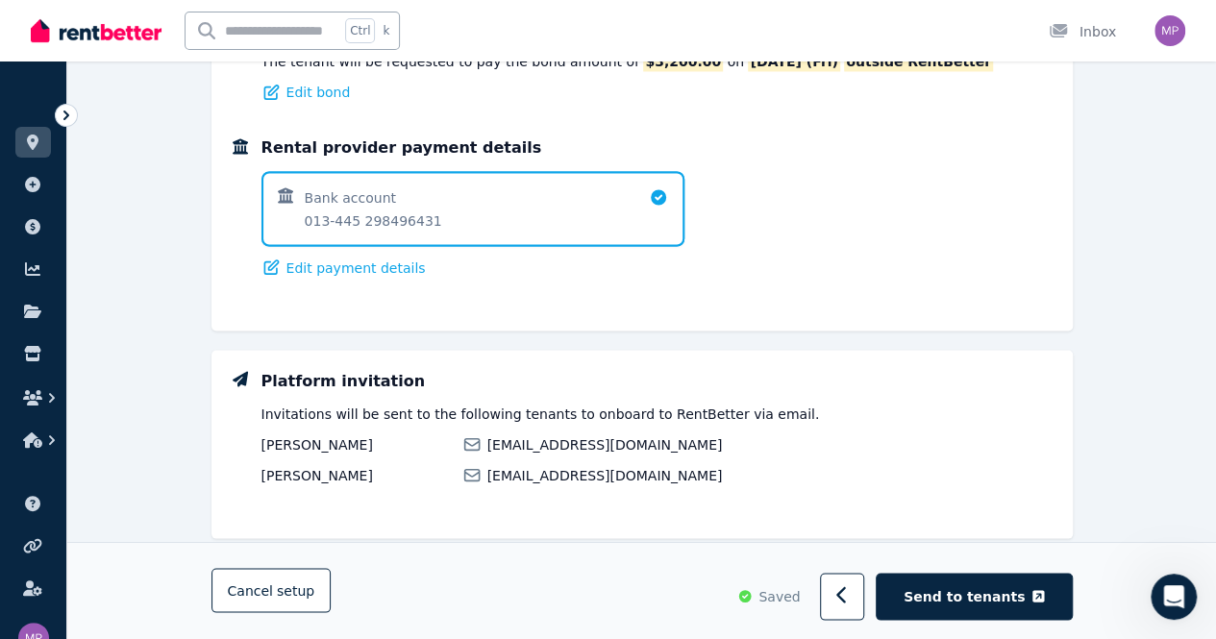
scroll to position [1656, 0]
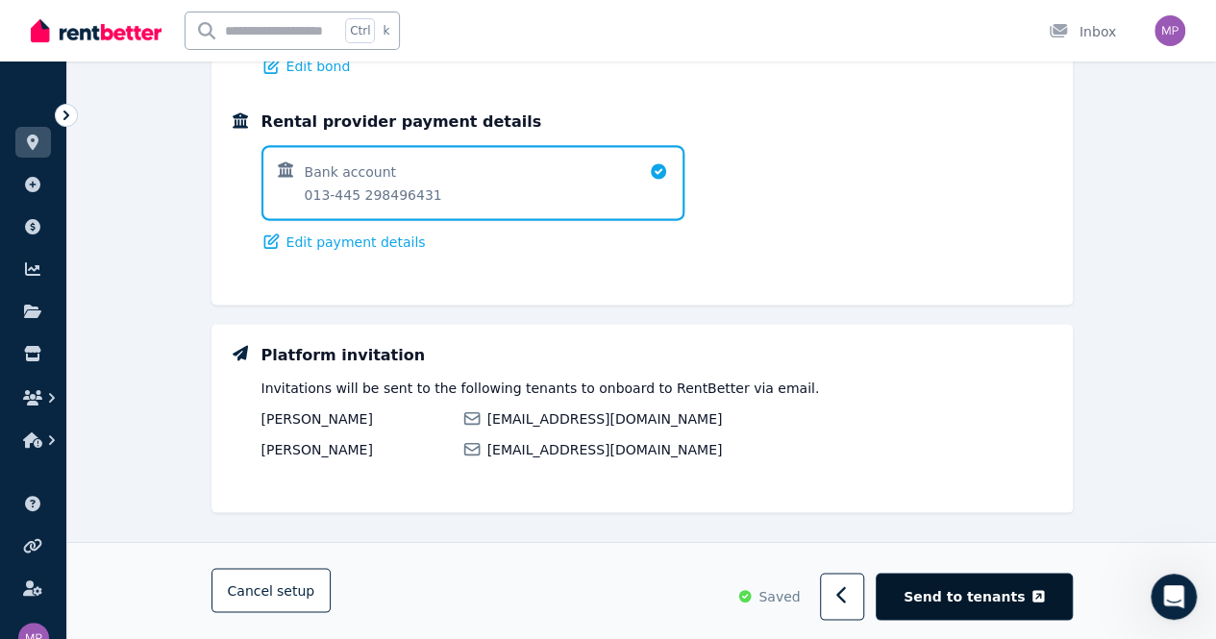
click at [972, 599] on span "Send to tenants" at bounding box center [964, 596] width 121 height 19
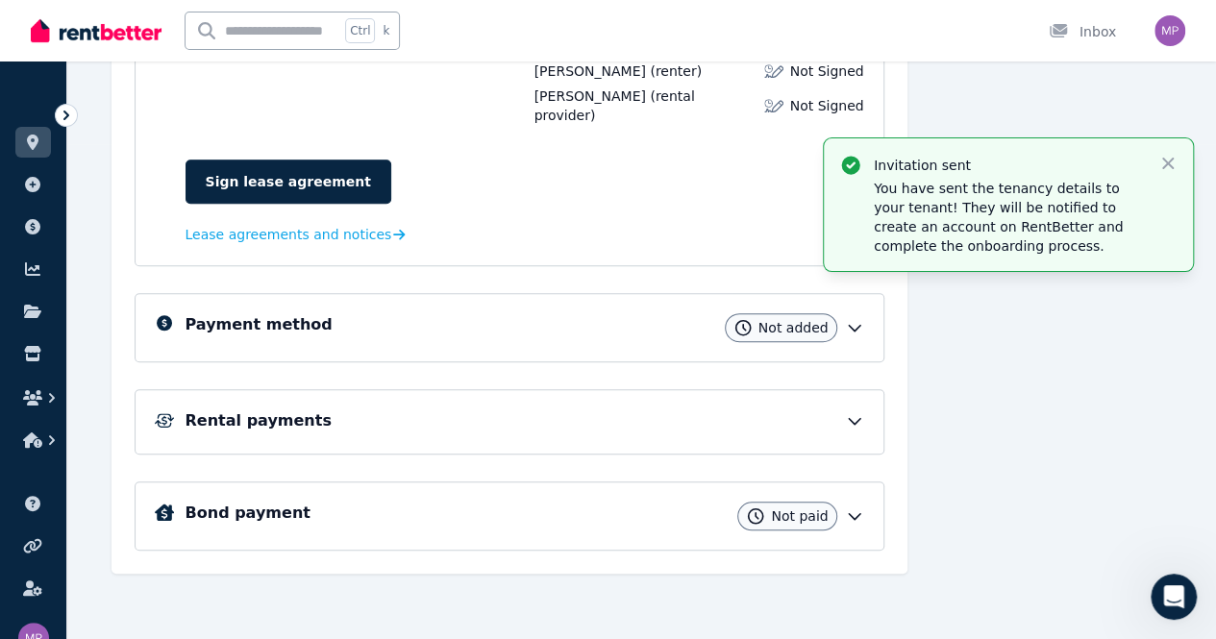
scroll to position [469, 0]
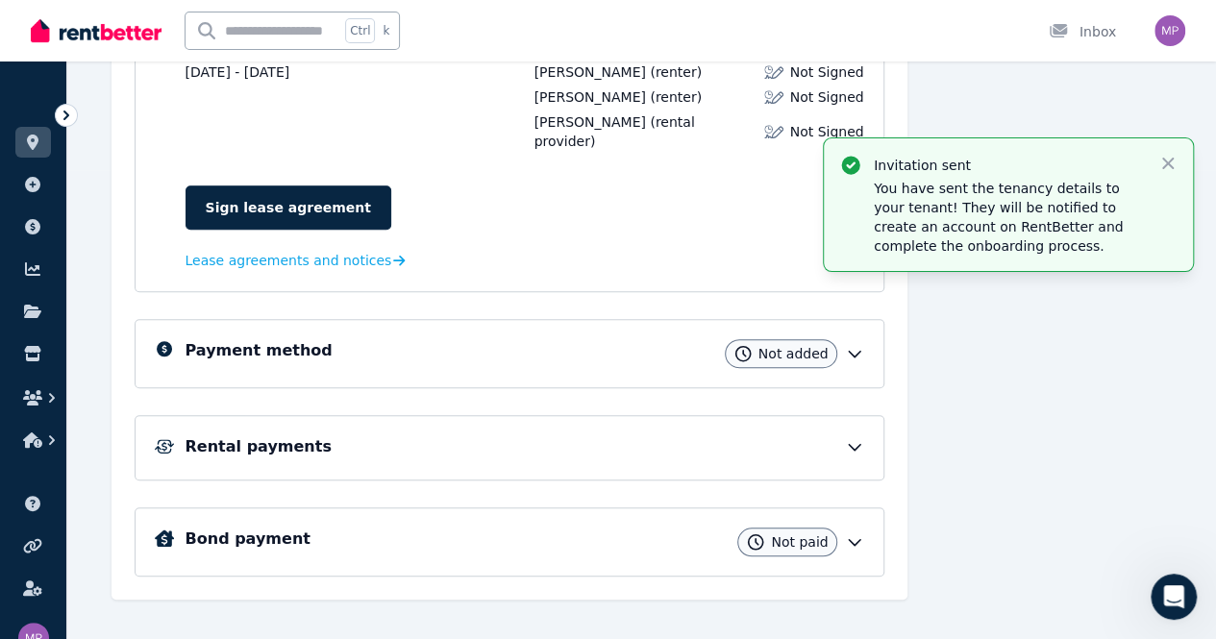
click at [1115, 449] on div "Messages Send message" at bounding box center [1050, 205] width 246 height 790
click at [1165, 160] on icon "button" at bounding box center [1167, 163] width 19 height 19
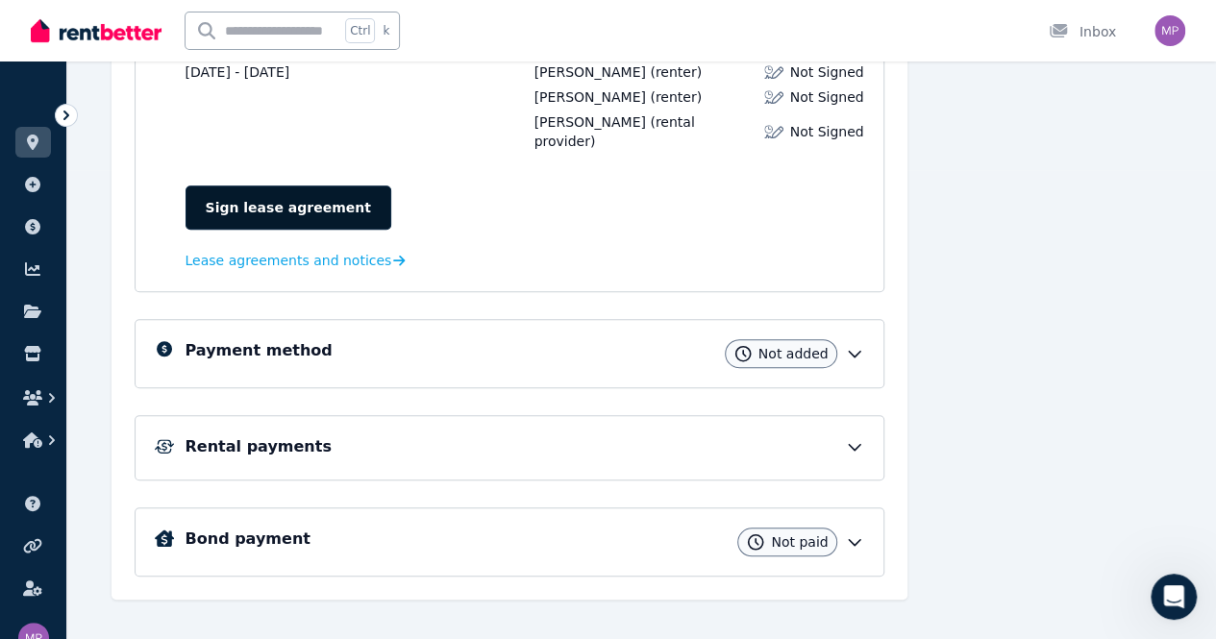
click at [258, 186] on link "Sign lease agreement" at bounding box center [289, 208] width 206 height 44
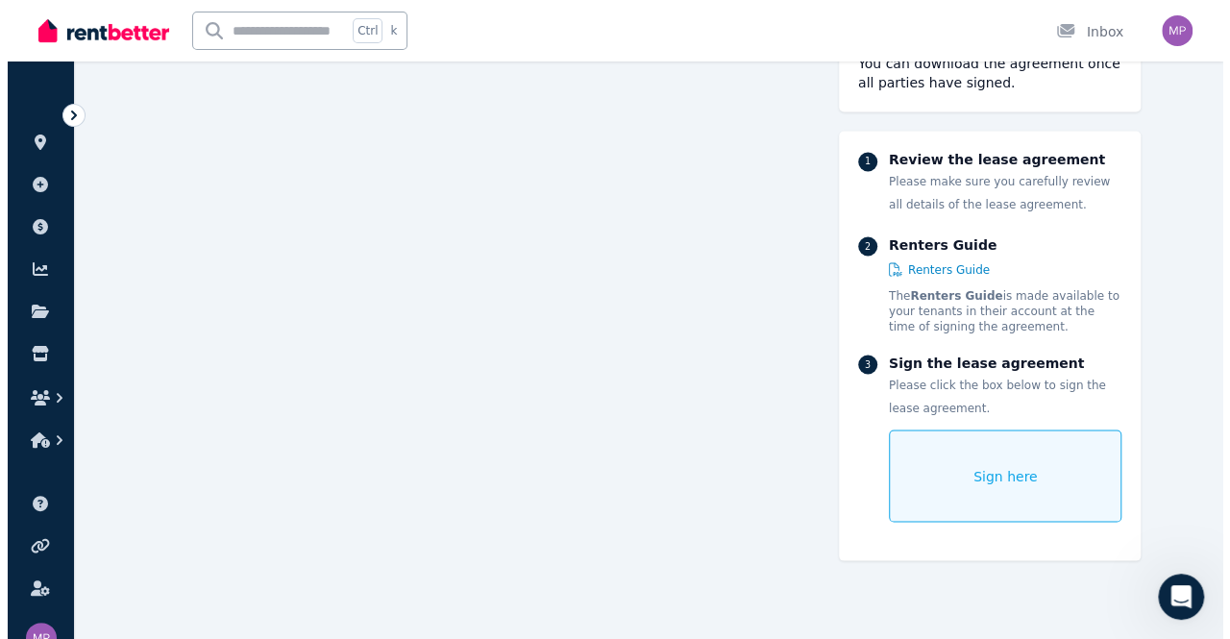
scroll to position [1618, 0]
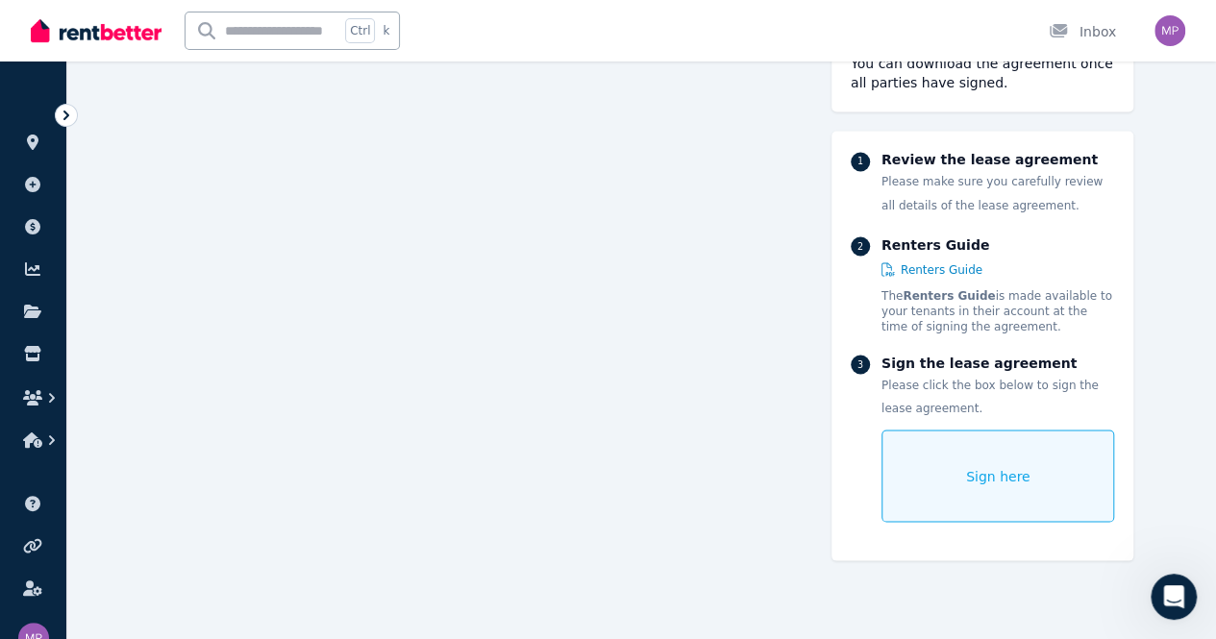
click at [1027, 467] on span "Sign here" at bounding box center [998, 475] width 64 height 19
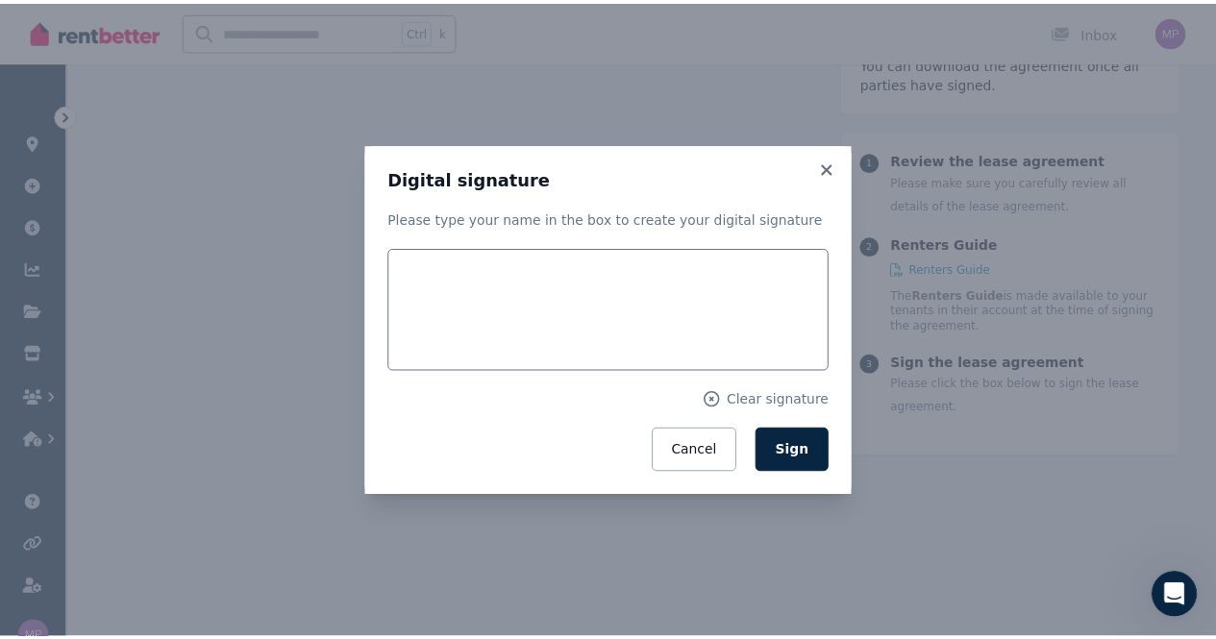
scroll to position [1625, 0]
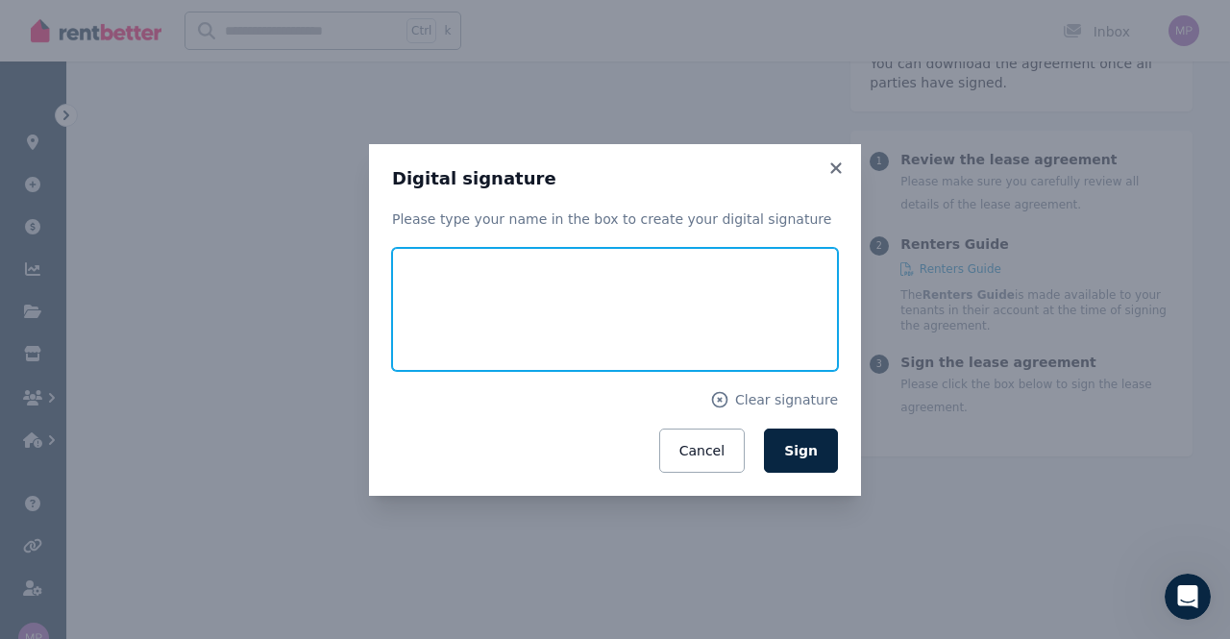
click at [465, 308] on input "text" at bounding box center [615, 309] width 446 height 123
type input "**********"
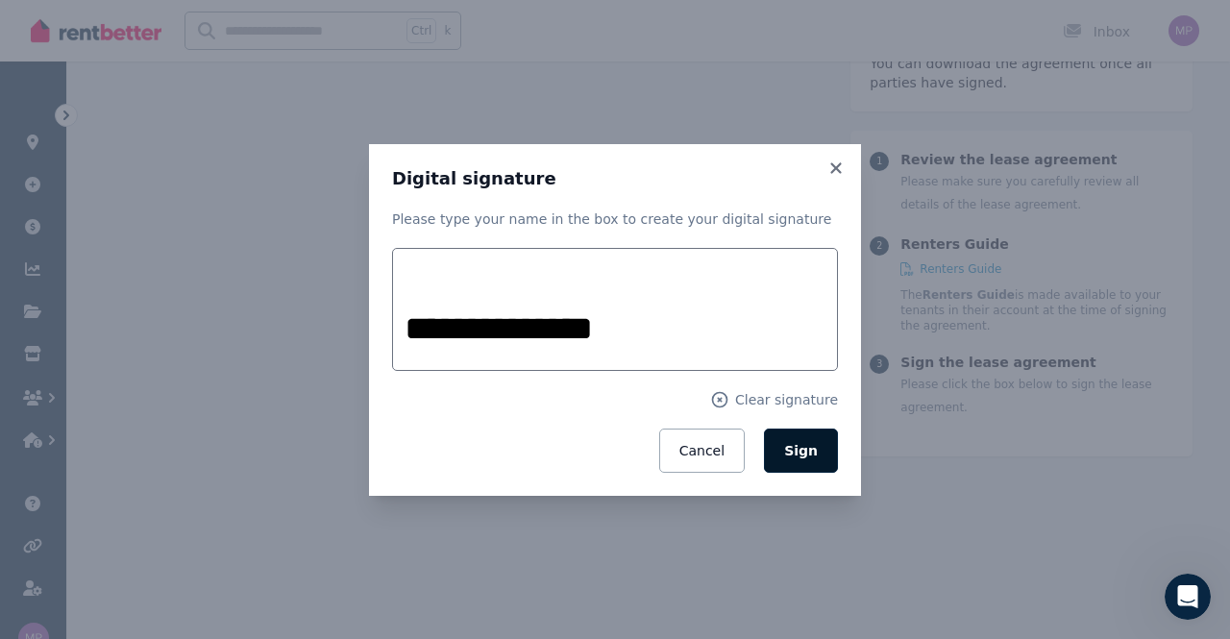
click at [806, 454] on span "Sign" at bounding box center [801, 450] width 34 height 15
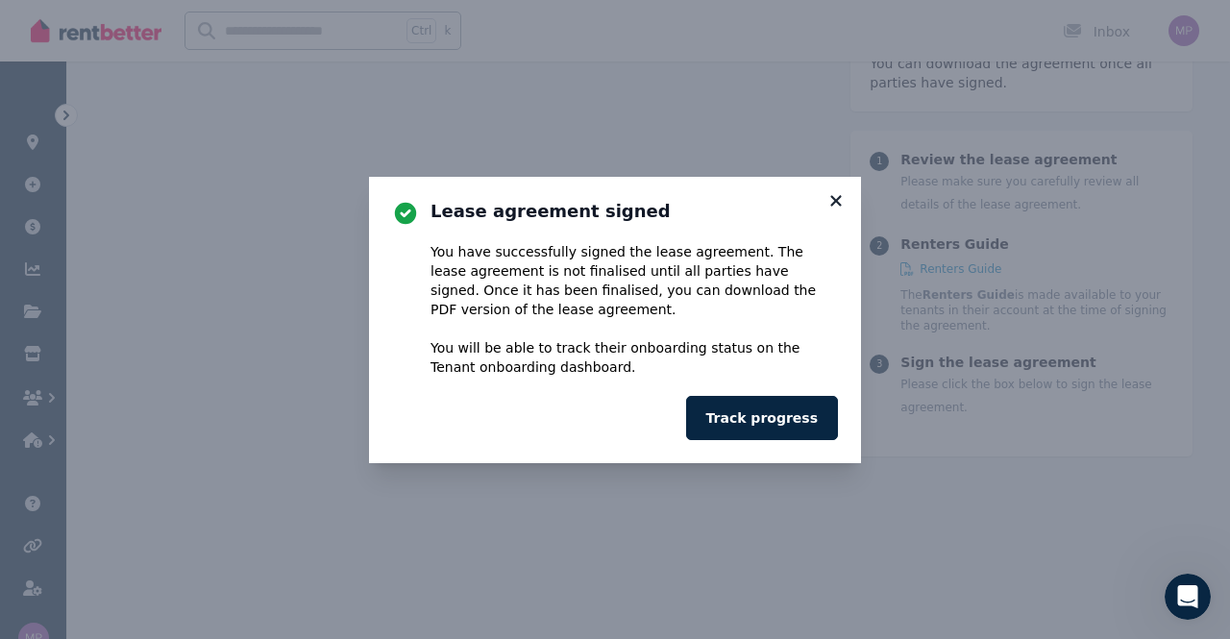
click at [838, 195] on icon at bounding box center [836, 200] width 19 height 17
